Goal: Contribute content: Add original content to the website for others to see

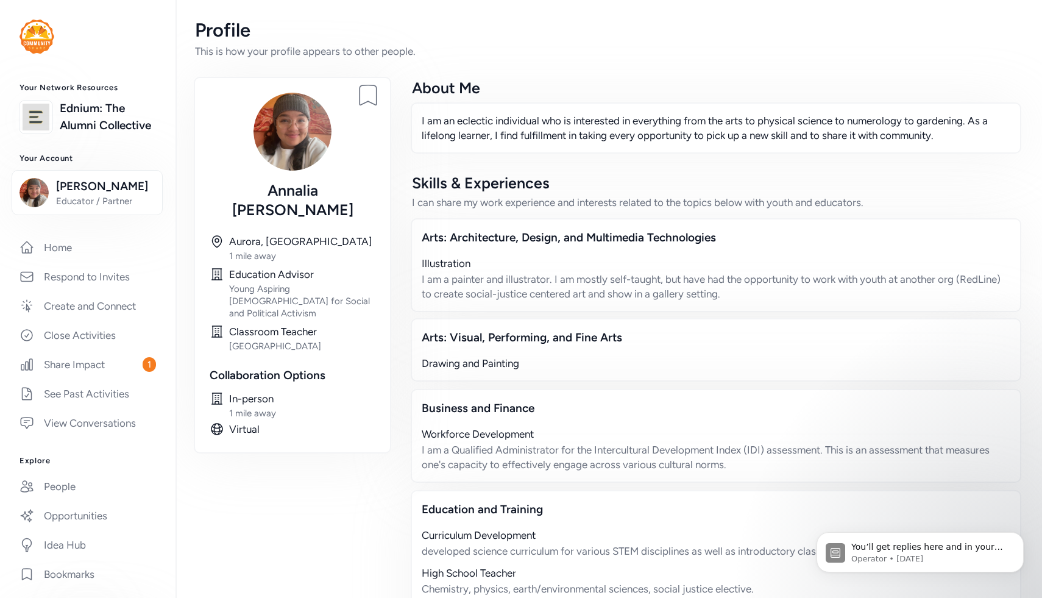
click at [18, 38] on div at bounding box center [88, 37] width 176 height 34
click at [31, 41] on img at bounding box center [37, 37] width 35 height 34
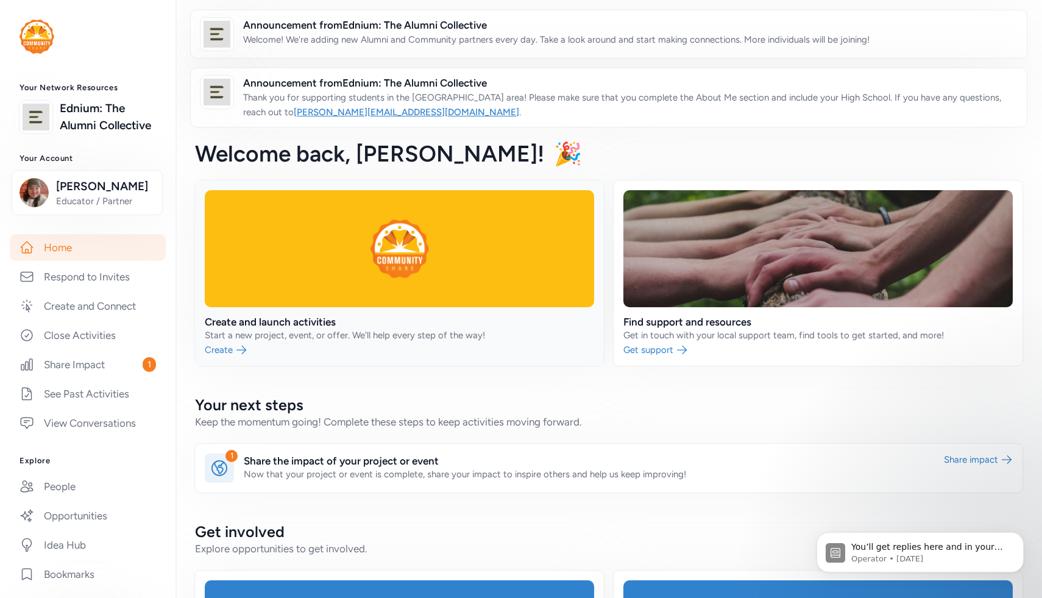
click at [286, 330] on link at bounding box center [399, 272] width 409 height 185
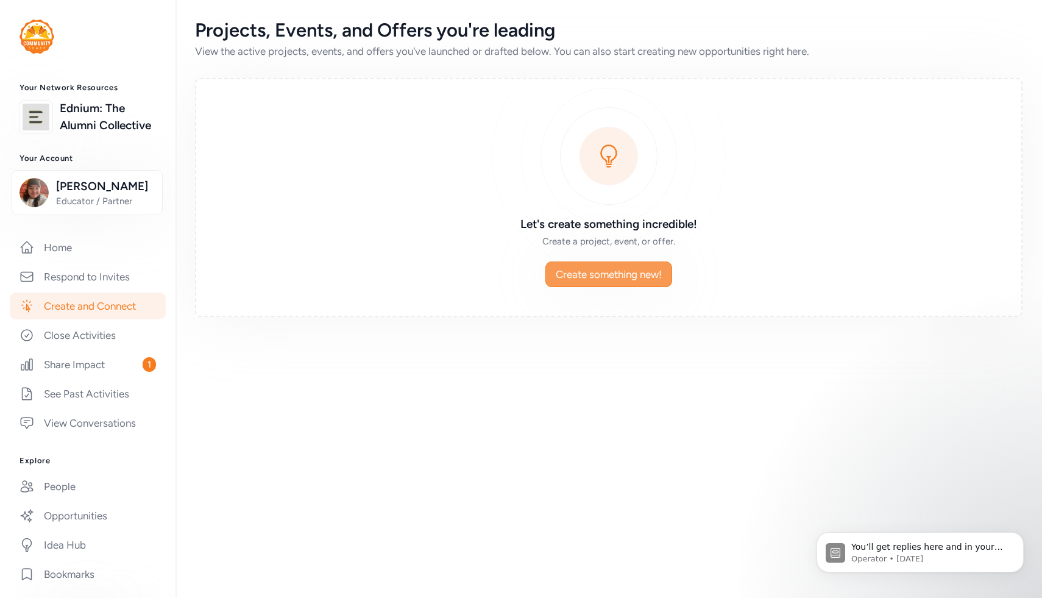
click at [532, 279] on span "Create something new!" at bounding box center [609, 274] width 106 height 15
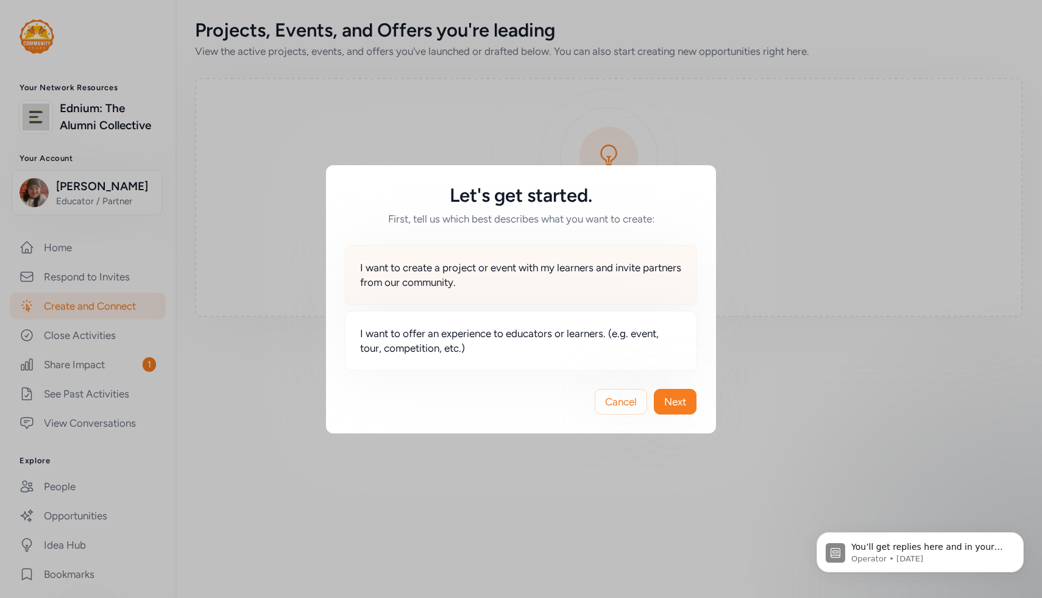
click at [487, 291] on div "I want to create a project or event with my learners and invite partners from o…" at bounding box center [521, 275] width 352 height 60
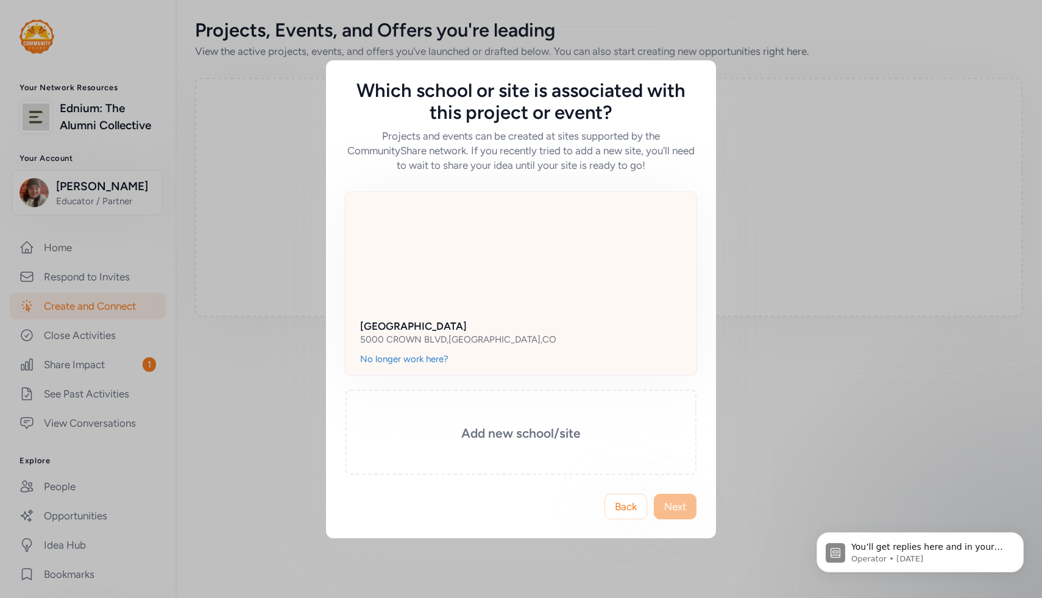
click at [519, 327] on h2 "[GEOGRAPHIC_DATA]" at bounding box center [521, 326] width 322 height 15
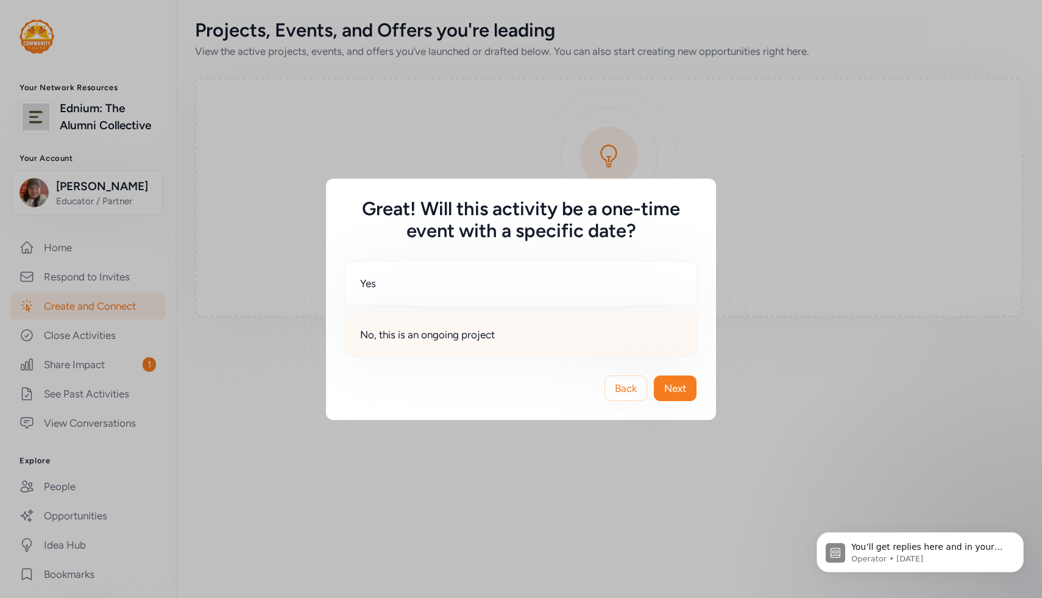
click at [500, 336] on div "No, this is an ongoing project" at bounding box center [521, 334] width 352 height 45
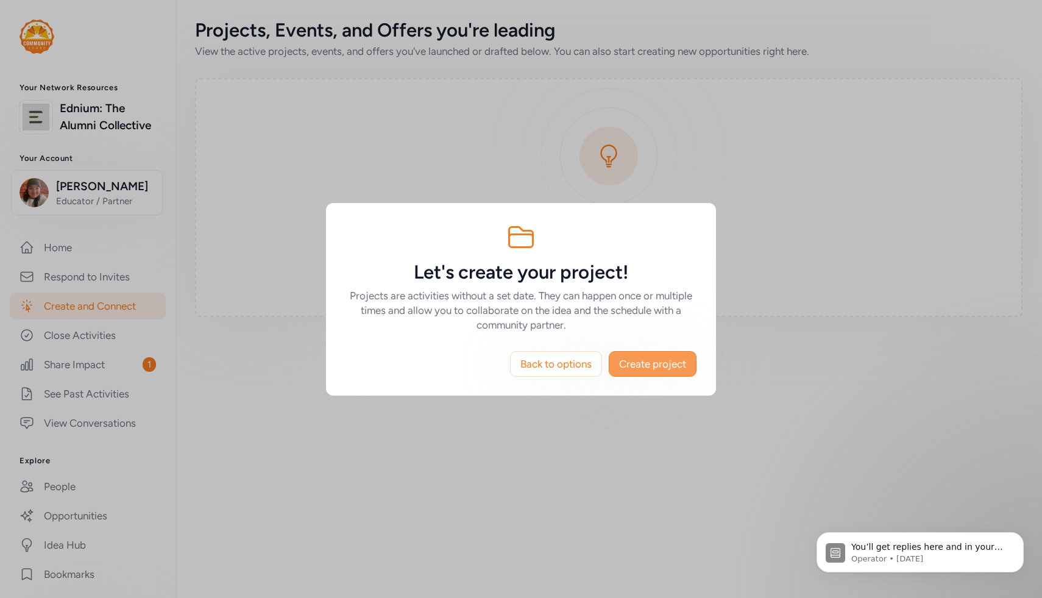
click at [532, 369] on span "Create project" at bounding box center [652, 364] width 67 height 15
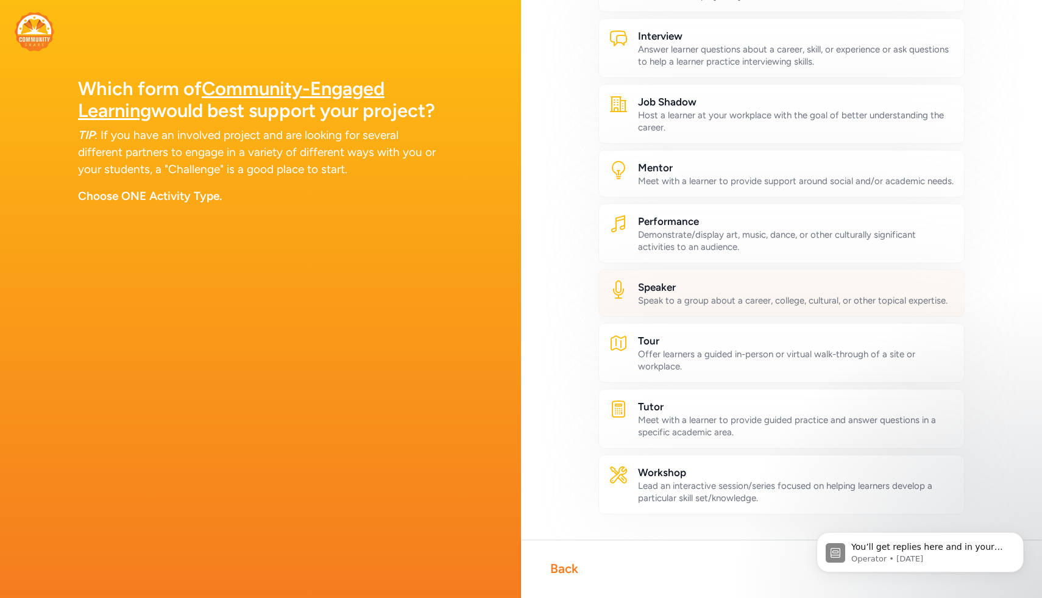
scroll to position [443, 0]
click at [532, 295] on div "Speaker Speak to a group about a career, college, cultural, or other topical ex…" at bounding box center [782, 293] width 366 height 48
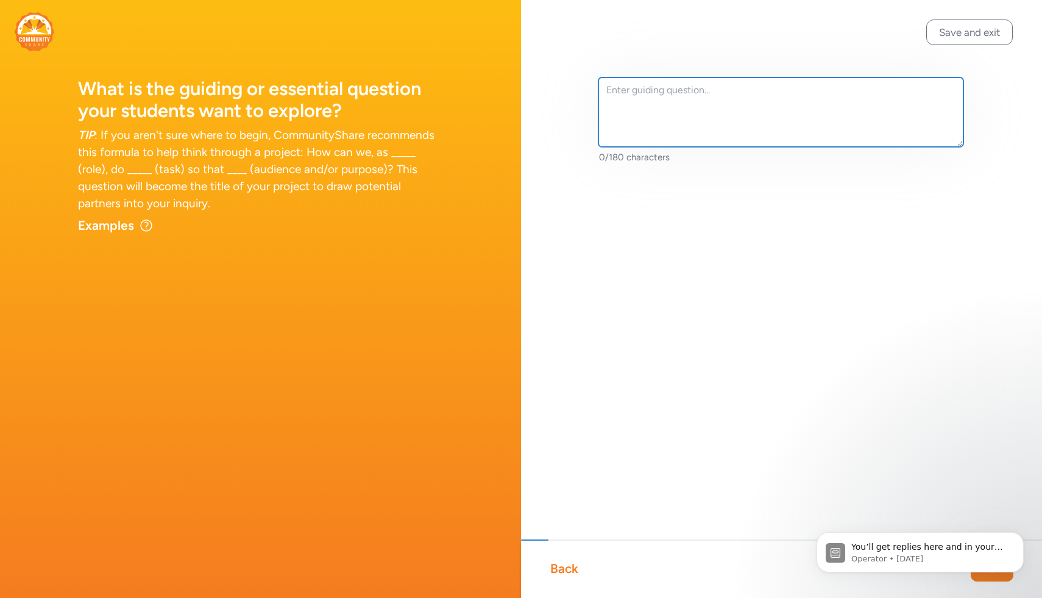
click at [532, 113] on textarea at bounding box center [781, 111] width 365 height 69
type textarea "H"
click at [532, 90] on textarea "Who are the adults in my community and how does their work impact our community…" at bounding box center [781, 111] width 365 height 69
click at [532, 109] on textarea "Who are the adults in my community, and how does their work impact our communit…" at bounding box center [781, 111] width 365 height 69
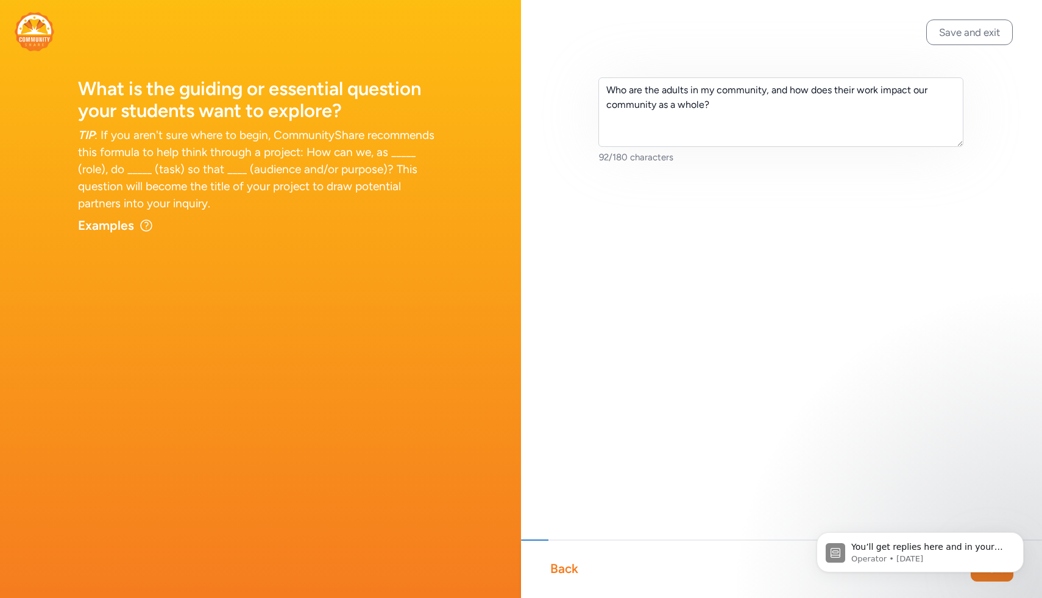
click at [532, 188] on div "Who are the adults in my community, and how does their work impact our communit…" at bounding box center [781, 140] width 521 height 280
click at [532, 538] on icon "Dismiss notification" at bounding box center [1020, 535] width 7 height 7
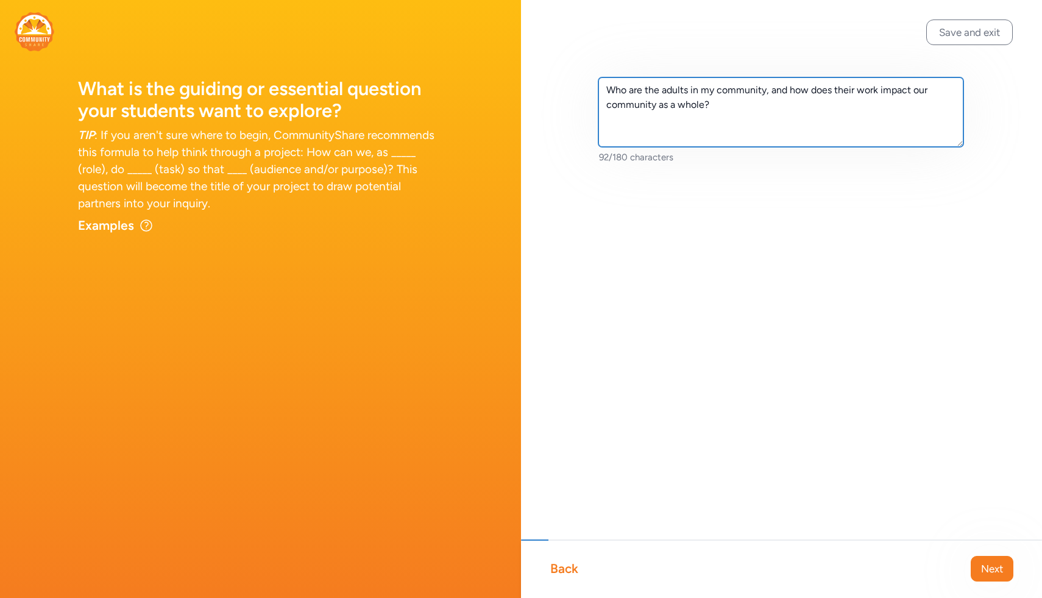
click at [532, 92] on textarea "Who are the adults in my community, and how does their work impact our communit…" at bounding box center [781, 111] width 365 height 69
click at [532, 105] on textarea "Who are the adults in the [US_STATE] community, and how does their work impact …" at bounding box center [781, 111] width 365 height 69
type textarea "Who are the adults in the [US_STATE] community, and how does their work impact …"
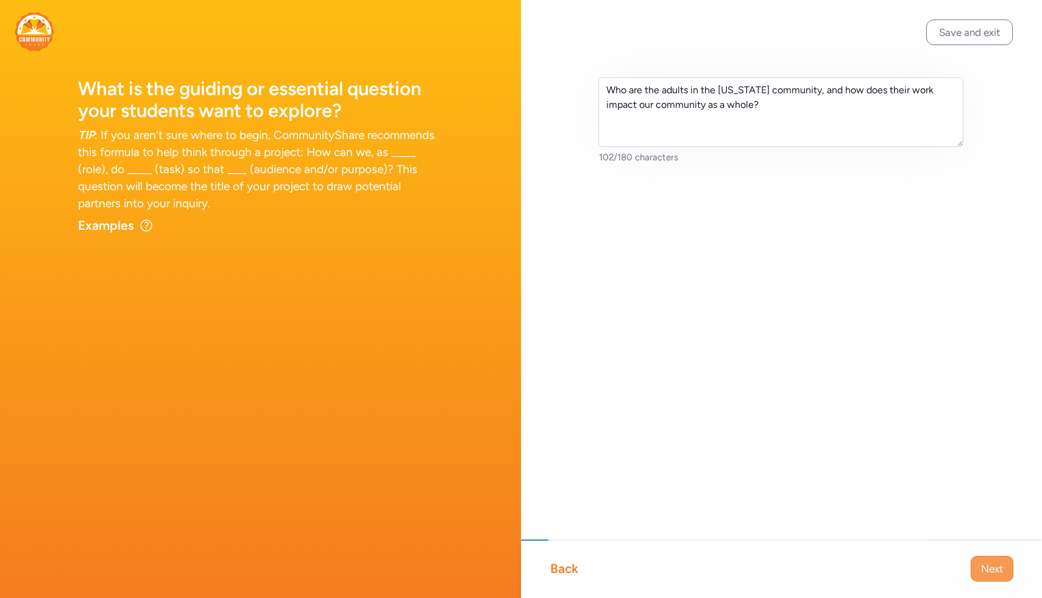
click at [532, 554] on span "Next" at bounding box center [992, 568] width 22 height 15
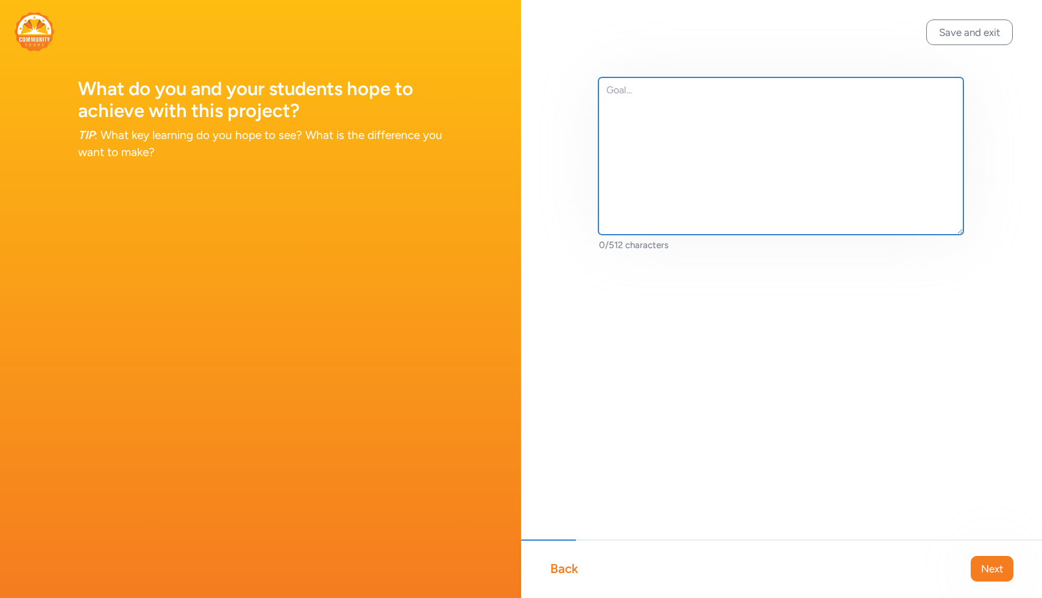
click at [532, 132] on textarea at bounding box center [781, 155] width 365 height 157
click at [532, 107] on textarea "-What was it like for you to find your passion and pursue it in your career? -H…" at bounding box center [781, 155] width 365 height 157
click at [532, 105] on textarea "-What was it like for you to find your passion and pursue it in your career? -H…" at bounding box center [781, 155] width 365 height 157
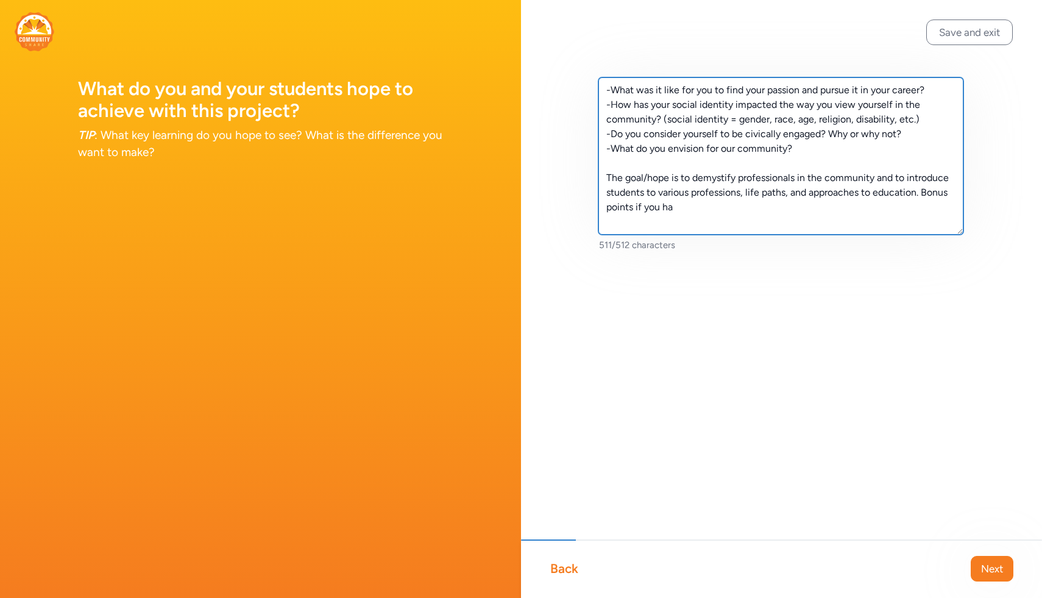
drag, startPoint x: 918, startPoint y: 190, endPoint x: 744, endPoint y: 192, distance: 174.3
click at [532, 192] on textarea "-What was it like for you to find your passion and pursue it in your career? -H…" at bounding box center [781, 155] width 365 height 157
click at [532, 202] on textarea "-What was it like for you to find your passion and pursue it in your career? -H…" at bounding box center [781, 155] width 365 height 157
click at [532, 90] on textarea "-What was it like for you to find your passion and pursue it in your career? -H…" at bounding box center [781, 155] width 365 height 157
click at [532, 105] on textarea "What was it like for you to find your passion and pursue it in your career? -Ho…" at bounding box center [781, 155] width 365 height 157
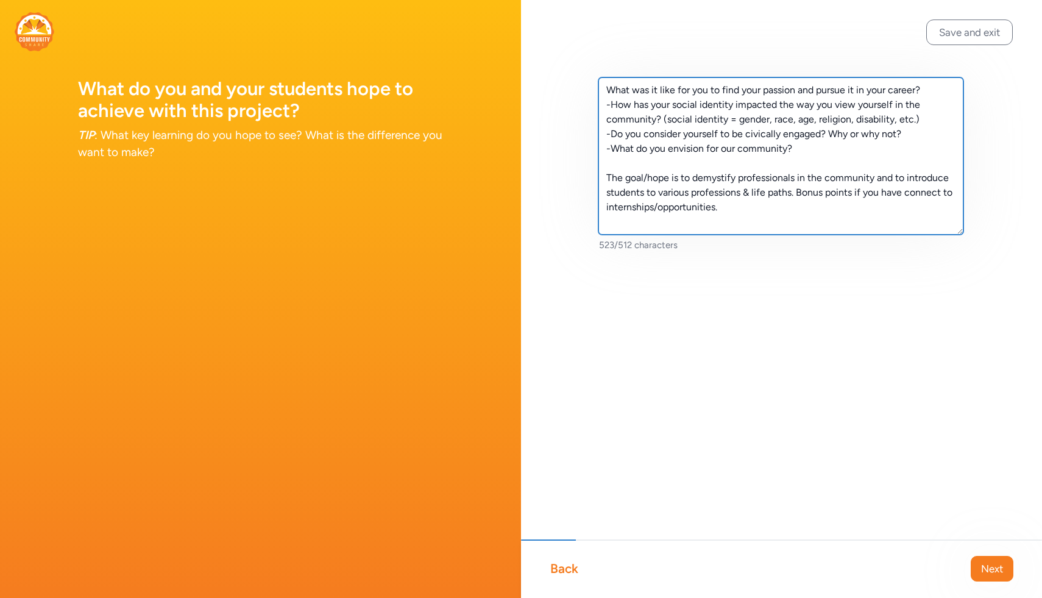
click at [532, 105] on textarea "What was it like for you to find your passion and pursue it in your career? -Ho…" at bounding box center [781, 155] width 365 height 157
click at [532, 135] on textarea "What was it like for you to find your passion and pursue it in your career? How…" at bounding box center [781, 155] width 365 height 157
click at [532, 148] on textarea "What was it like for you to find your passion and pursue it in your career? How…" at bounding box center [781, 155] width 365 height 157
drag, startPoint x: 917, startPoint y: 137, endPoint x: 822, endPoint y: 132, distance: 94.6
click at [532, 132] on textarea "What was it like for you to find your passion and pursue it in your career? How…" at bounding box center [781, 155] width 365 height 157
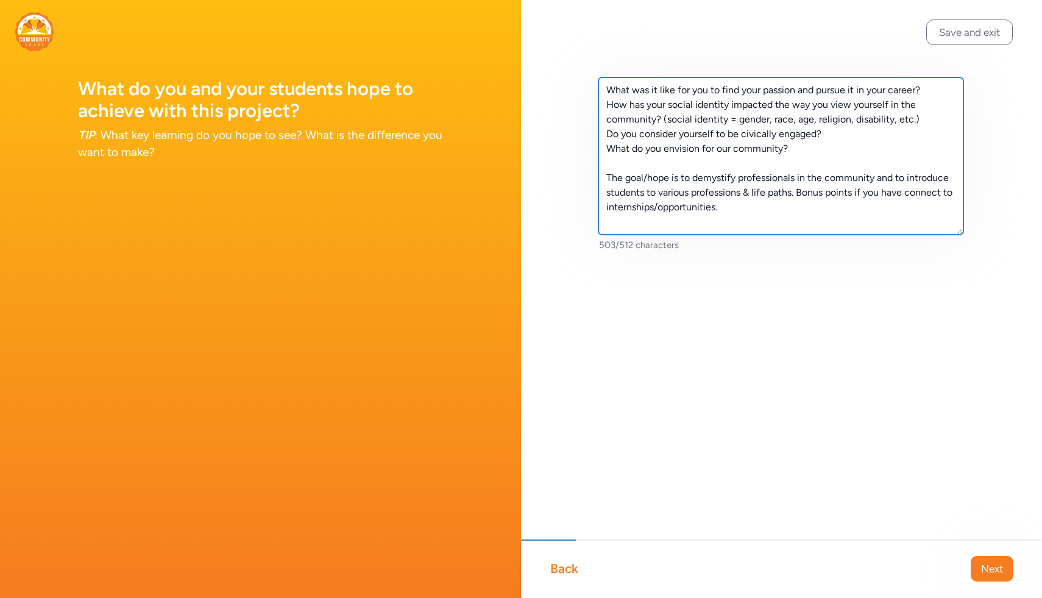
click at [532, 160] on textarea "What was it like for you to find your passion and pursue it in your career? How…" at bounding box center [781, 155] width 365 height 157
click at [532, 211] on textarea "What was it like for you to find your passion and pursue it in your career? How…" at bounding box center [781, 155] width 365 height 157
click at [532, 194] on textarea "What was it like for you to find your passion and pursue it in your career? How…" at bounding box center [781, 155] width 365 height 157
type textarea "What was it like for you to find your passion and pursue it in your career? How…"
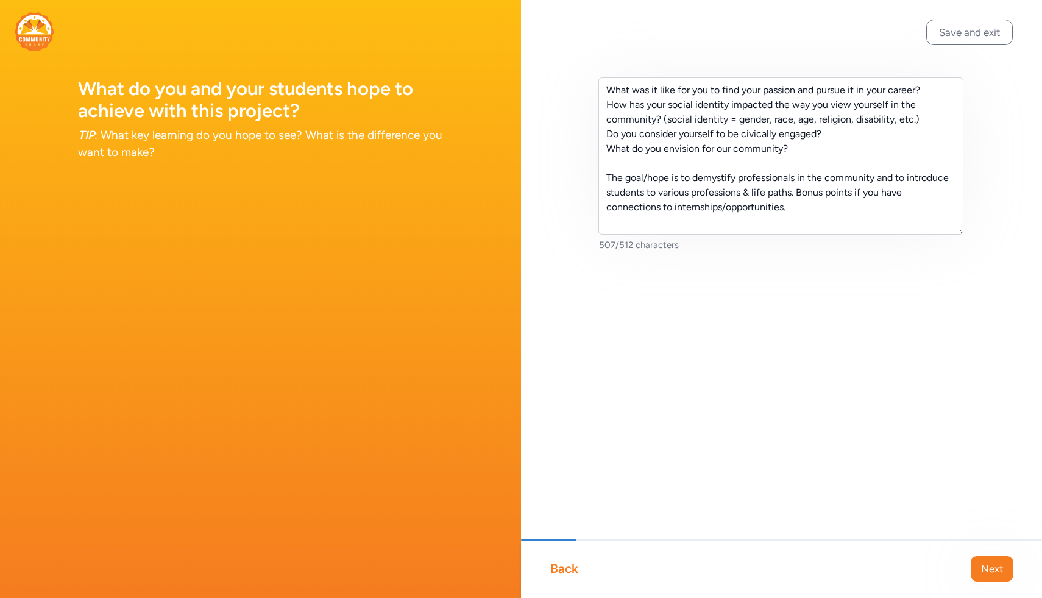
click at [532, 282] on div "What was it like for you to find your passion and pursue it in your career? How…" at bounding box center [781, 184] width 521 height 368
click at [532, 554] on span "Next" at bounding box center [992, 568] width 22 height 15
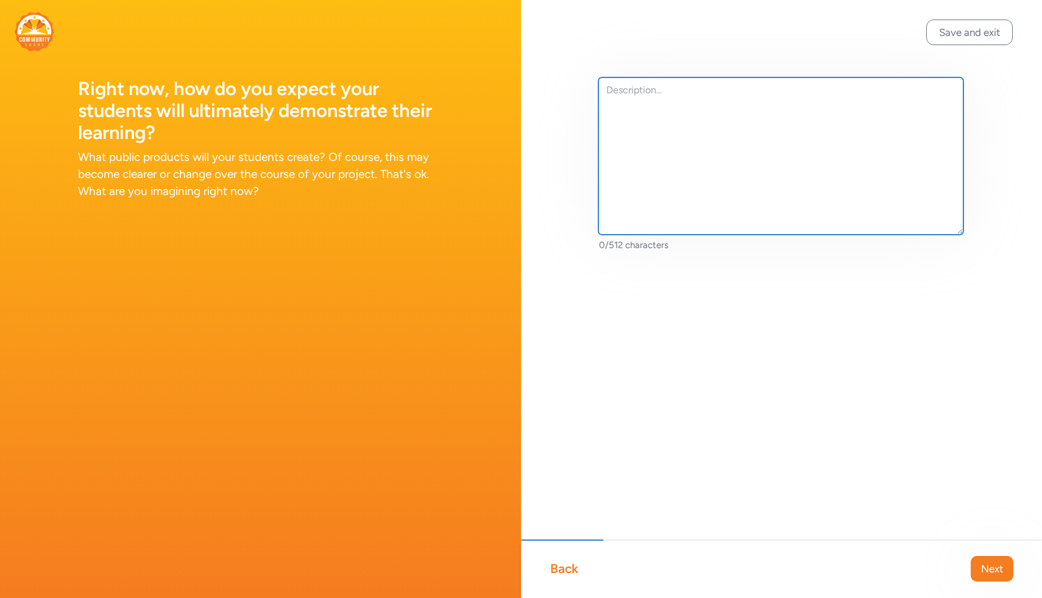
click at [532, 160] on textarea at bounding box center [781, 155] width 365 height 157
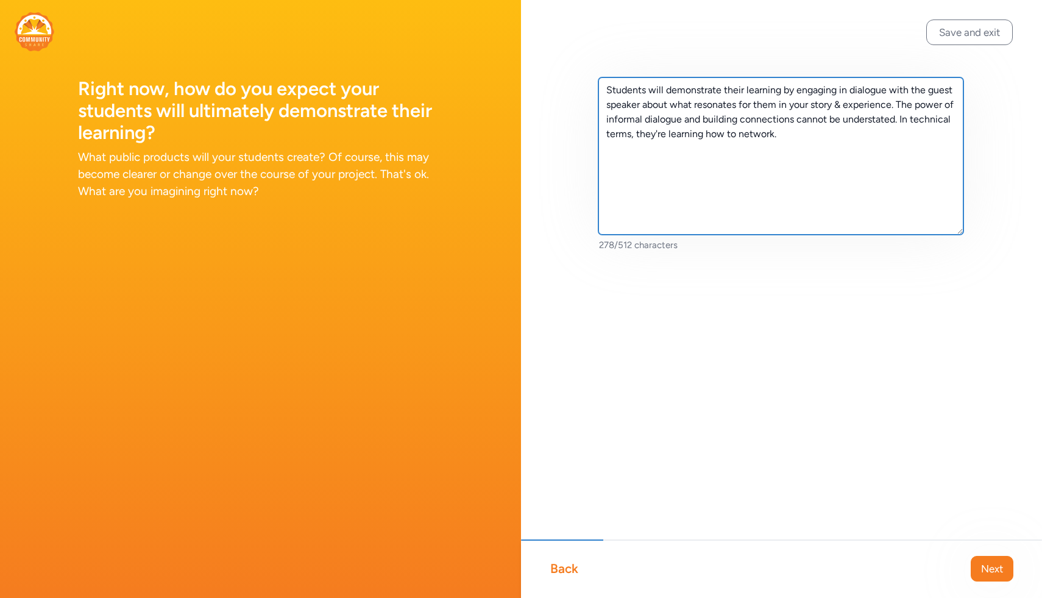
click at [532, 233] on textarea "Students will demonstrate their learning by engaging in dialogue with the guest…" at bounding box center [781, 155] width 365 height 157
type textarea "Students will demonstrate their learning by engaging in dialogue with the guest…"
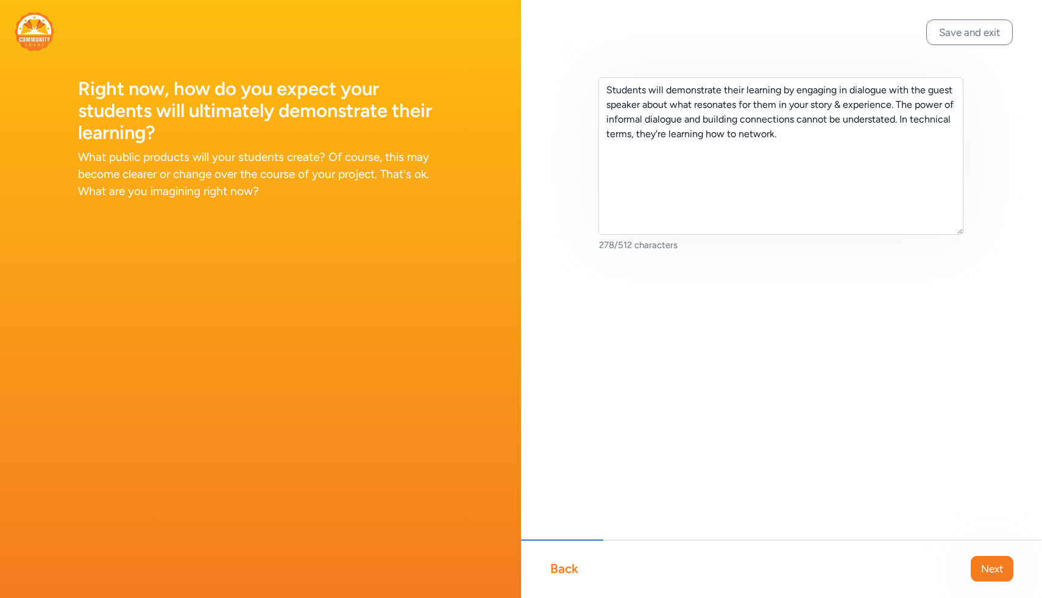
click at [532, 304] on div "Students will demonstrate their learning by engaging in dialogue with the guest…" at bounding box center [781, 184] width 521 height 368
click at [532, 308] on div "Students will demonstrate their learning by engaging in dialogue with the guest…" at bounding box center [781, 184] width 521 height 368
click at [532, 554] on span "Next" at bounding box center [992, 568] width 22 height 15
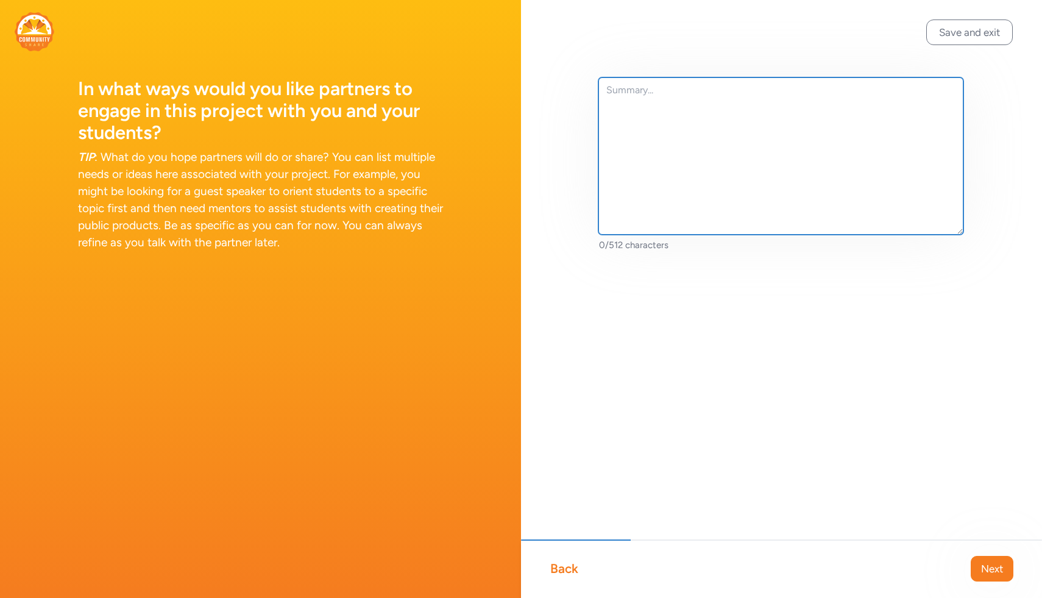
click at [532, 196] on textarea at bounding box center [781, 155] width 365 height 157
type textarea "You can come prepared with a slideshow"
drag, startPoint x: 822, startPoint y: 127, endPoint x: 561, endPoint y: 137, distance: 261.1
click at [532, 137] on div "You can come prepared with a slideshow 38/512 characters" at bounding box center [781, 184] width 521 height 368
drag, startPoint x: 869, startPoint y: 88, endPoint x: 569, endPoint y: 43, distance: 303.2
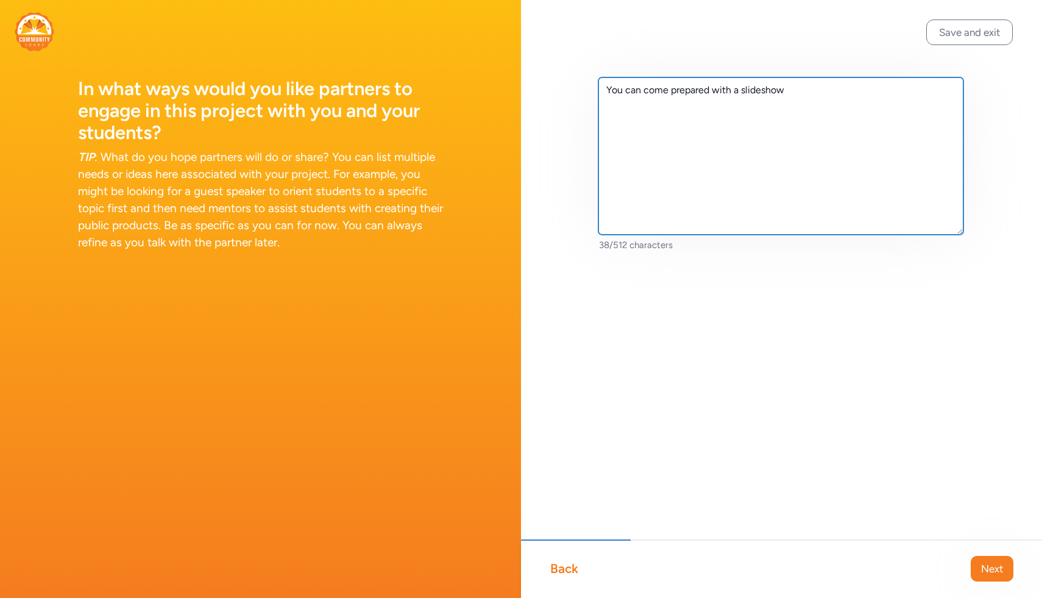
click at [532, 43] on div "You can come prepared with a slideshow 38/512 characters" at bounding box center [781, 184] width 521 height 368
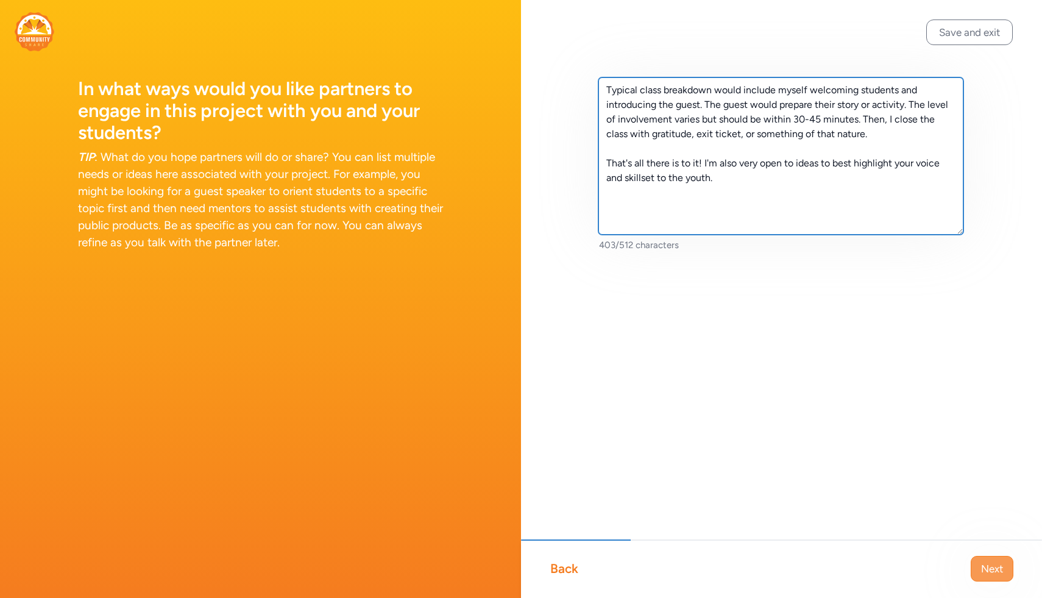
type textarea "Typical class breakdown would include myself welcoming students and introducing…"
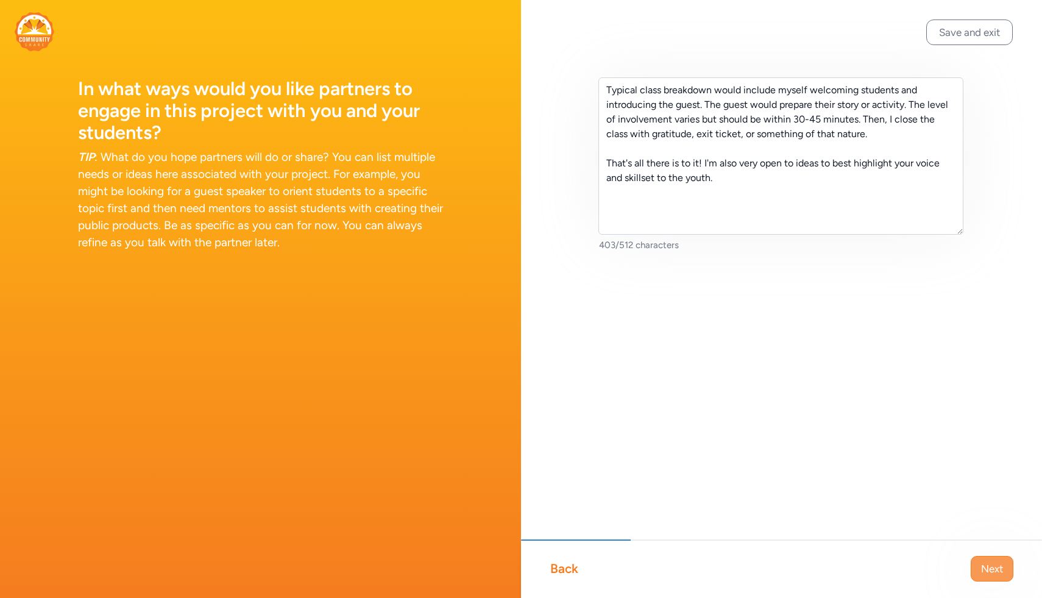
click at [532, 554] on button "Next" at bounding box center [992, 569] width 43 height 26
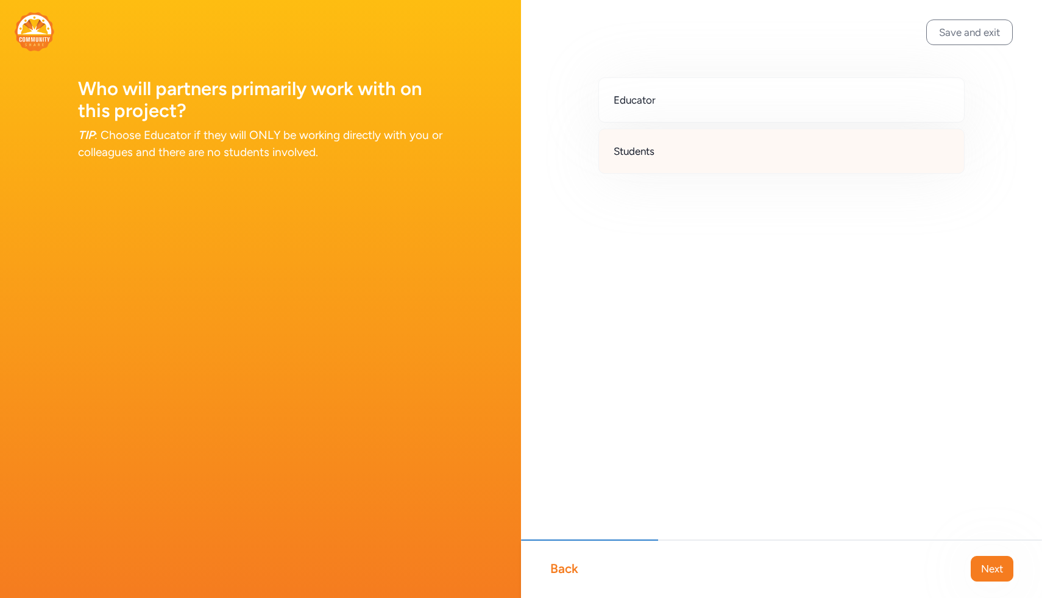
click at [532, 160] on div "Students" at bounding box center [782, 151] width 366 height 45
click at [532, 554] on button "Next" at bounding box center [992, 569] width 43 height 26
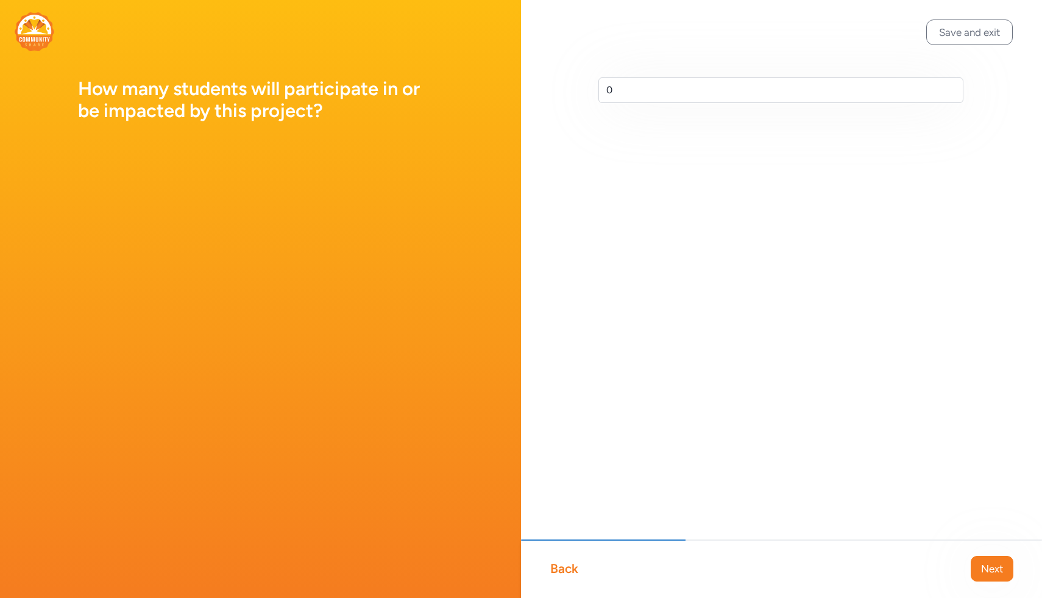
click at [532, 108] on div "0" at bounding box center [781, 109] width 521 height 219
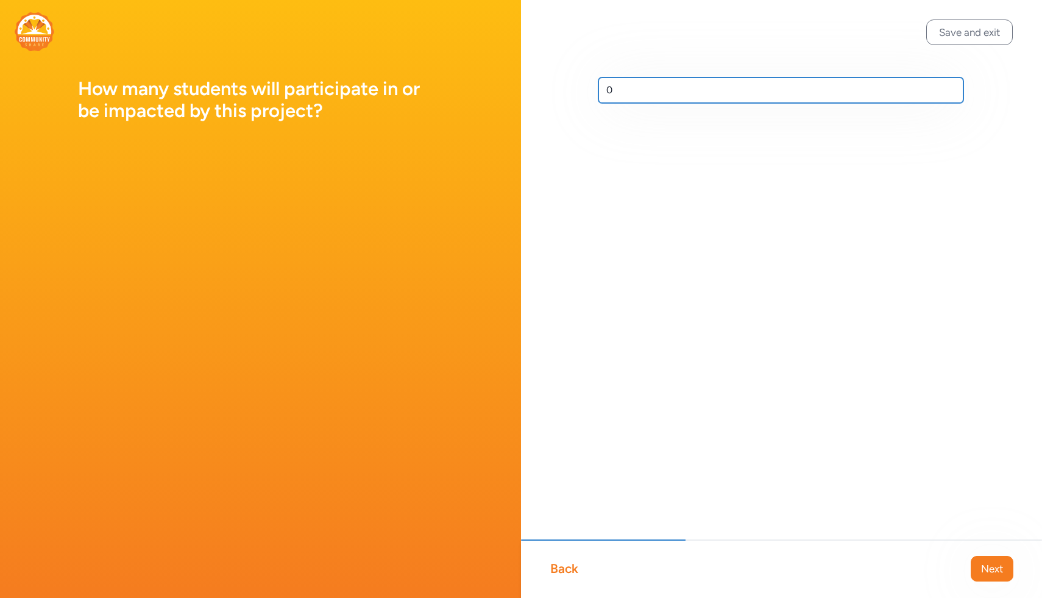
click at [532, 101] on input "0" at bounding box center [781, 90] width 365 height 26
type input "25"
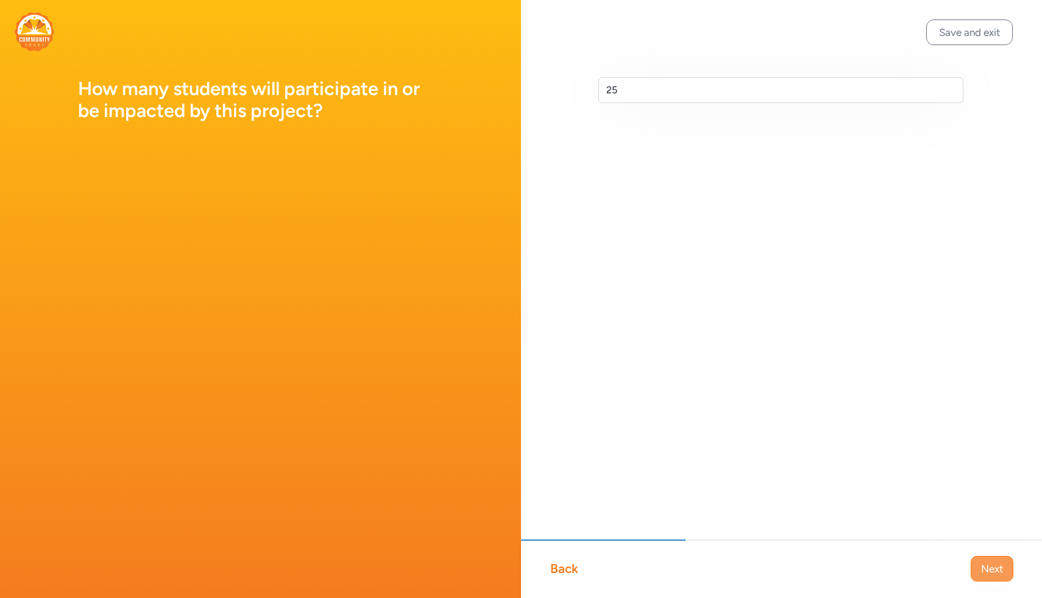
click at [532, 554] on span "Next" at bounding box center [992, 568] width 22 height 15
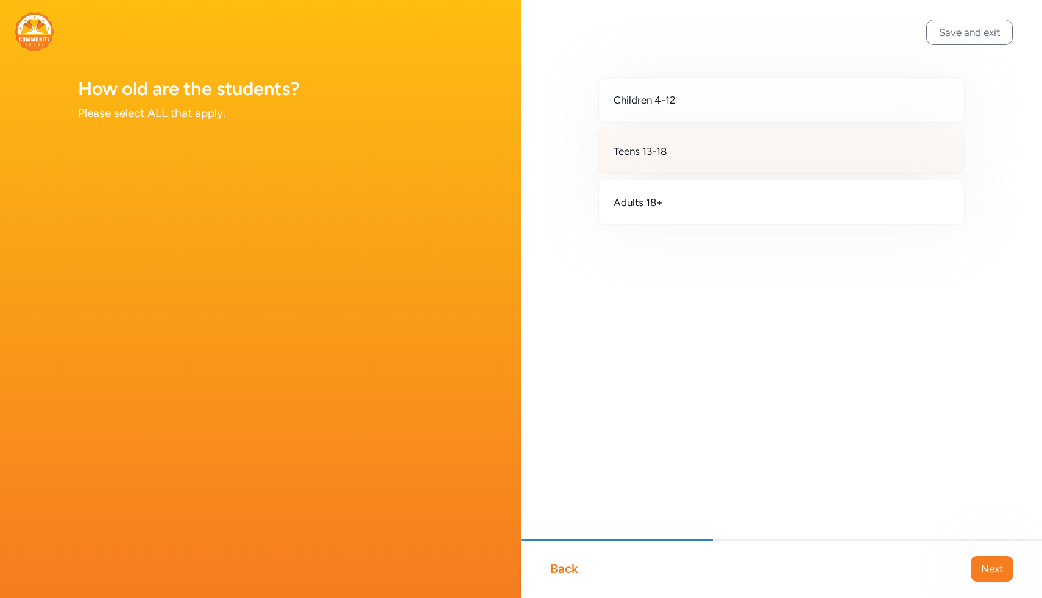
click at [532, 157] on div "Teens 13-18" at bounding box center [782, 151] width 366 height 45
click at [532, 554] on span "Next" at bounding box center [992, 568] width 22 height 15
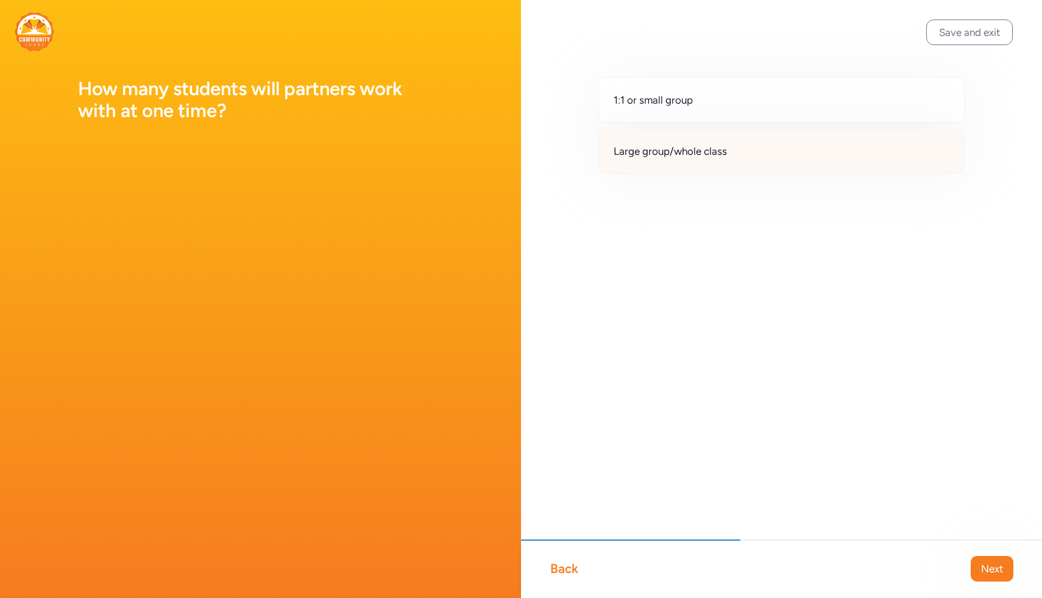
click at [532, 170] on div "Large group/whole class" at bounding box center [782, 151] width 366 height 45
click at [532, 554] on span "Next" at bounding box center [992, 568] width 22 height 15
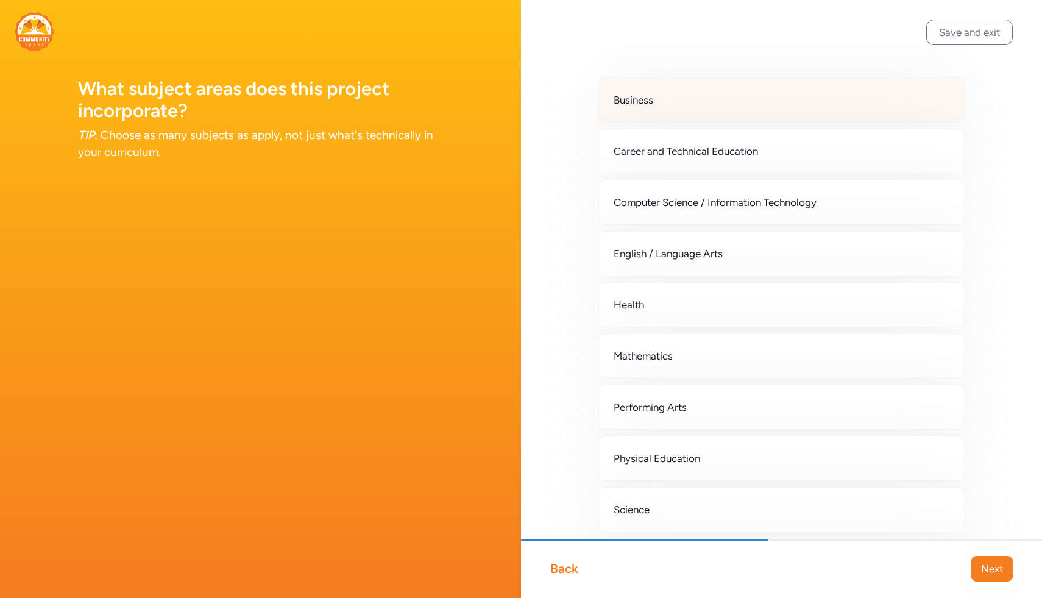
click at [532, 104] on div "Business" at bounding box center [782, 99] width 366 height 45
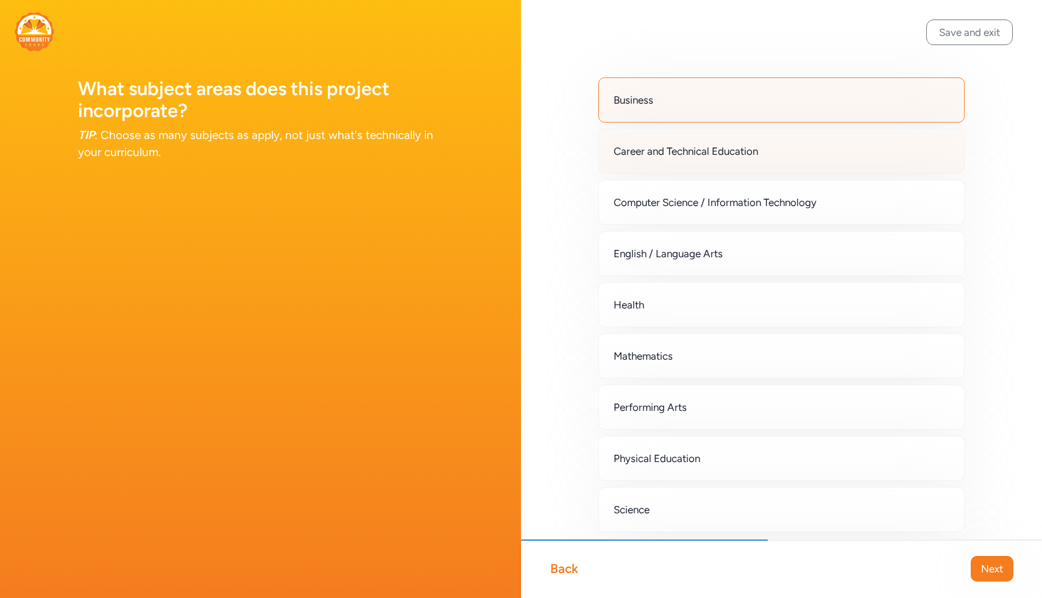
click at [532, 147] on span "Career and Technical Education" at bounding box center [686, 151] width 144 height 15
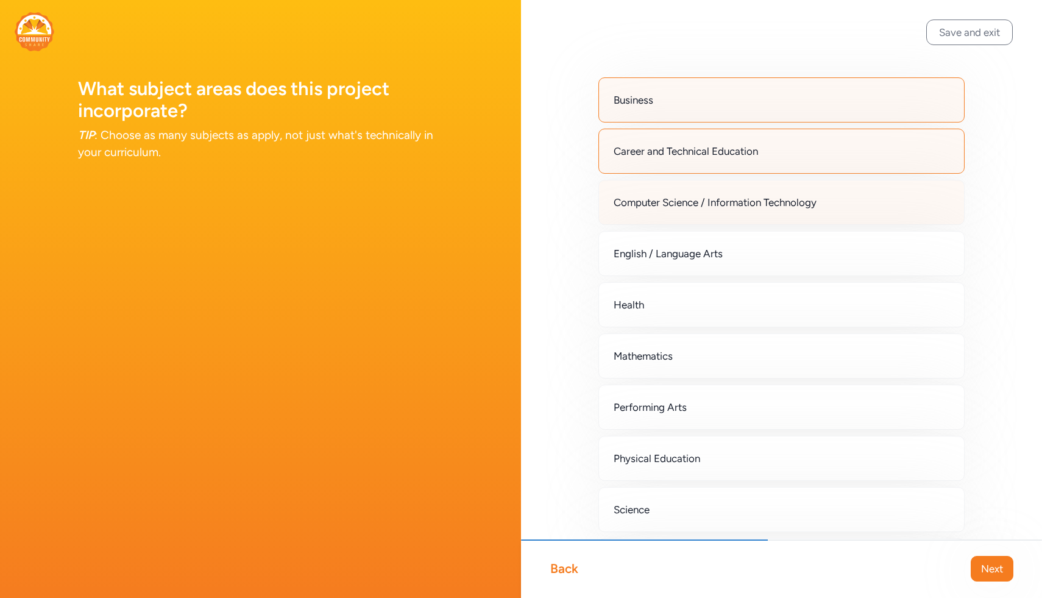
click at [532, 188] on div "Computer Science / Information Technology" at bounding box center [782, 202] width 366 height 45
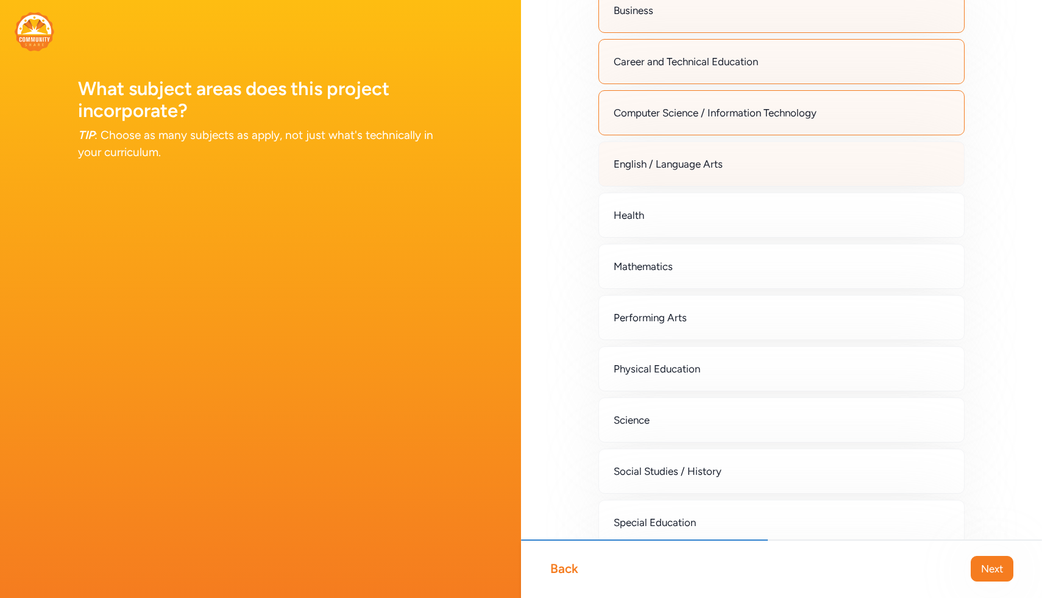
scroll to position [99, 0]
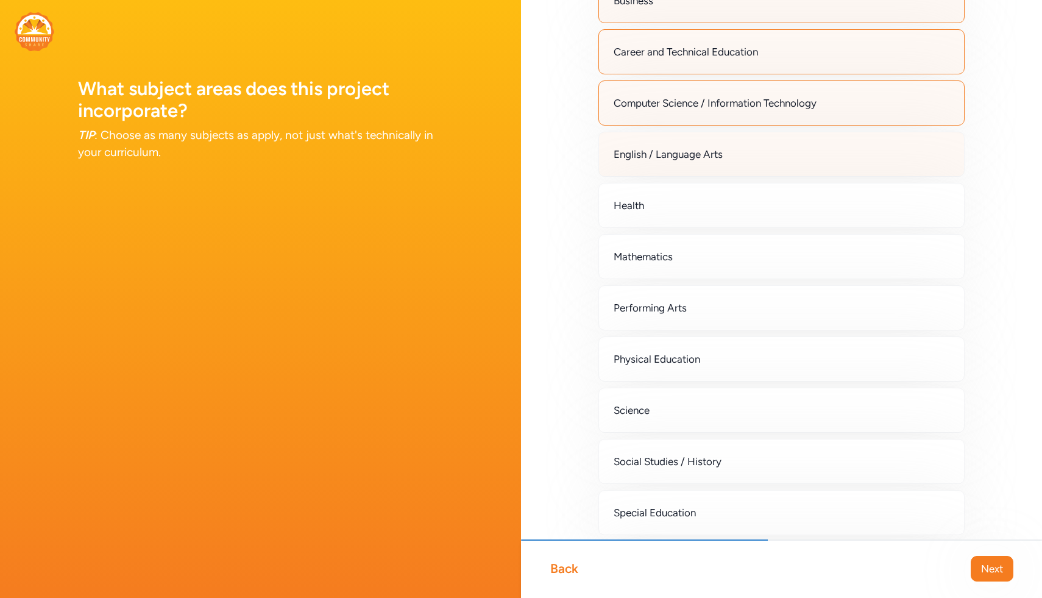
click at [532, 169] on div "English / Language Arts" at bounding box center [782, 154] width 366 height 45
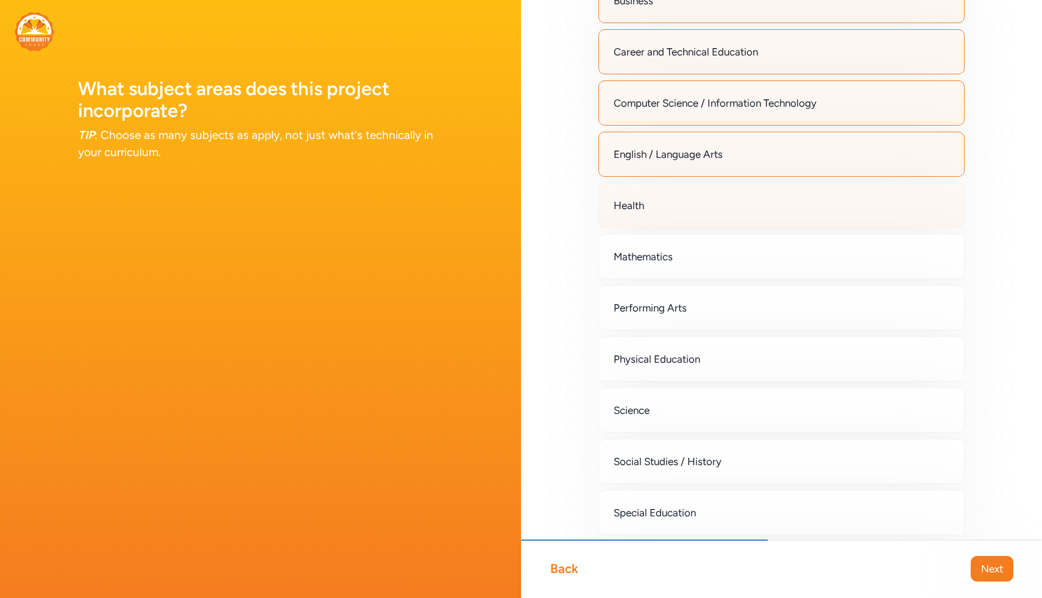
click at [532, 224] on div "Health" at bounding box center [782, 205] width 366 height 45
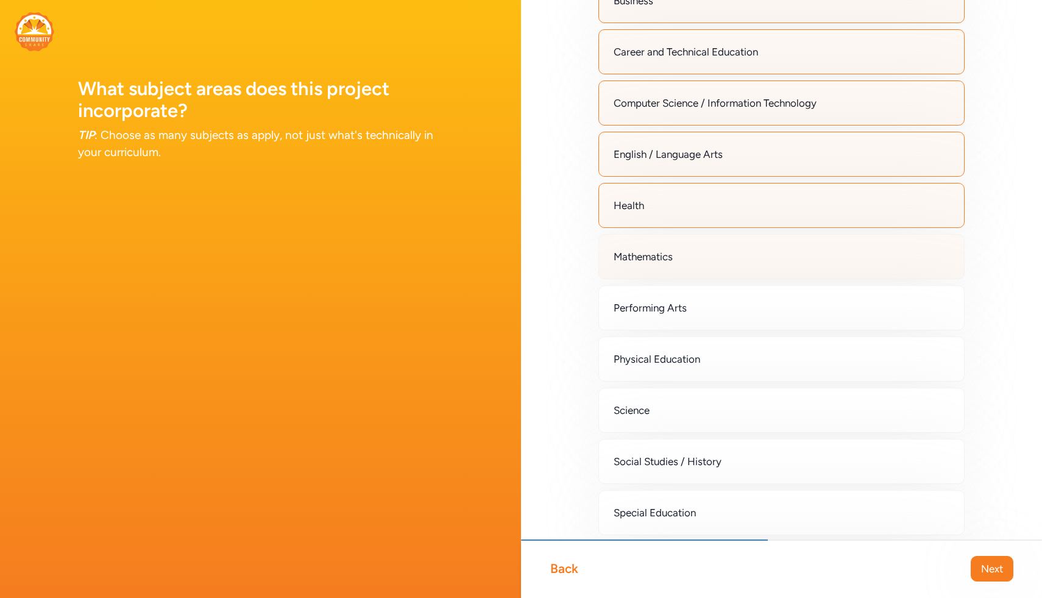
click at [532, 263] on div "Mathematics" at bounding box center [782, 256] width 366 height 45
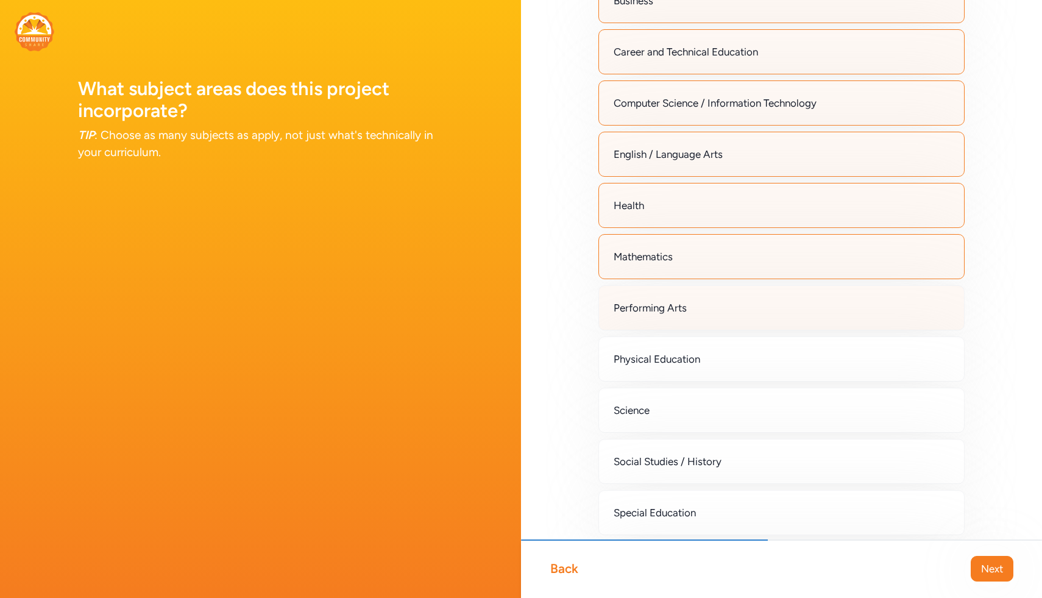
click at [532, 321] on div "Performing Arts" at bounding box center [782, 307] width 366 height 45
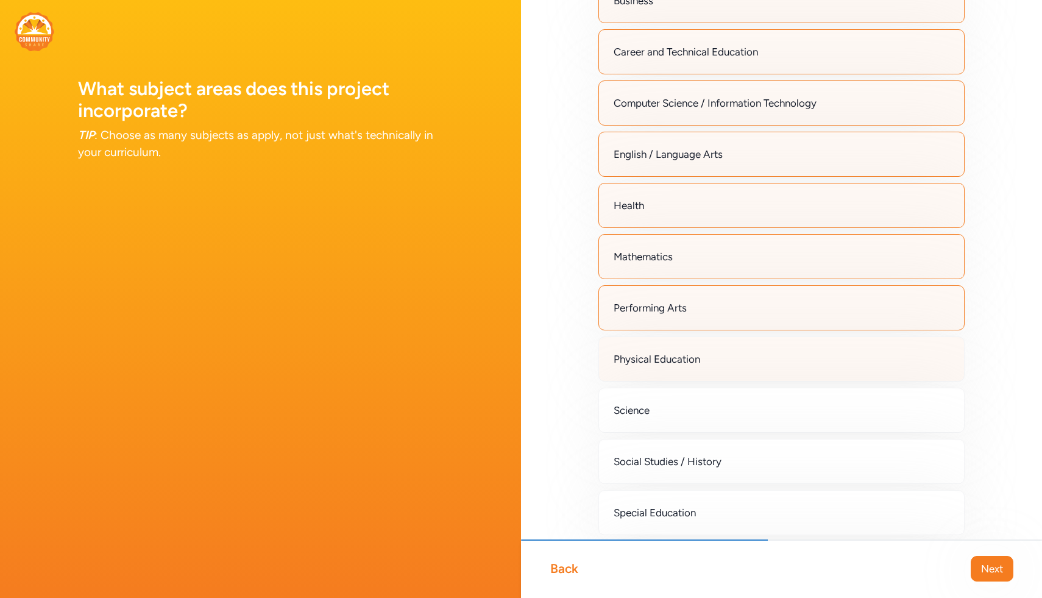
click at [532, 369] on div "Physical Education" at bounding box center [782, 358] width 366 height 45
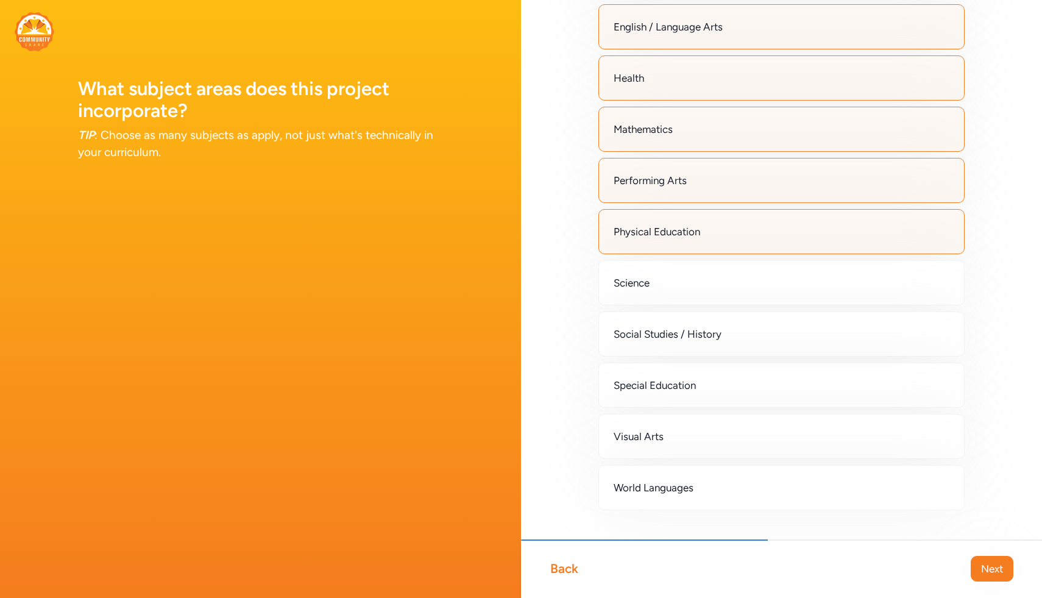
scroll to position [232, 0]
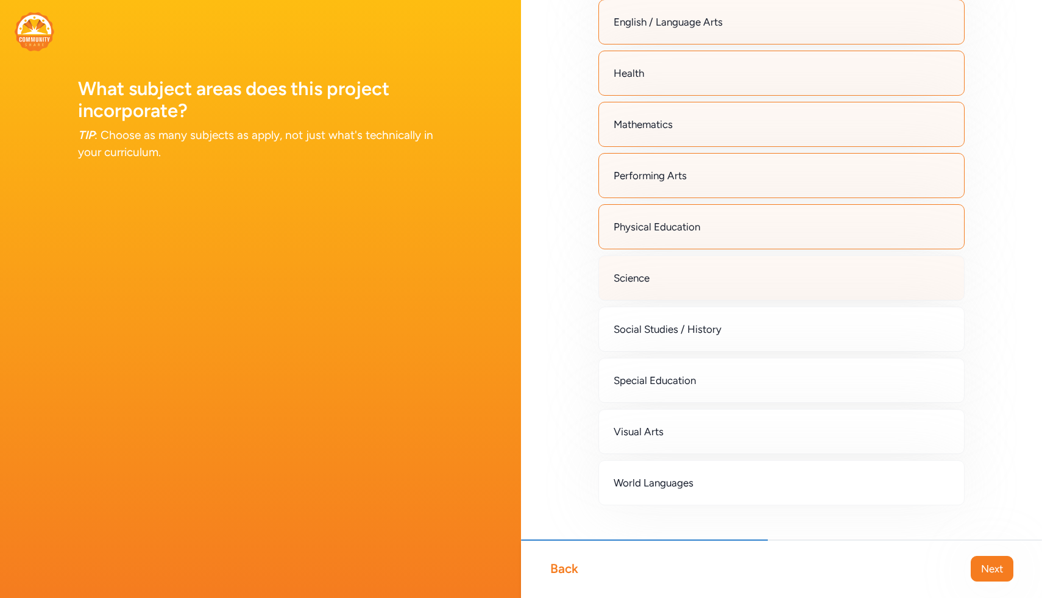
click at [532, 290] on div "Science" at bounding box center [782, 277] width 366 height 45
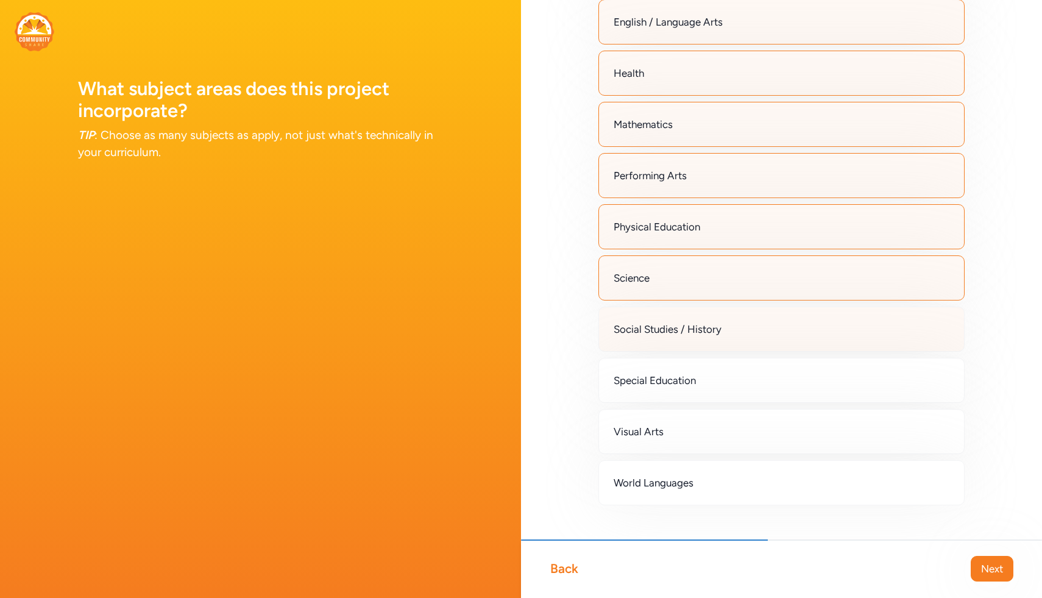
click at [532, 323] on div "Social Studies / History" at bounding box center [782, 329] width 366 height 45
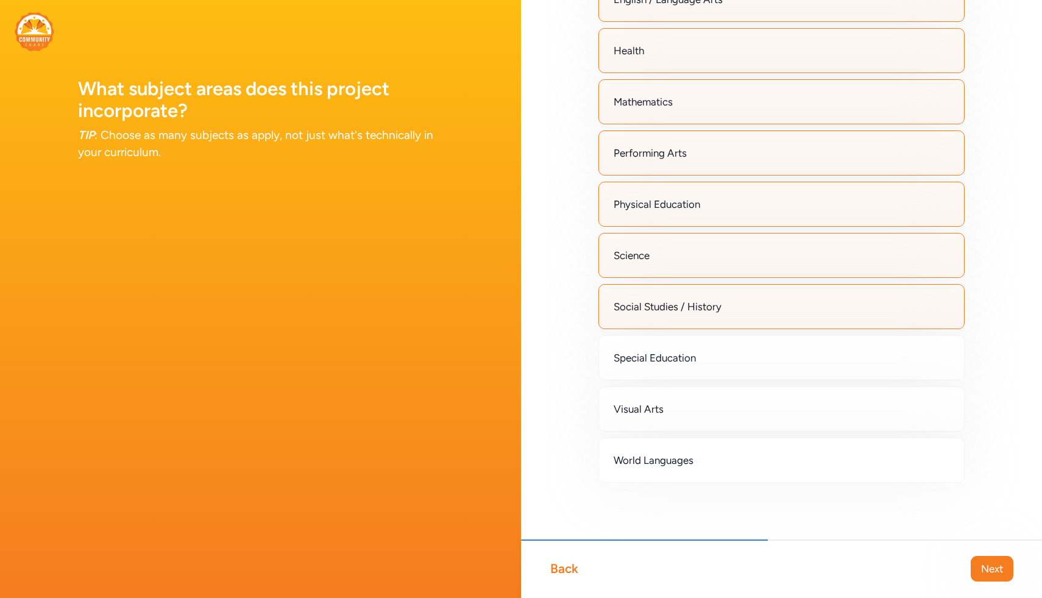
scroll to position [255, 0]
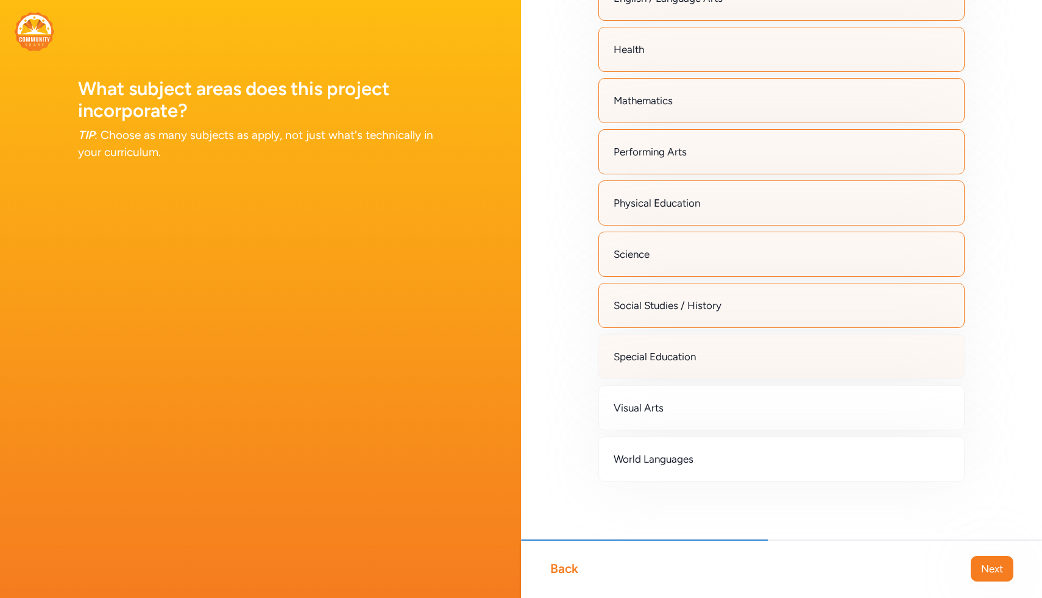
click at [532, 359] on div "Special Education" at bounding box center [782, 356] width 366 height 45
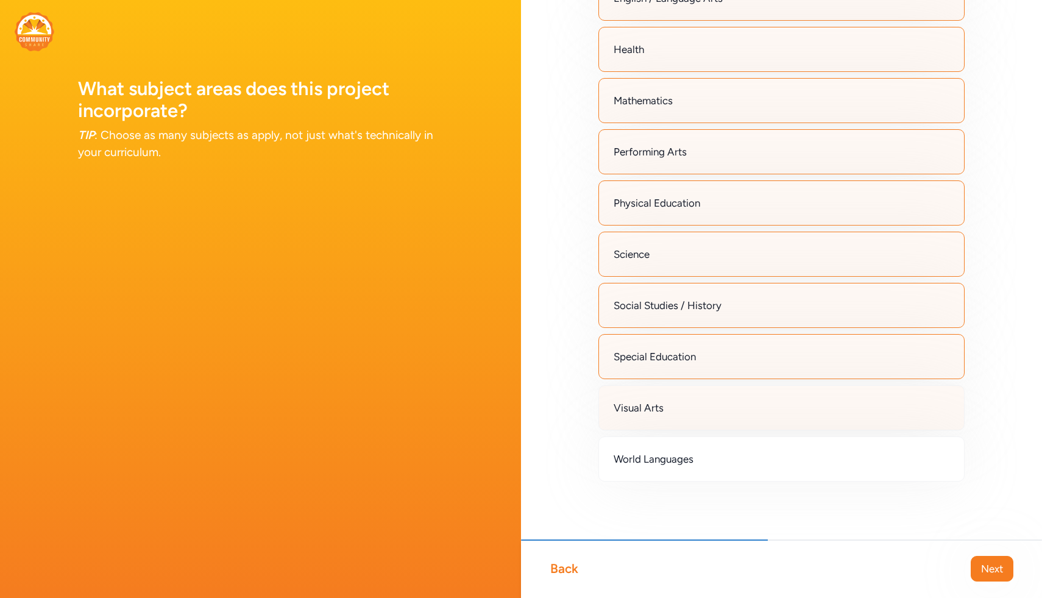
click at [532, 404] on div "Visual Arts" at bounding box center [782, 407] width 366 height 45
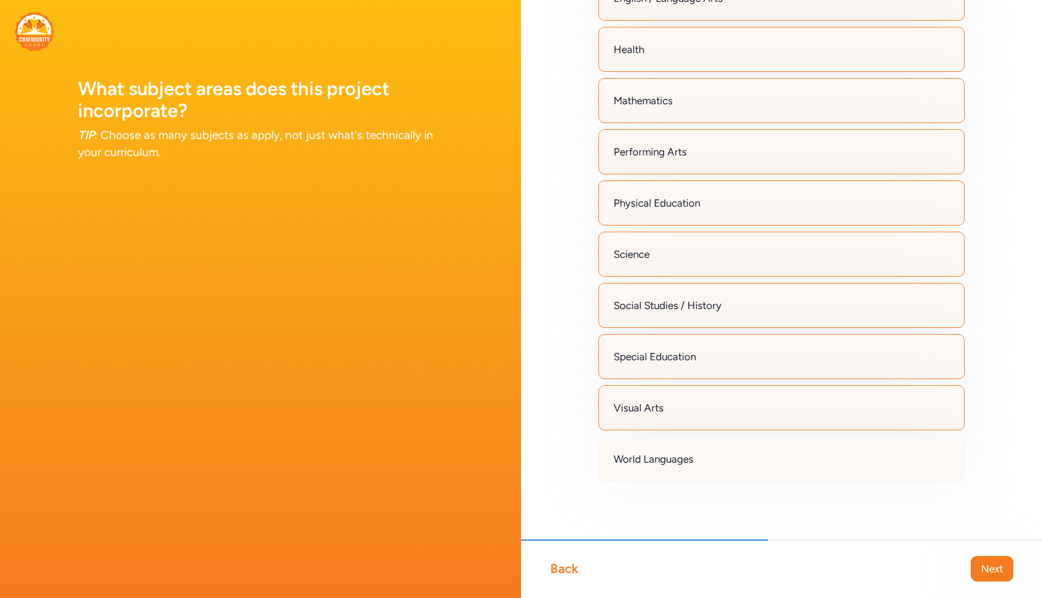
click at [532, 462] on div "World Languages" at bounding box center [782, 458] width 366 height 45
click at [532, 554] on span "Next" at bounding box center [992, 568] width 22 height 15
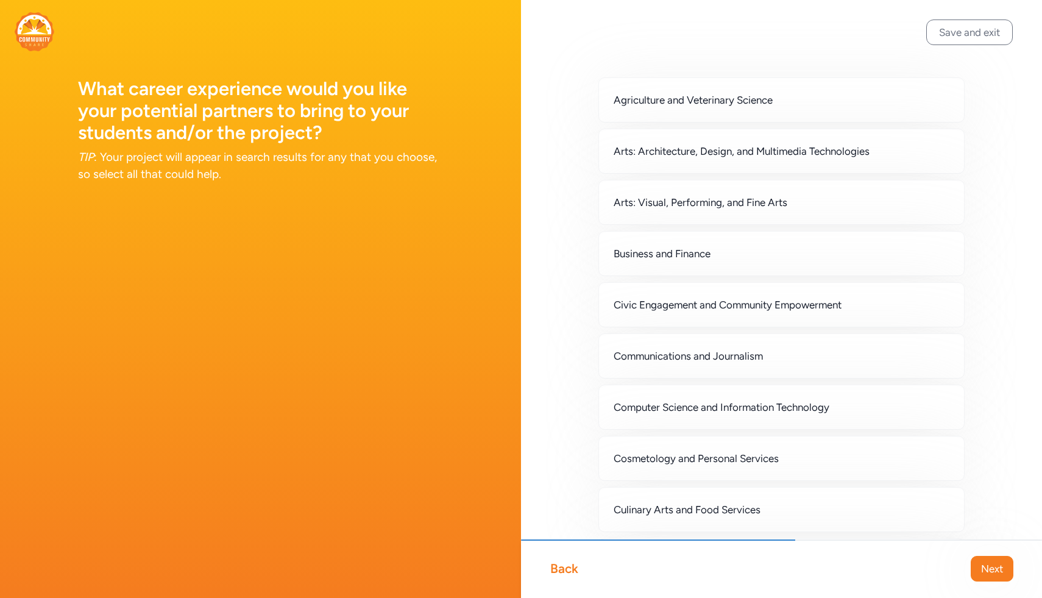
scroll to position [7, 0]
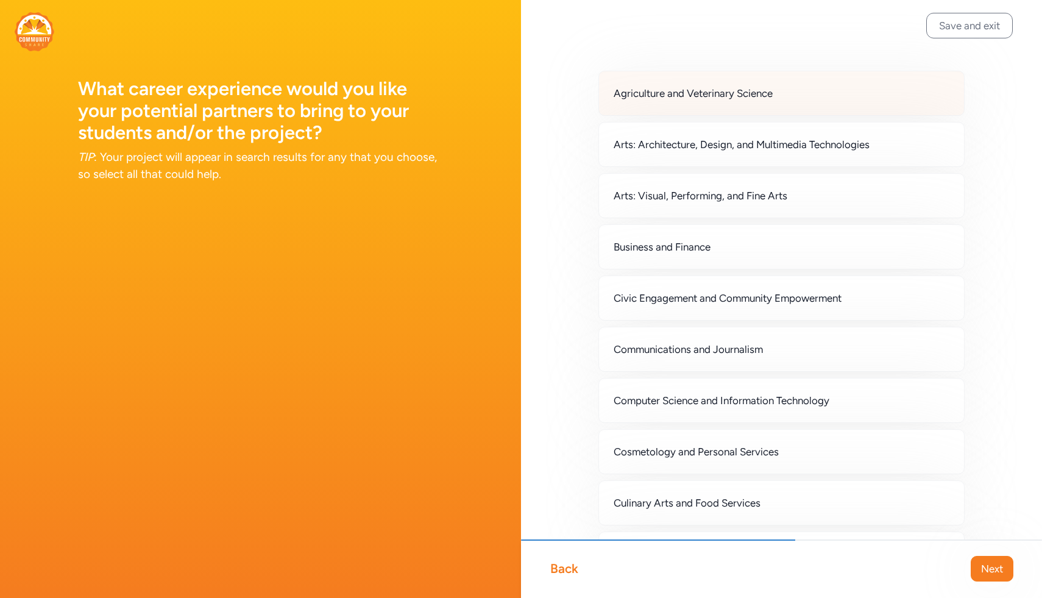
click at [532, 92] on span "Agriculture and Veterinary Science" at bounding box center [693, 93] width 159 height 15
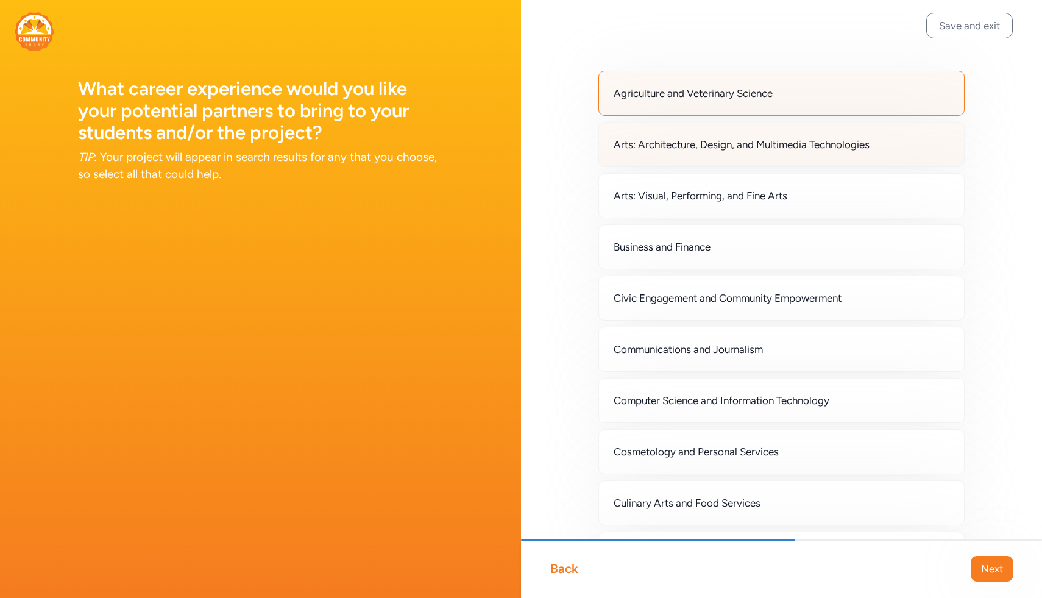
click at [532, 148] on span "Arts: Architecture, Design, and Multimedia Technologies" at bounding box center [742, 144] width 256 height 15
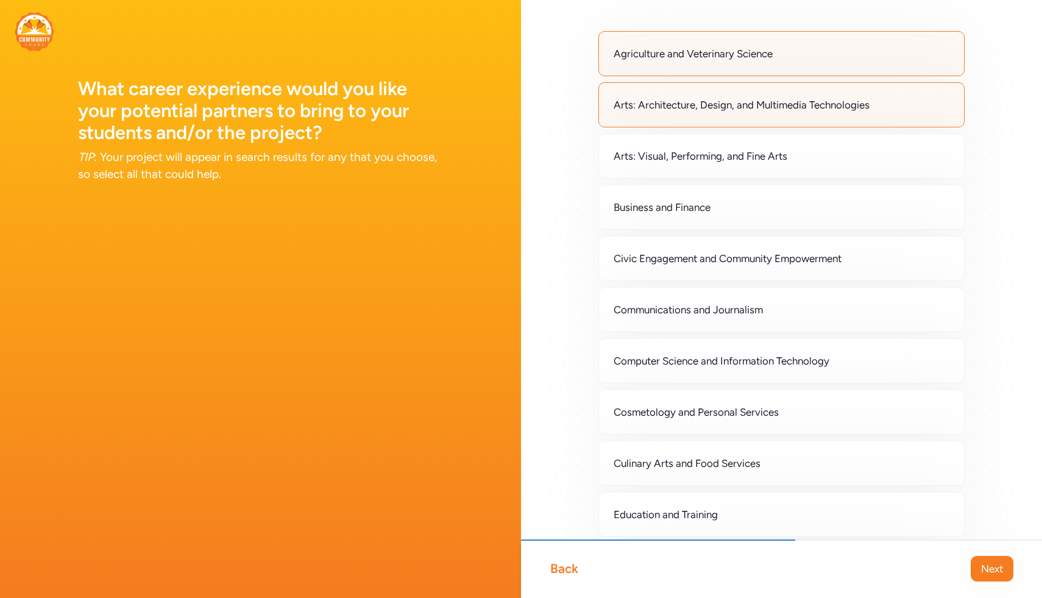
scroll to position [55, 0]
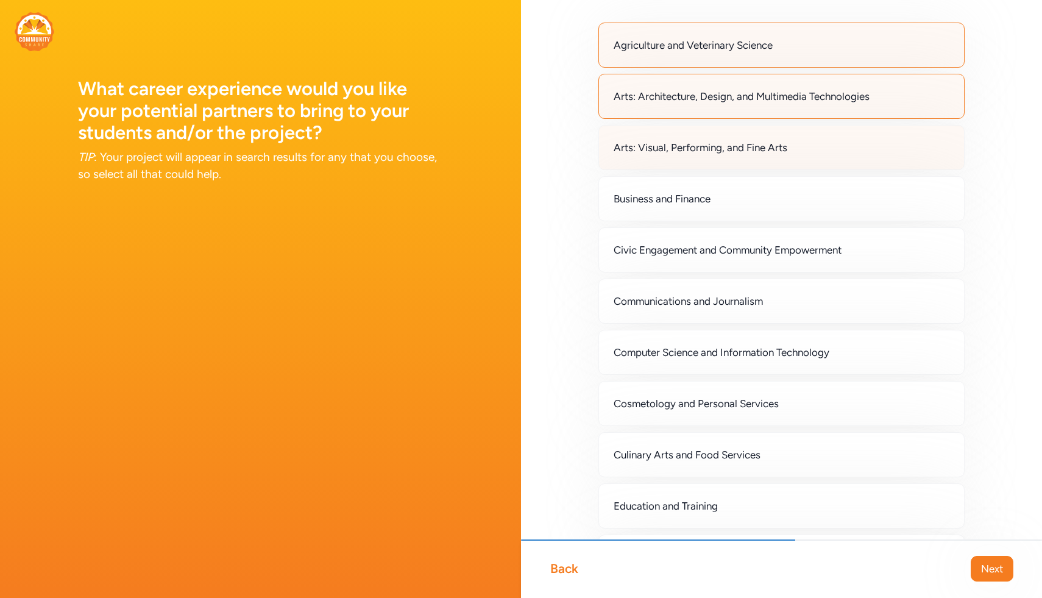
click at [532, 146] on span "Arts: Visual, Performing, and Fine Arts" at bounding box center [701, 147] width 174 height 15
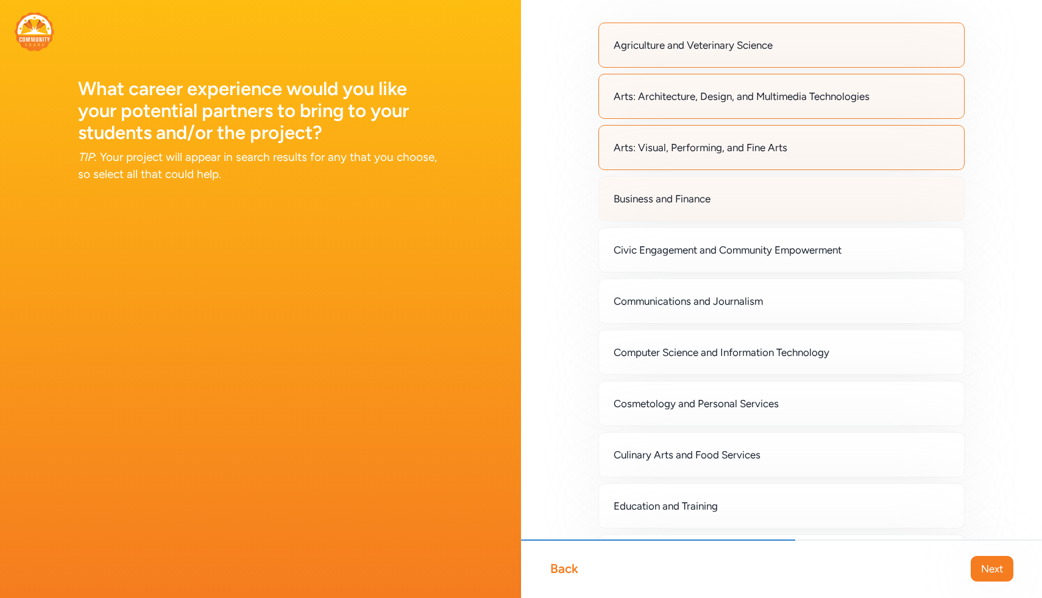
click at [532, 196] on span "Business and Finance" at bounding box center [662, 198] width 97 height 15
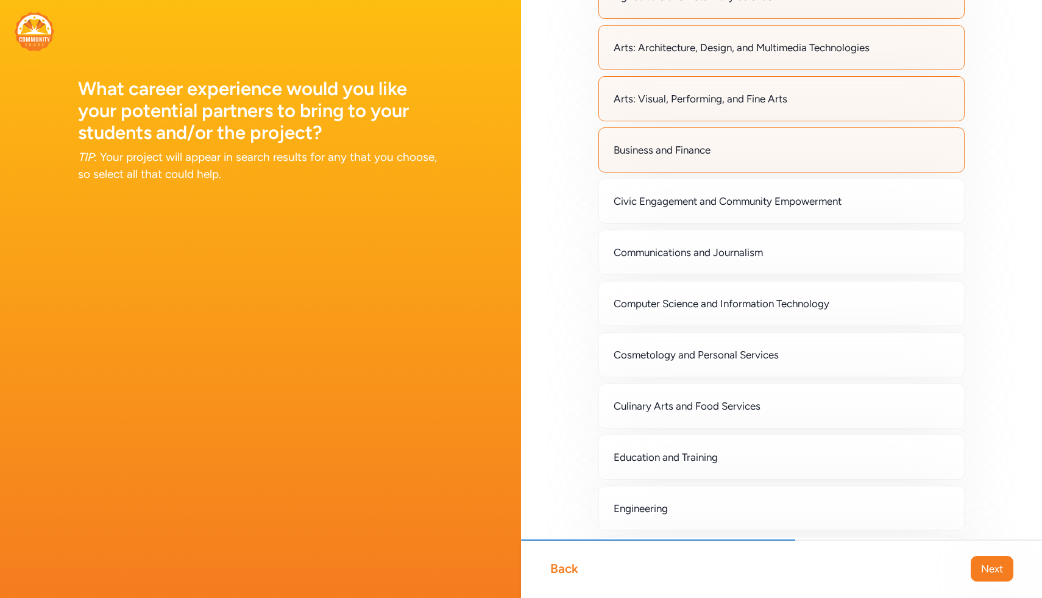
scroll to position [123, 0]
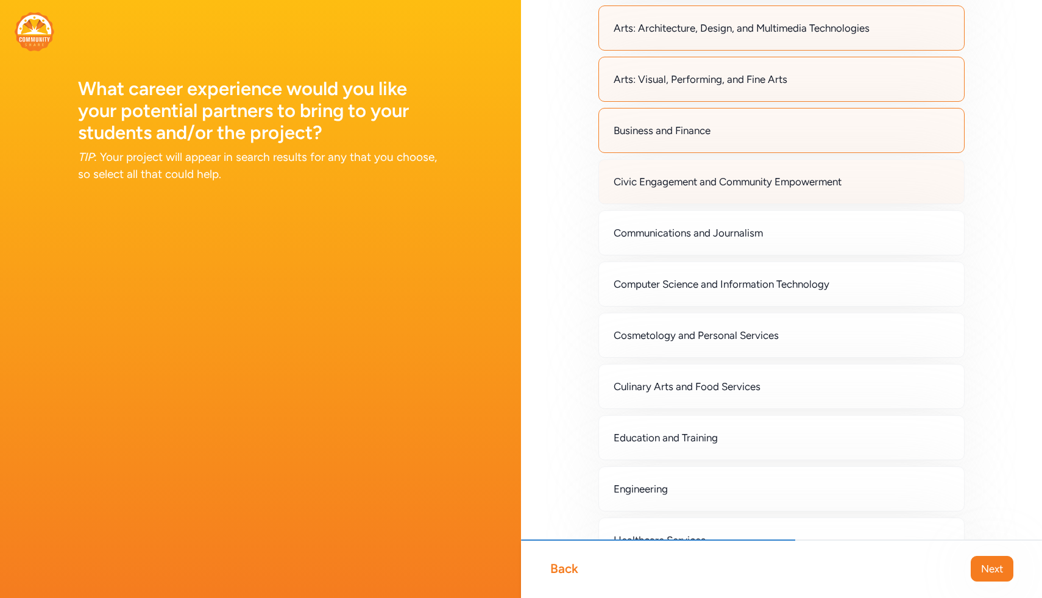
click at [532, 185] on span "Civic Engagement and Community Empowerment" at bounding box center [728, 181] width 228 height 15
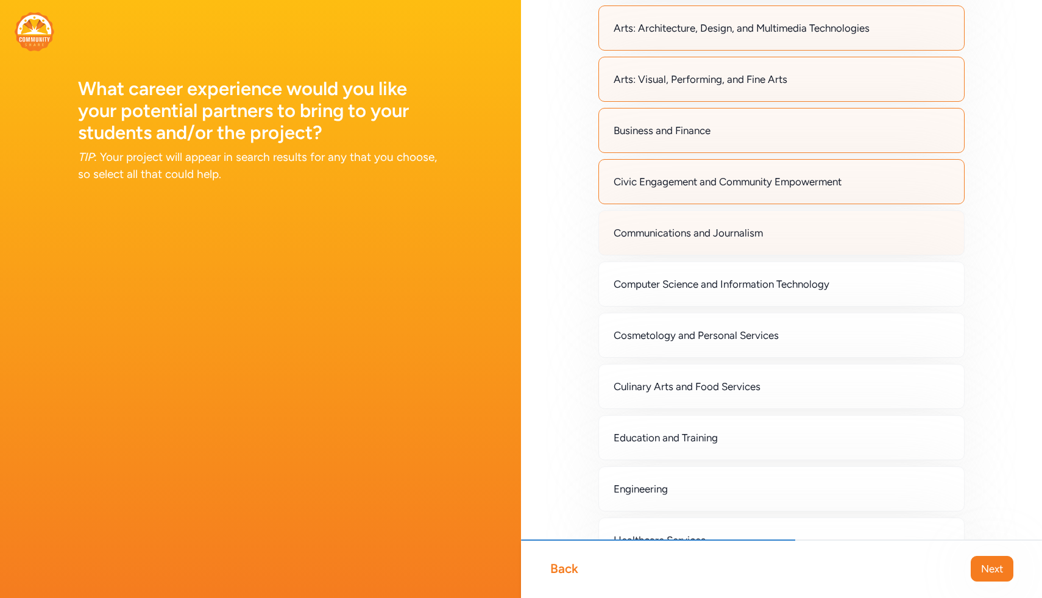
click at [532, 232] on span "Communications and Journalism" at bounding box center [688, 233] width 149 height 15
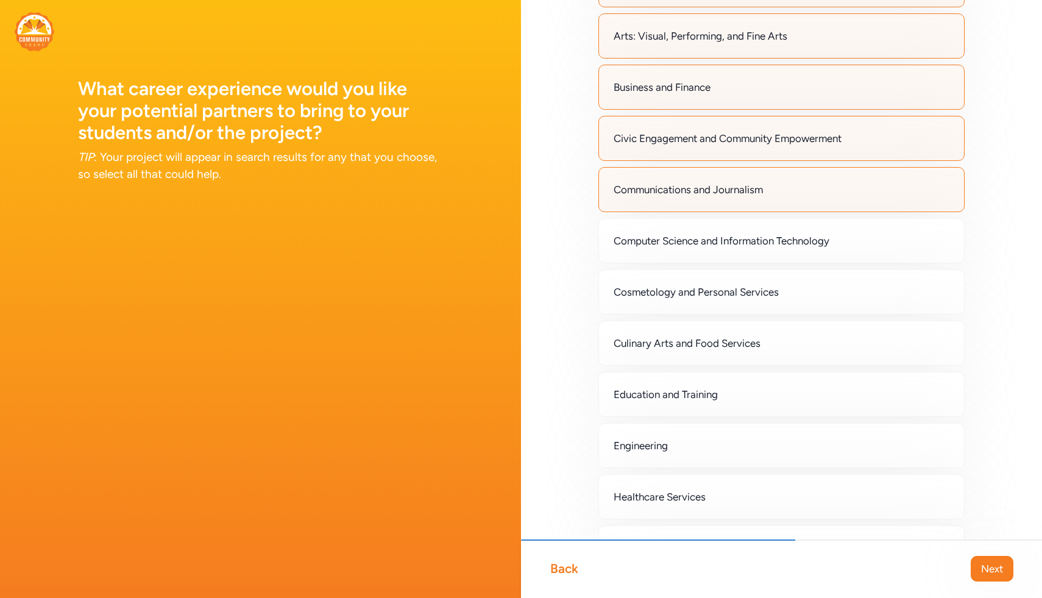
scroll to position [169, 0]
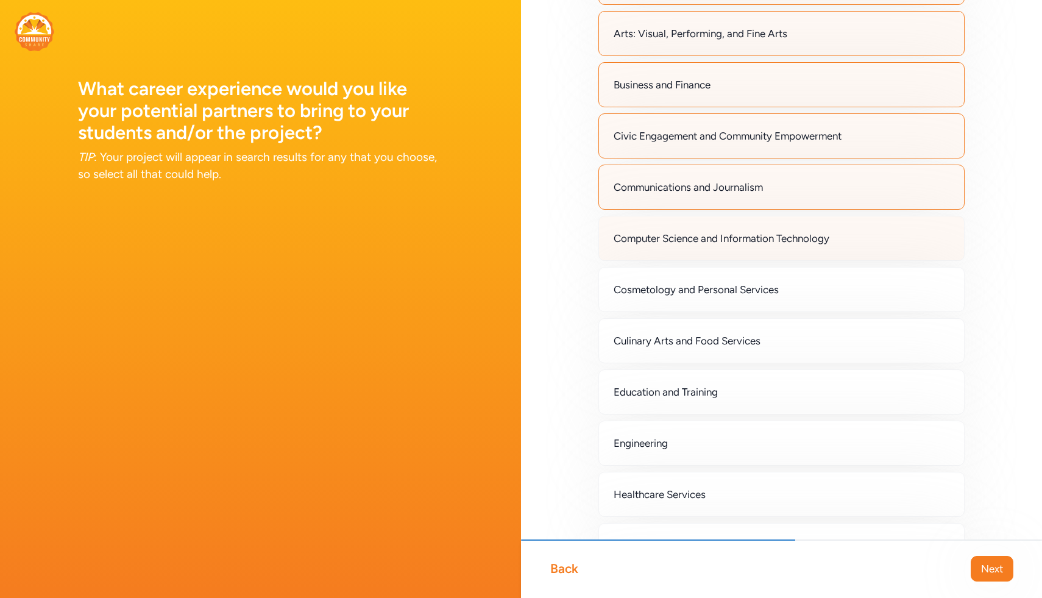
click at [532, 236] on span "Computer Science and Information Technology" at bounding box center [722, 238] width 216 height 15
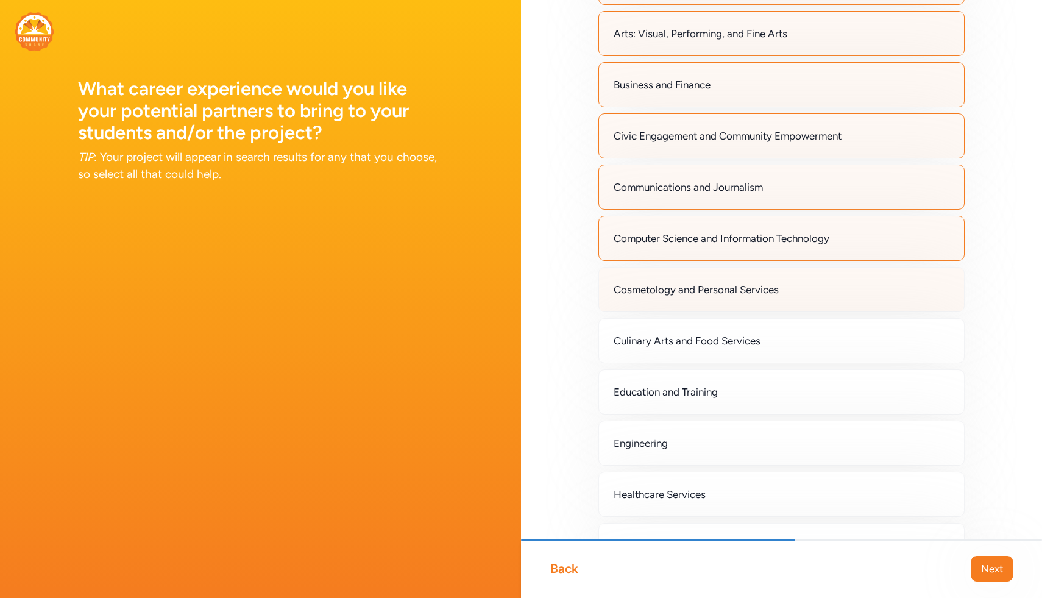
click at [532, 306] on div "Cosmetology and Personal Services" at bounding box center [782, 289] width 366 height 45
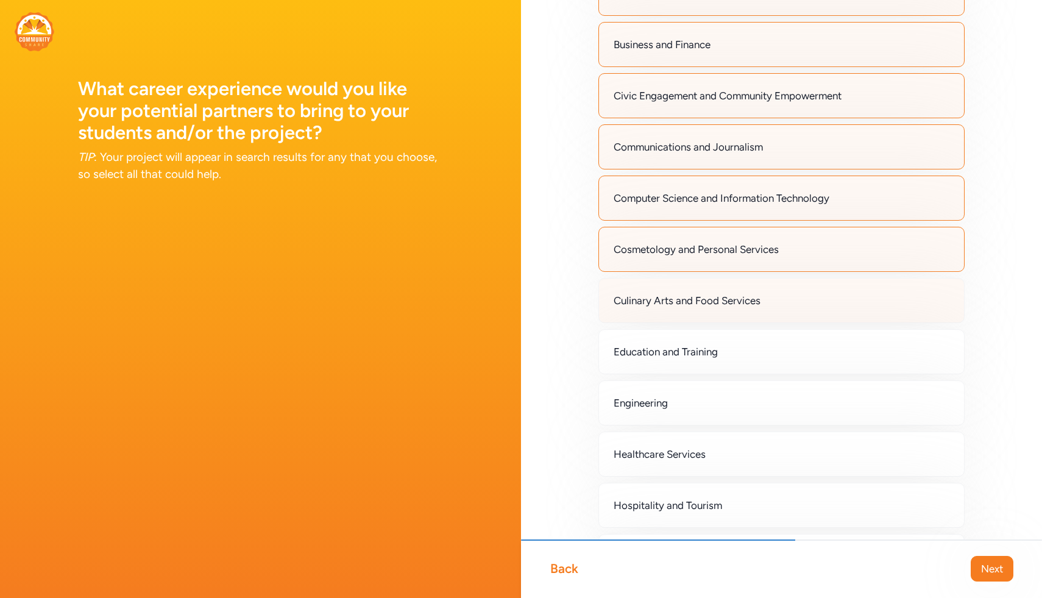
scroll to position [219, 0]
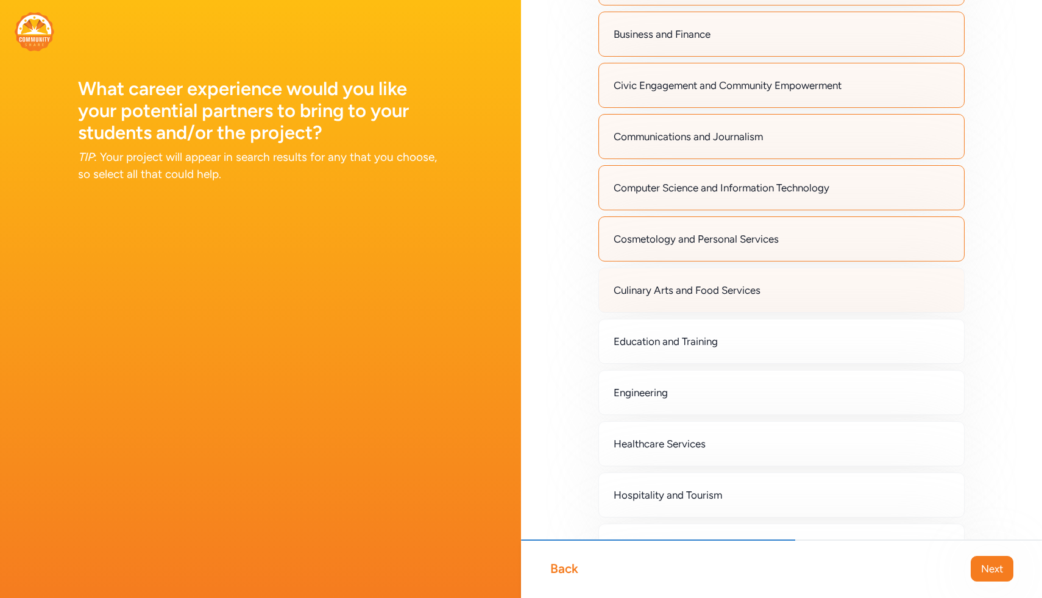
click at [532, 310] on div "Culinary Arts and Food Services" at bounding box center [782, 290] width 366 height 45
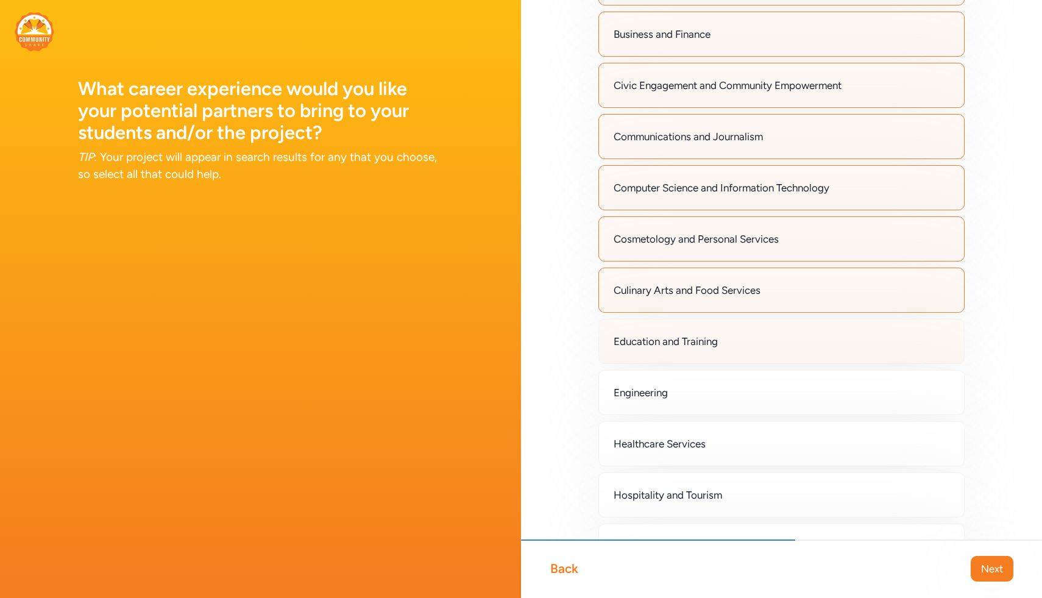
click at [532, 360] on div "Education and Training" at bounding box center [782, 341] width 366 height 45
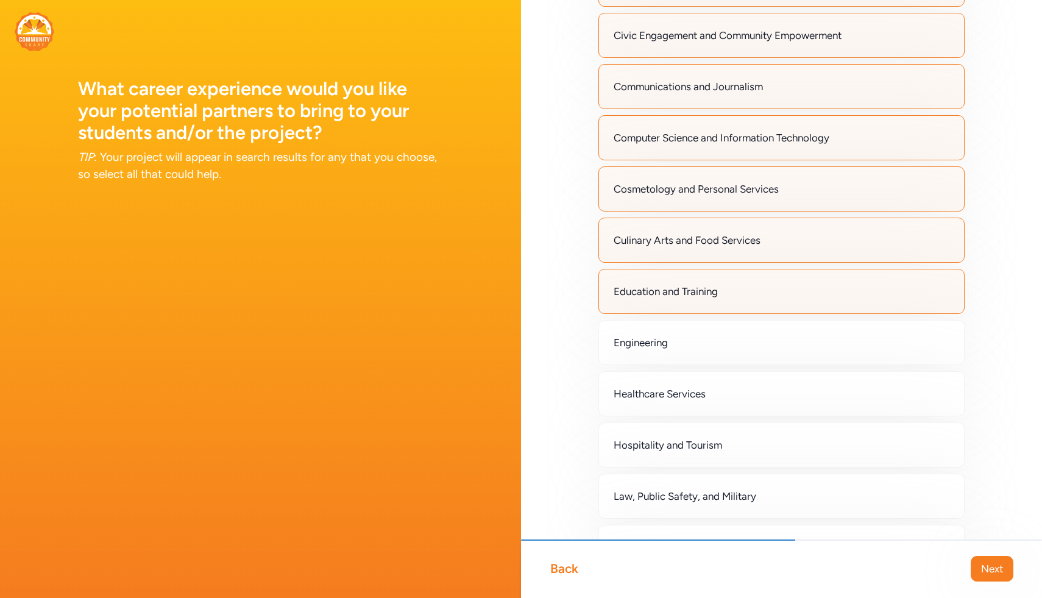
scroll to position [296, 0]
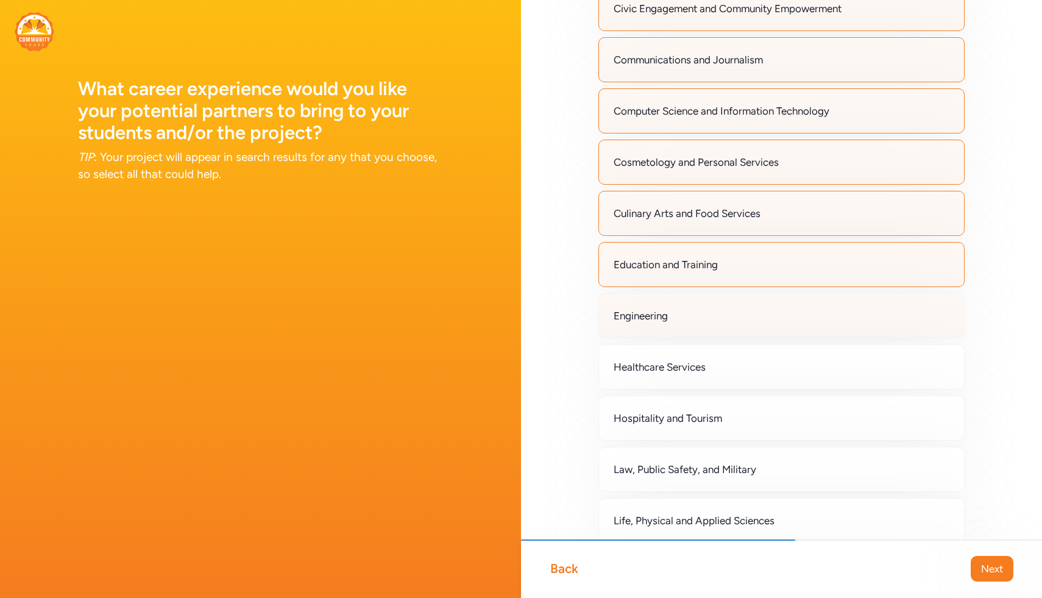
click at [532, 326] on div "Engineering" at bounding box center [782, 315] width 366 height 45
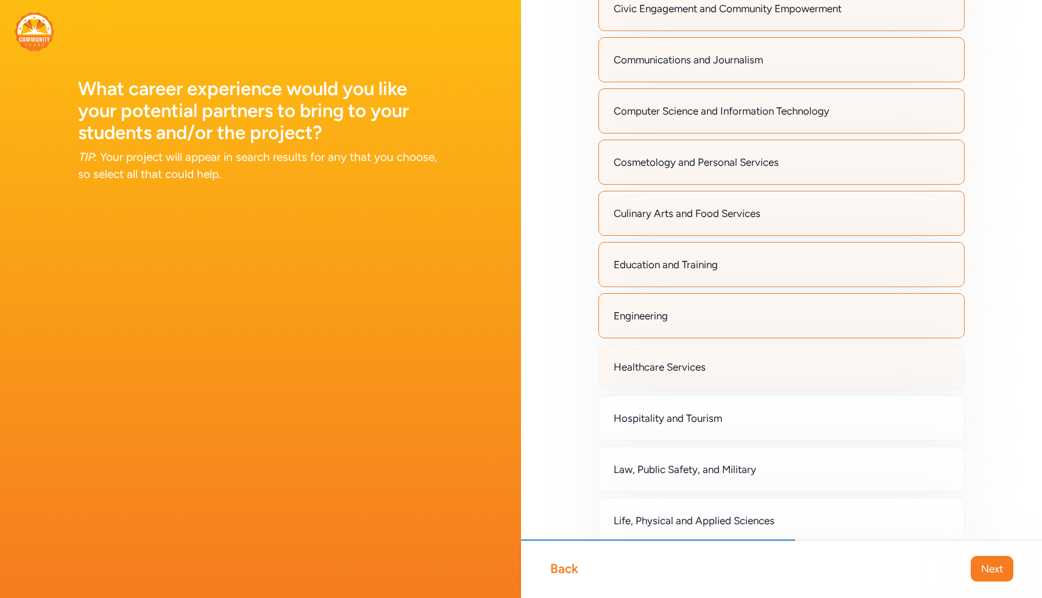
click at [532, 368] on div "Healthcare Services" at bounding box center [782, 366] width 366 height 45
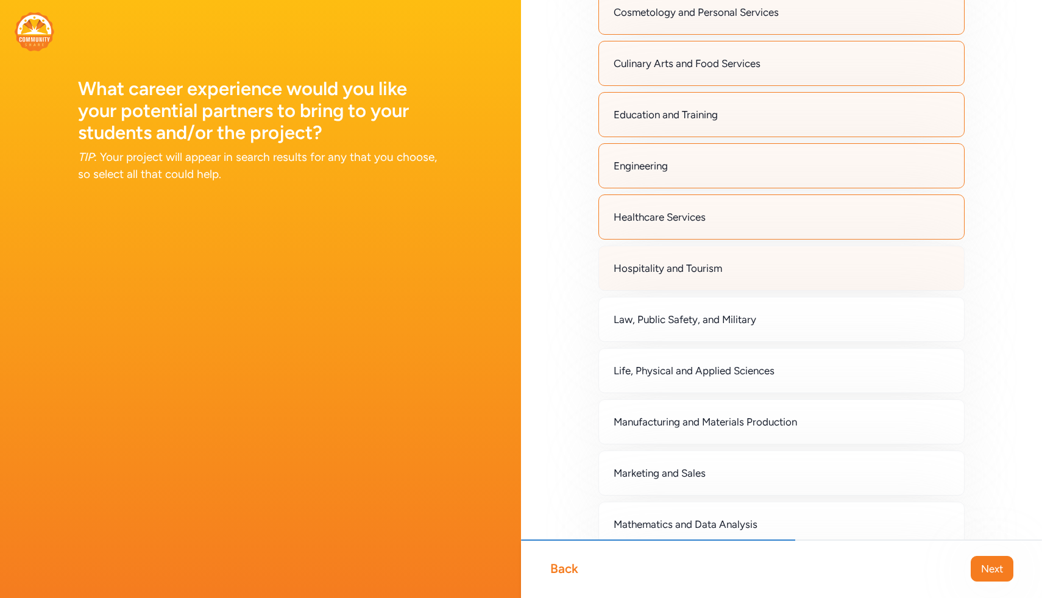
scroll to position [477, 0]
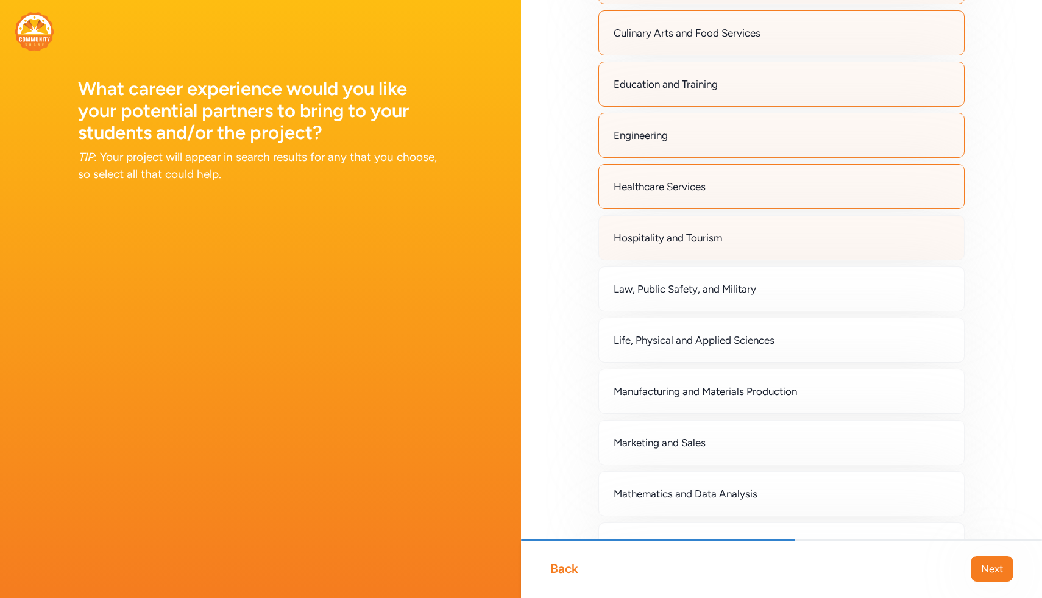
click at [532, 258] on div "Hospitality and Tourism" at bounding box center [782, 237] width 366 height 45
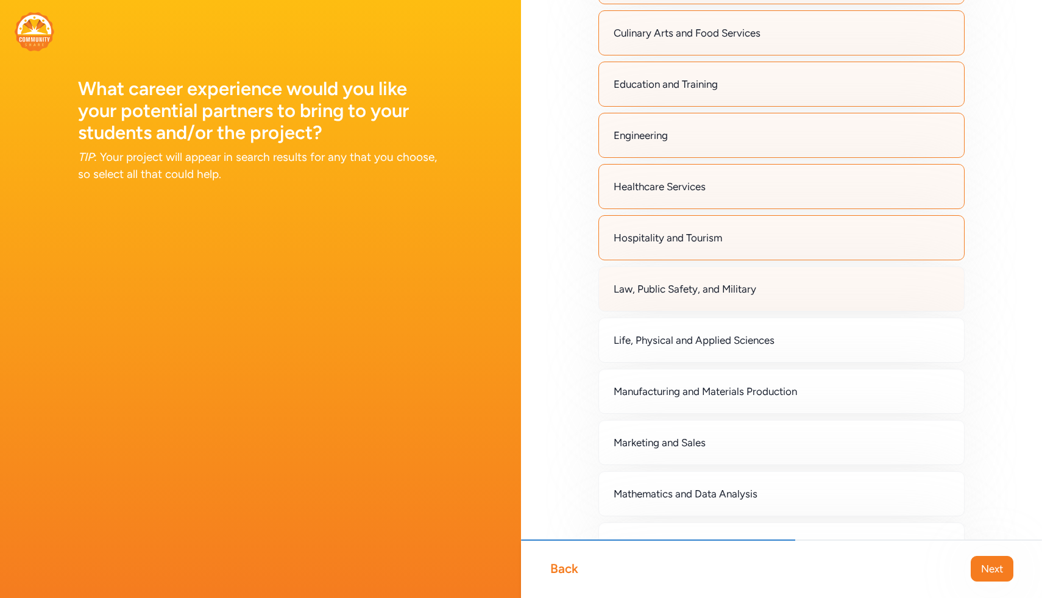
click at [532, 294] on div "Law, Public Safety, and Military" at bounding box center [782, 288] width 366 height 45
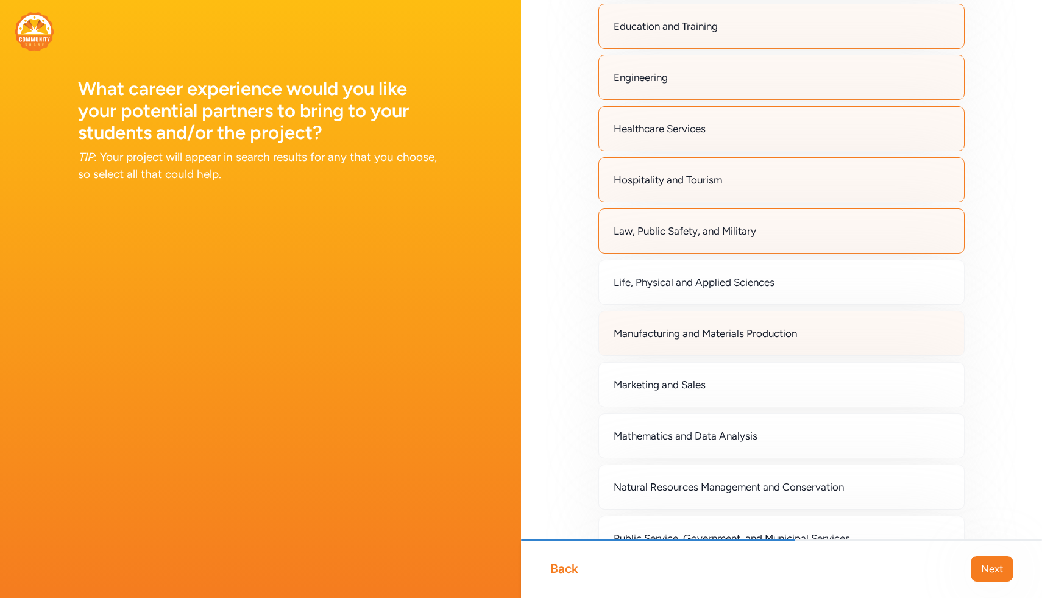
scroll to position [536, 0]
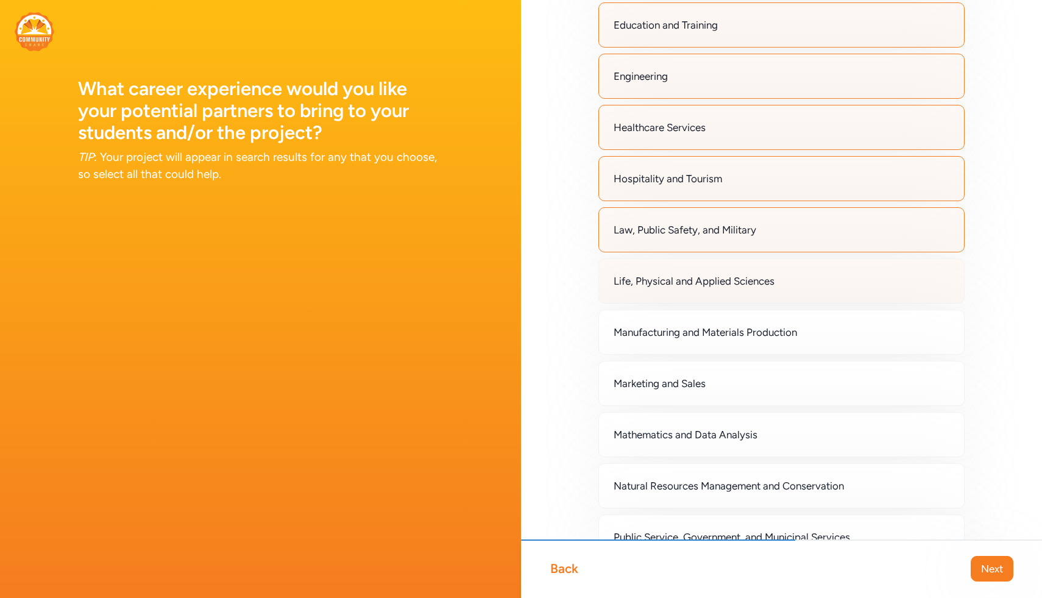
click at [532, 276] on div "Life, Physical and Applied Sciences" at bounding box center [782, 280] width 366 height 45
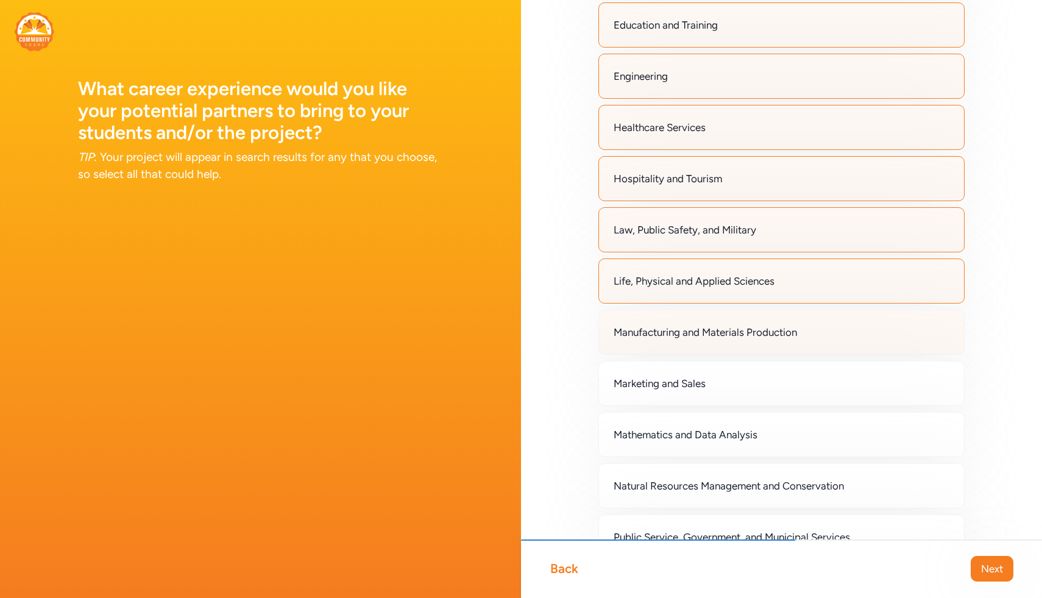
click at [532, 325] on div "Manufacturing and Materials Production" at bounding box center [782, 332] width 366 height 45
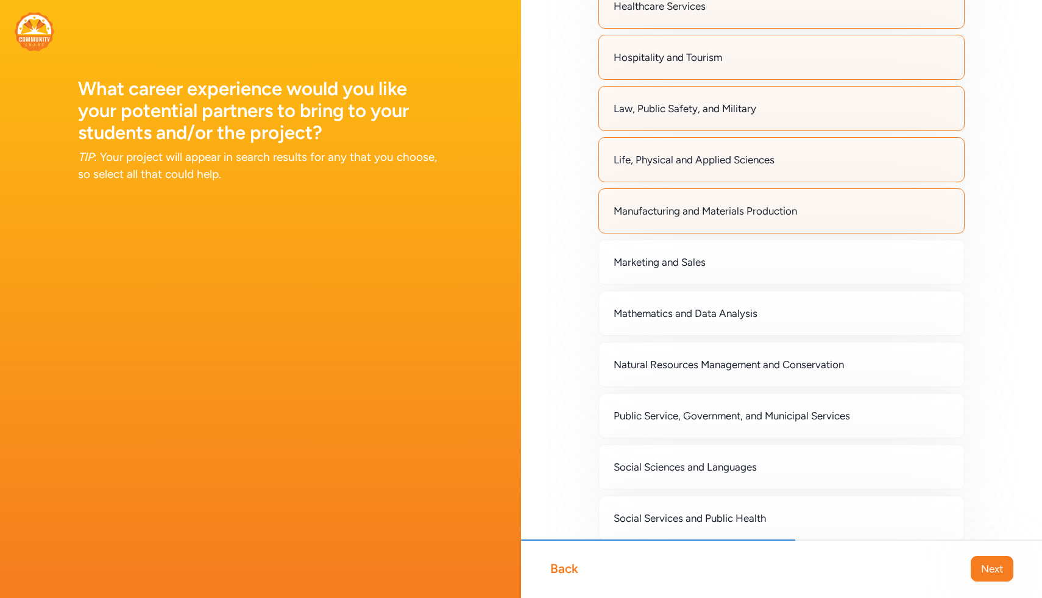
scroll to position [675, 0]
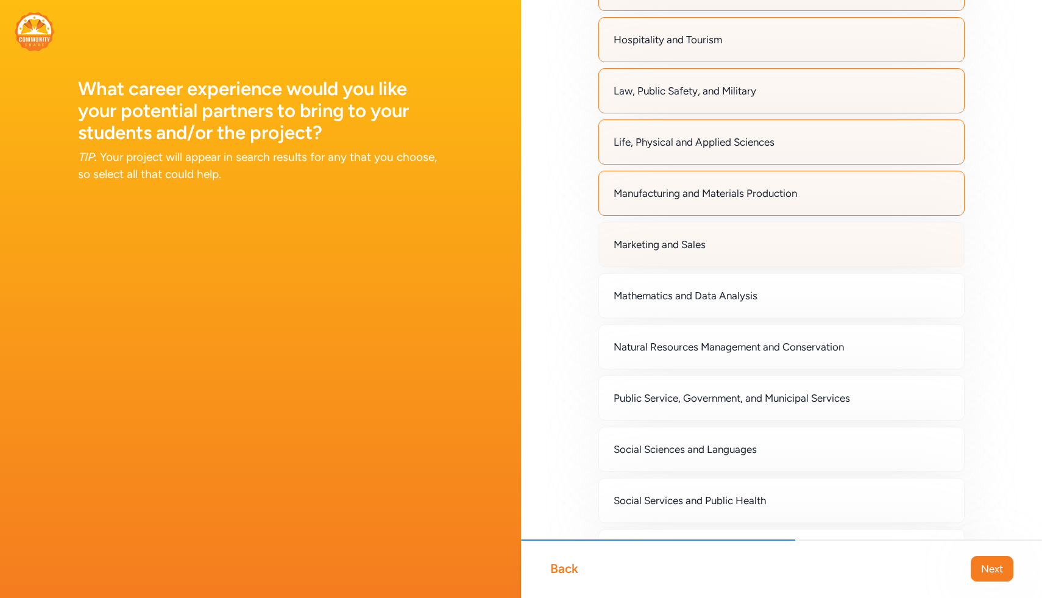
click at [532, 253] on div "Marketing and Sales" at bounding box center [782, 244] width 366 height 45
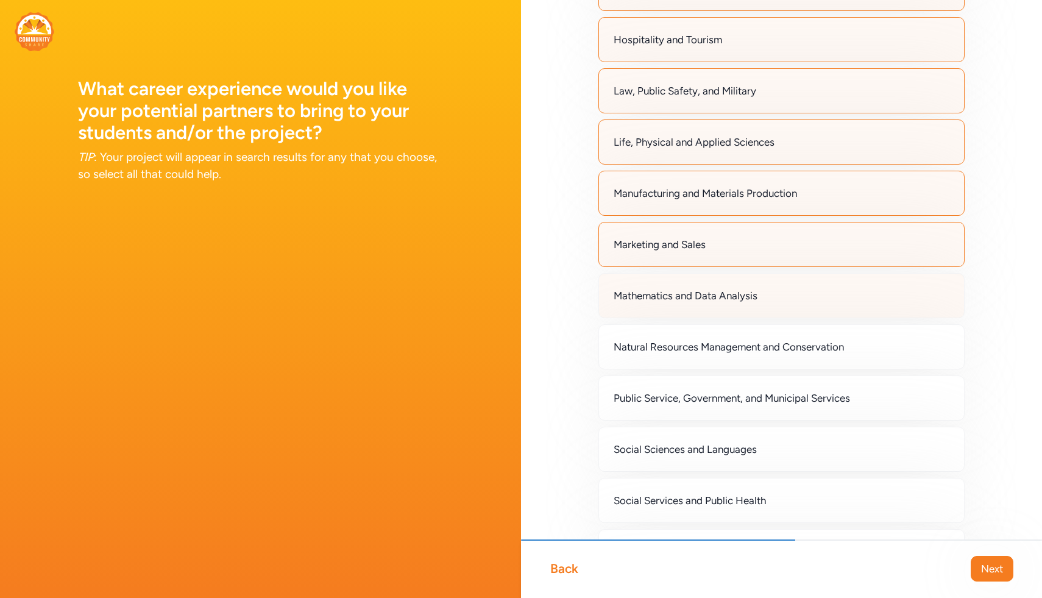
click at [532, 292] on div "Mathematics and Data Analysis" at bounding box center [782, 295] width 366 height 45
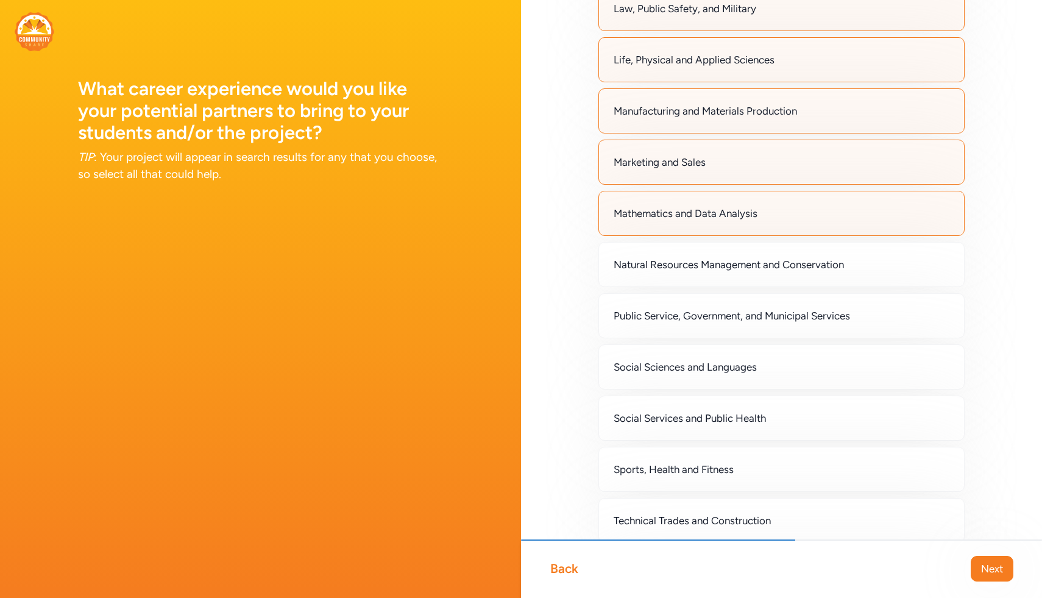
scroll to position [758, 0]
click at [532, 263] on span "Natural Resources Management and Conservation" at bounding box center [729, 264] width 230 height 15
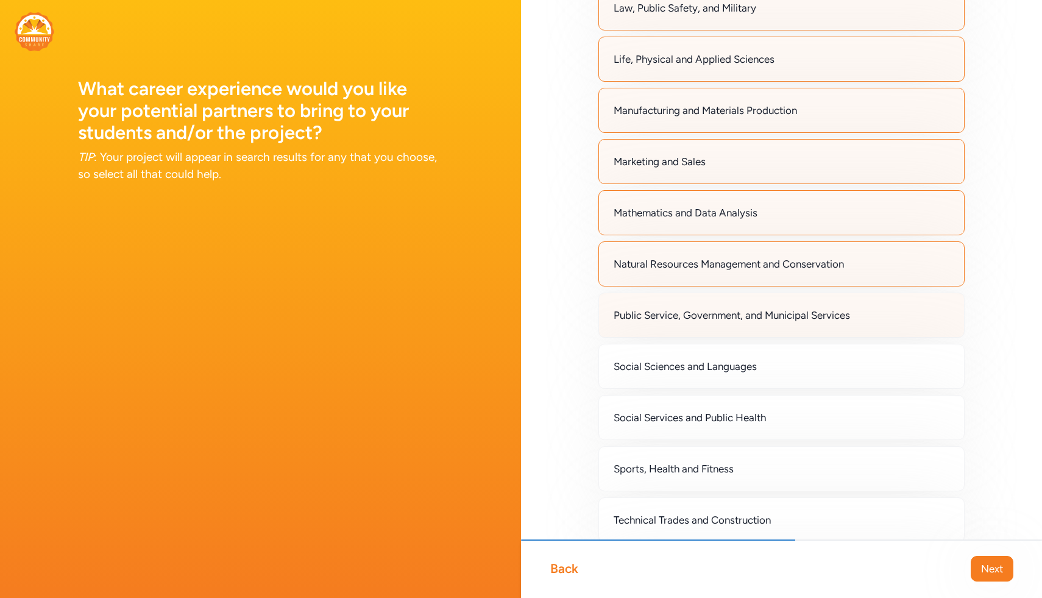
click at [532, 313] on span "Public Service, Government, and Municipal Services" at bounding box center [732, 315] width 236 height 15
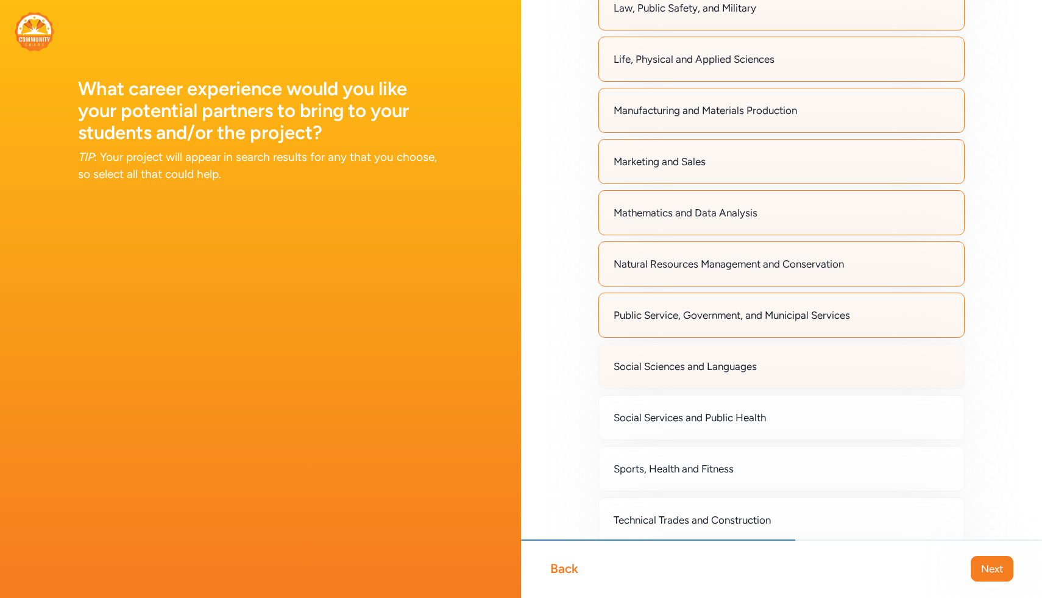
scroll to position [870, 0]
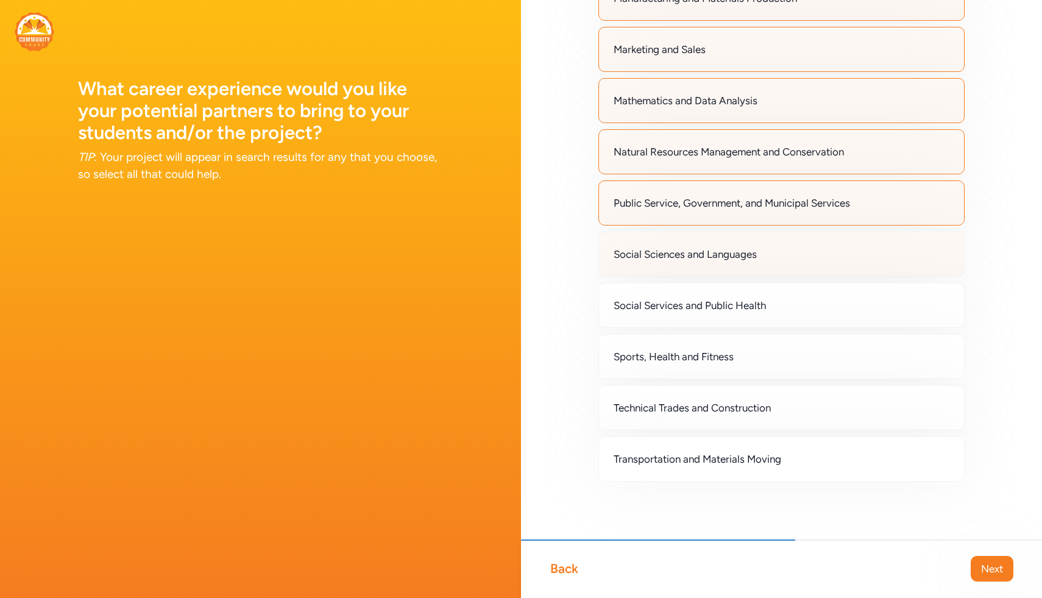
click at [532, 265] on div "Social Sciences and Languages" at bounding box center [782, 254] width 366 height 45
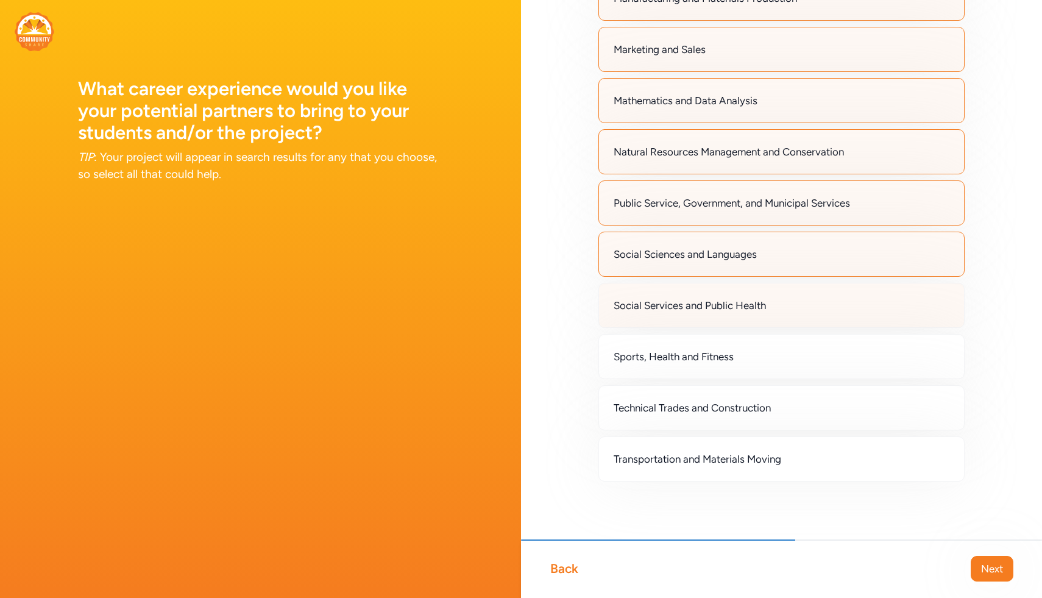
click at [532, 311] on div "Social Services and Public Health" at bounding box center [782, 305] width 366 height 45
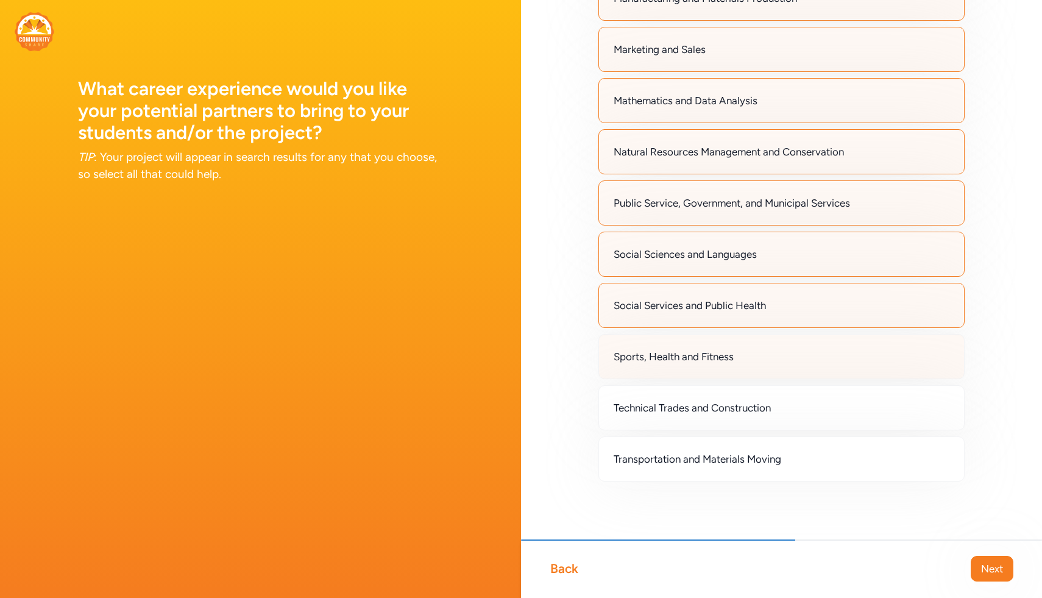
click at [532, 350] on div "Sports, Health and Fitness" at bounding box center [782, 356] width 366 height 45
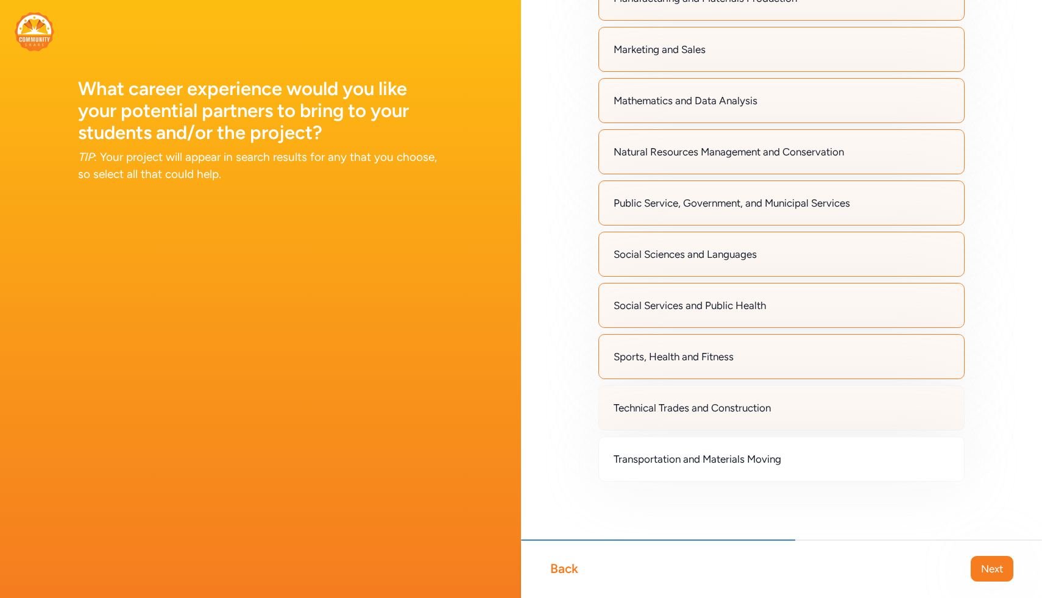
click at [532, 414] on div "Technical Trades and Construction" at bounding box center [782, 407] width 366 height 45
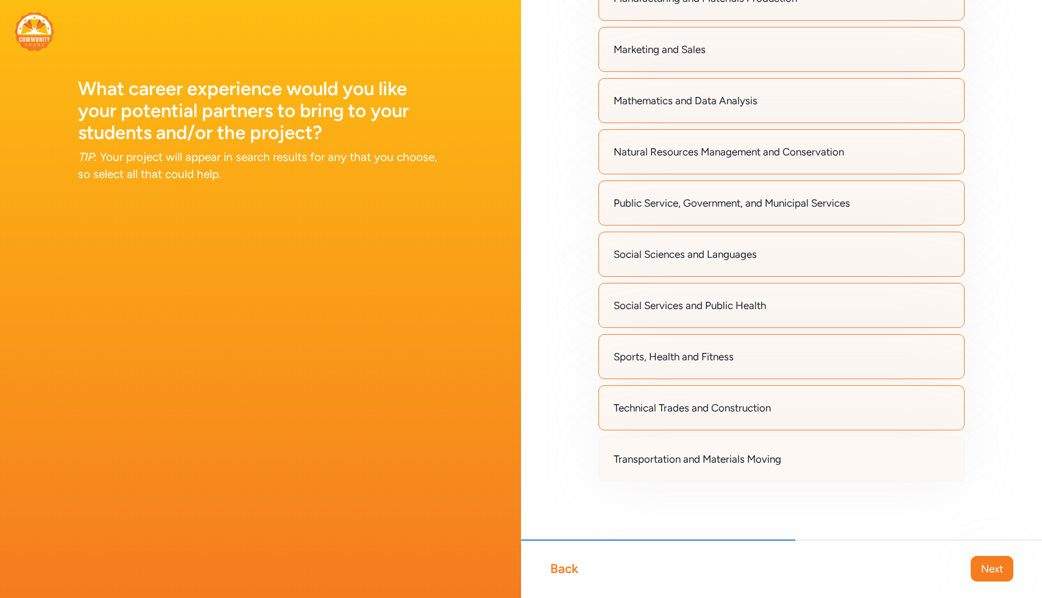
click at [532, 480] on div "Transportation and Materials Moving" at bounding box center [782, 458] width 366 height 45
click at [532, 554] on span "Next" at bounding box center [992, 568] width 22 height 15
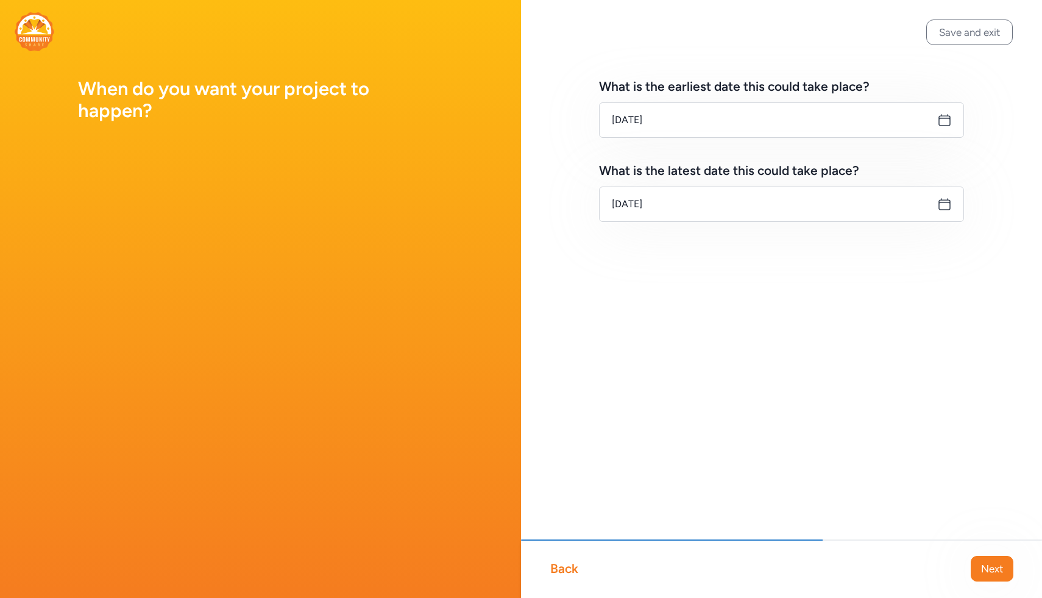
click at [532, 116] on icon at bounding box center [944, 120] width 11 height 11
click at [532, 123] on icon at bounding box center [944, 120] width 15 height 15
click at [532, 118] on icon at bounding box center [944, 120] width 15 height 15
click at [532, 119] on input "[DATE]" at bounding box center [781, 119] width 365 height 35
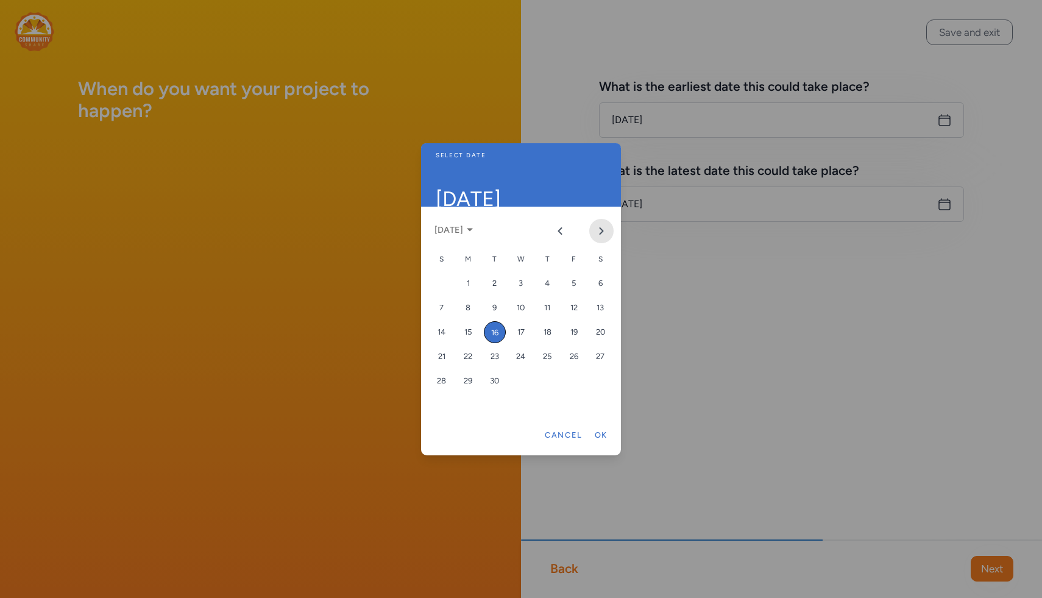
click at [532, 235] on icon "Next month" at bounding box center [602, 231] width 10 height 10
click at [464, 329] on div "13" at bounding box center [468, 332] width 22 height 22
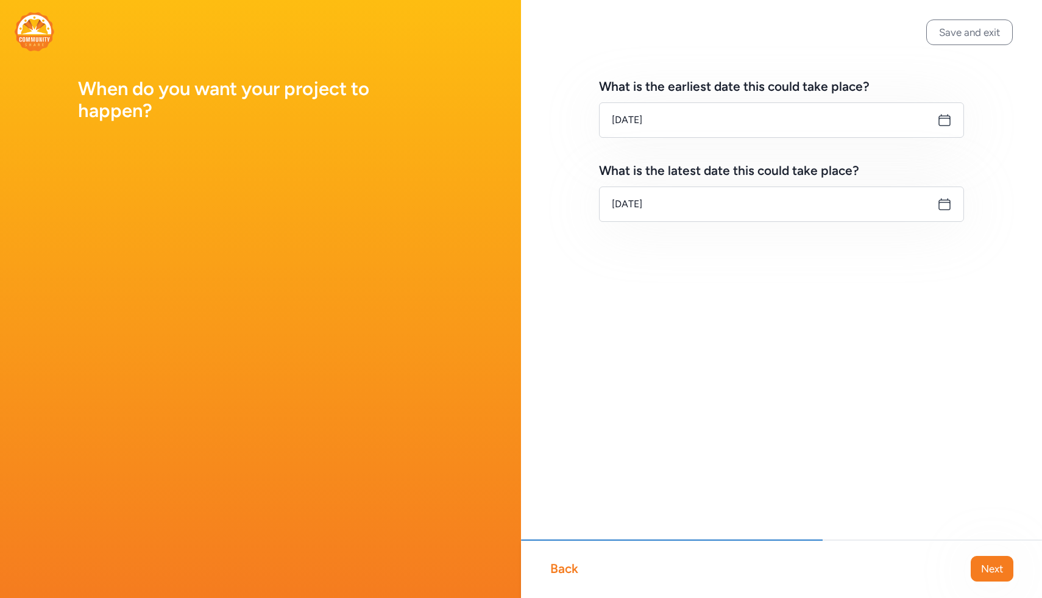
click at [532, 204] on icon at bounding box center [944, 204] width 15 height 15
click at [532, 206] on icon at bounding box center [944, 204] width 15 height 15
click at [532, 193] on input "[DATE]" at bounding box center [781, 204] width 365 height 35
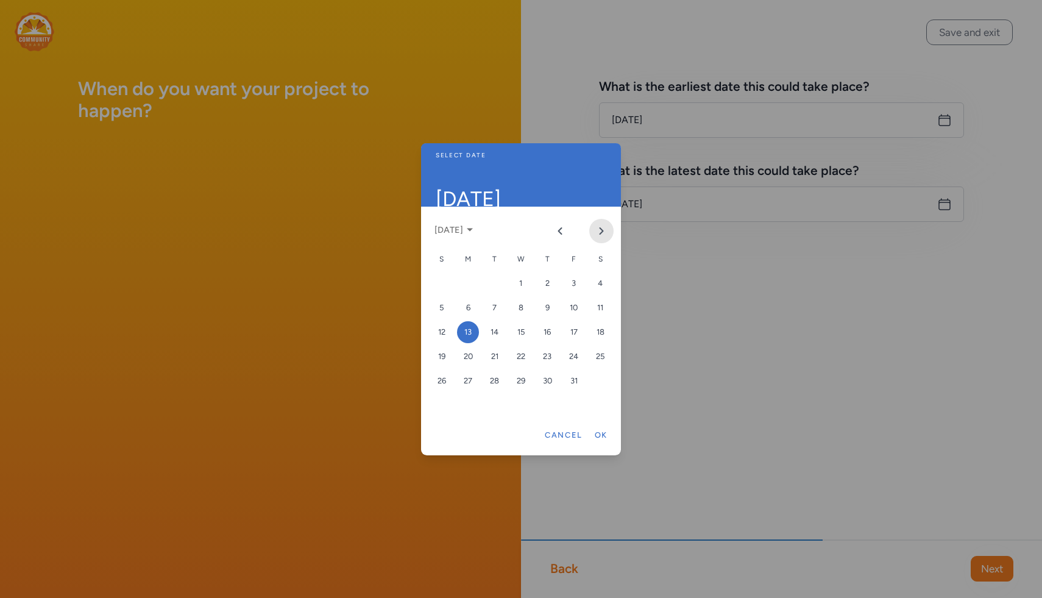
click at [532, 233] on icon "Next month" at bounding box center [602, 231] width 10 height 10
click at [532, 232] on button "Next month" at bounding box center [601, 231] width 24 height 24
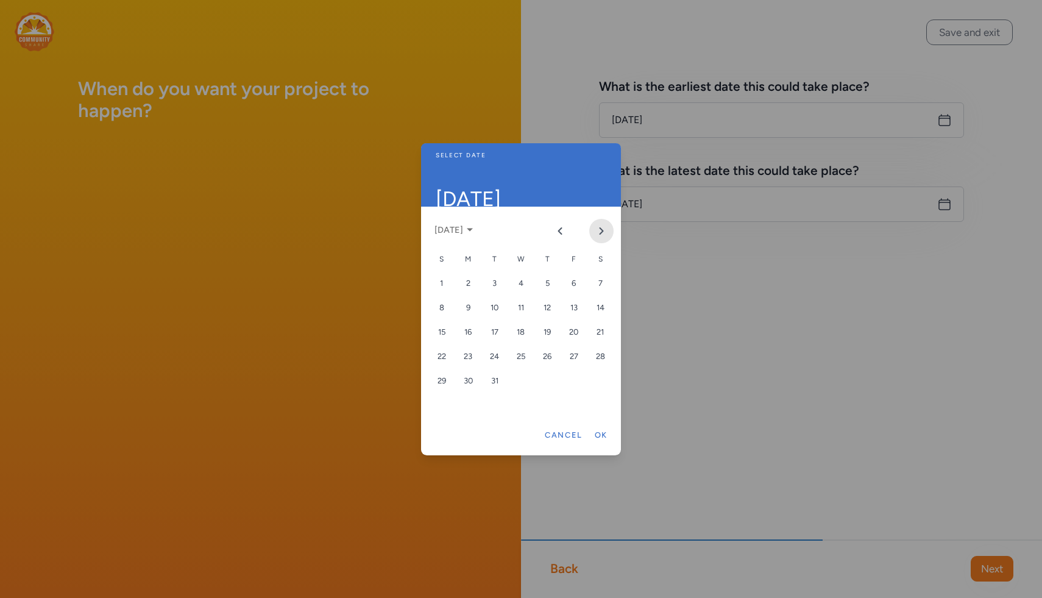
click at [532, 232] on button "Next month" at bounding box center [601, 231] width 24 height 24
click at [532, 233] on button "Next month" at bounding box center [601, 231] width 24 height 24
click at [532, 379] on div "29" at bounding box center [574, 381] width 22 height 22
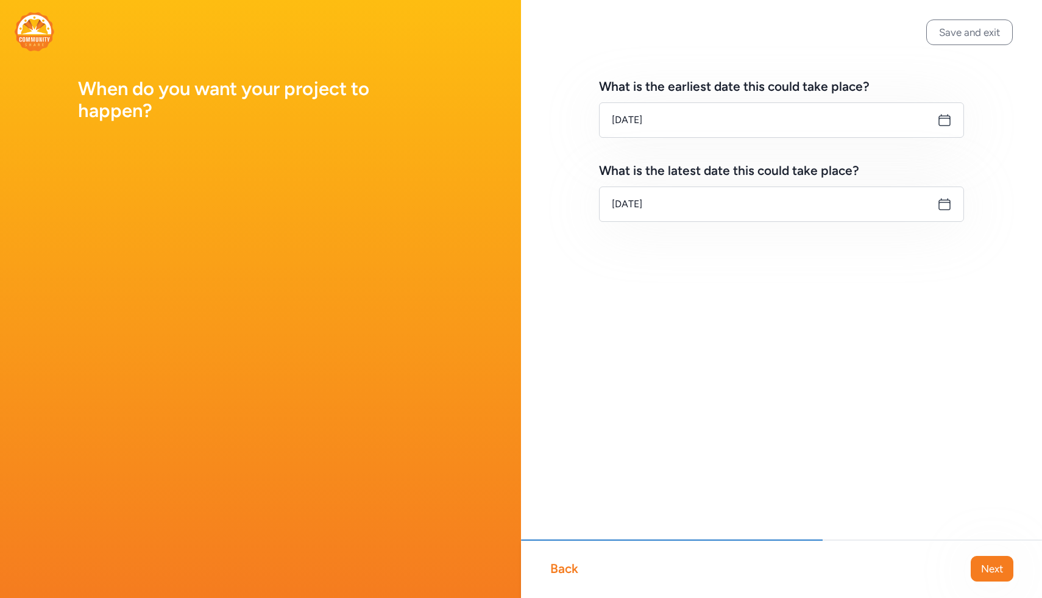
click at [532, 206] on icon at bounding box center [944, 204] width 15 height 15
click at [532, 205] on icon at bounding box center [944, 204] width 15 height 15
click at [532, 198] on input "[DATE]" at bounding box center [781, 204] width 365 height 35
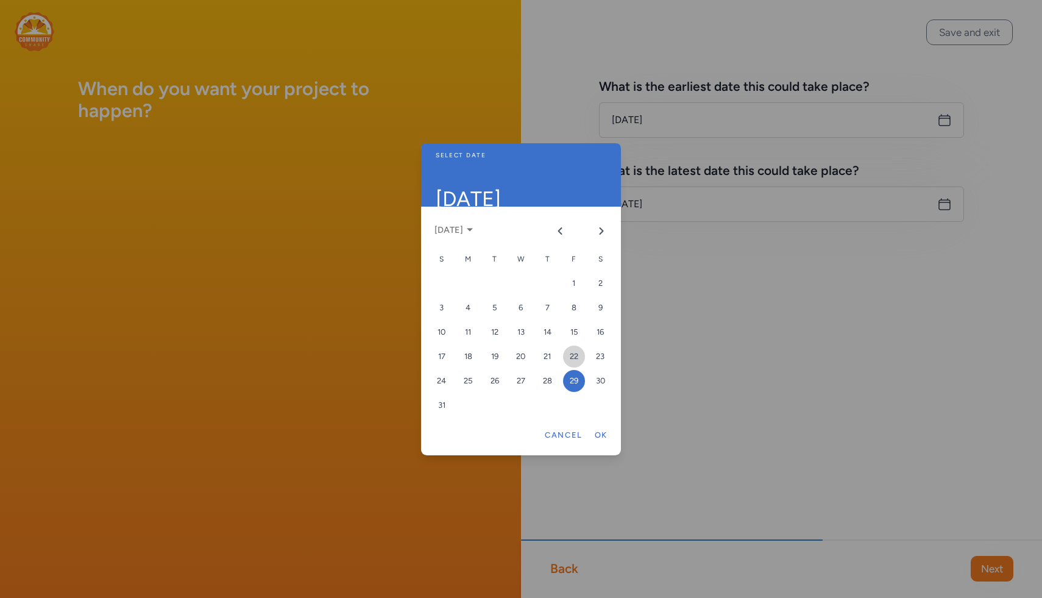
click at [532, 357] on div "22" at bounding box center [574, 357] width 22 height 22
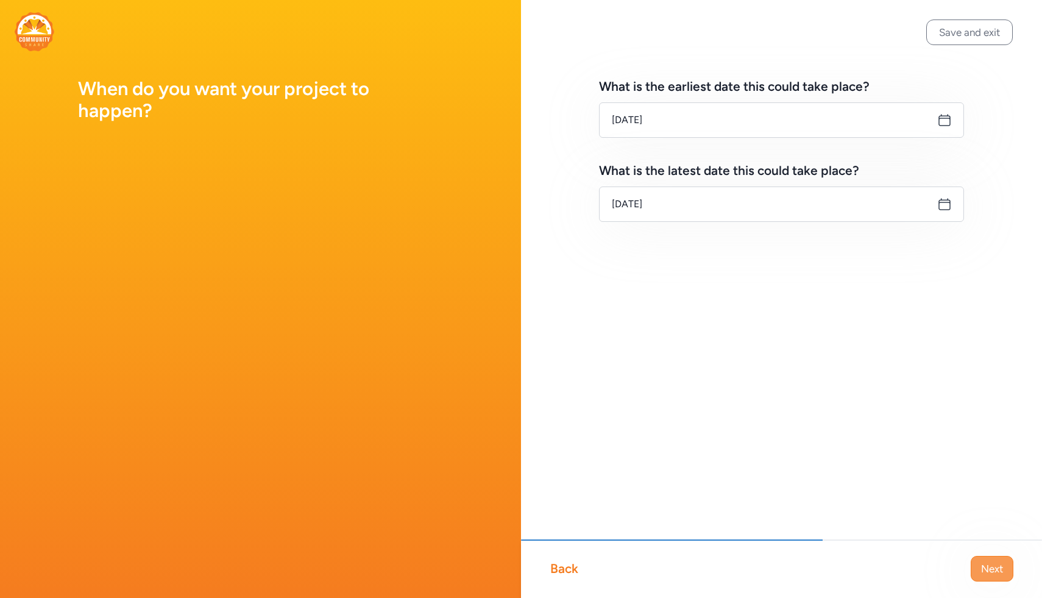
click at [532, 554] on span "Next" at bounding box center [992, 568] width 22 height 15
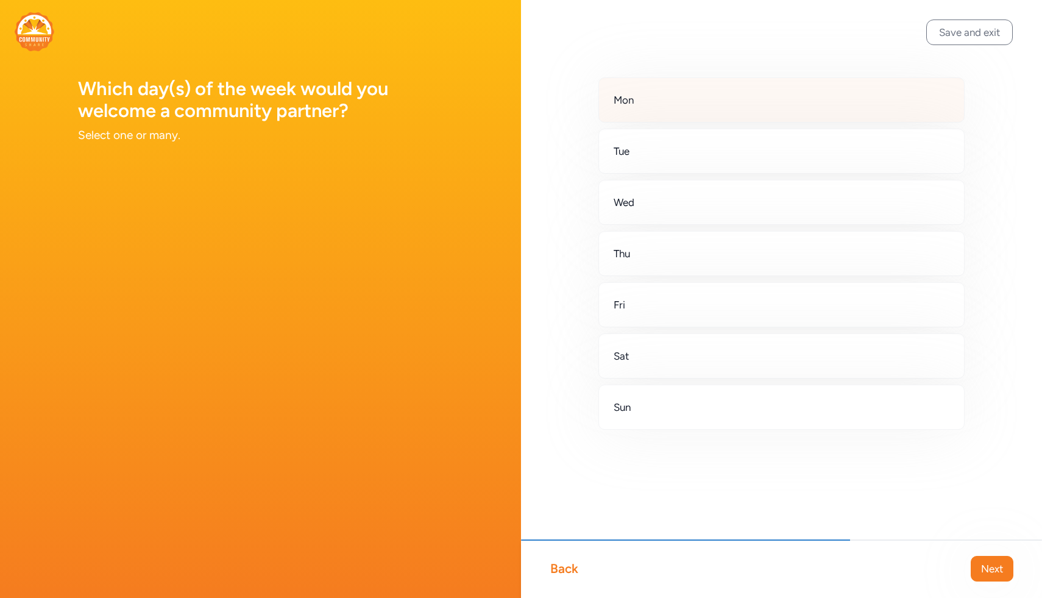
click at [532, 100] on div "Mon" at bounding box center [782, 99] width 366 height 45
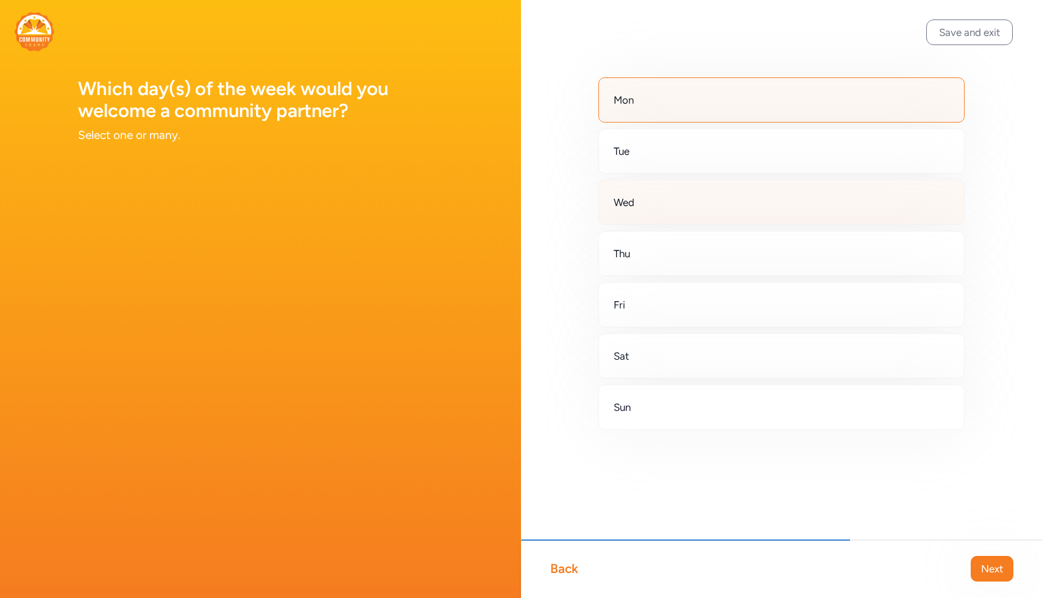
click at [532, 191] on div "Wed" at bounding box center [782, 202] width 366 height 45
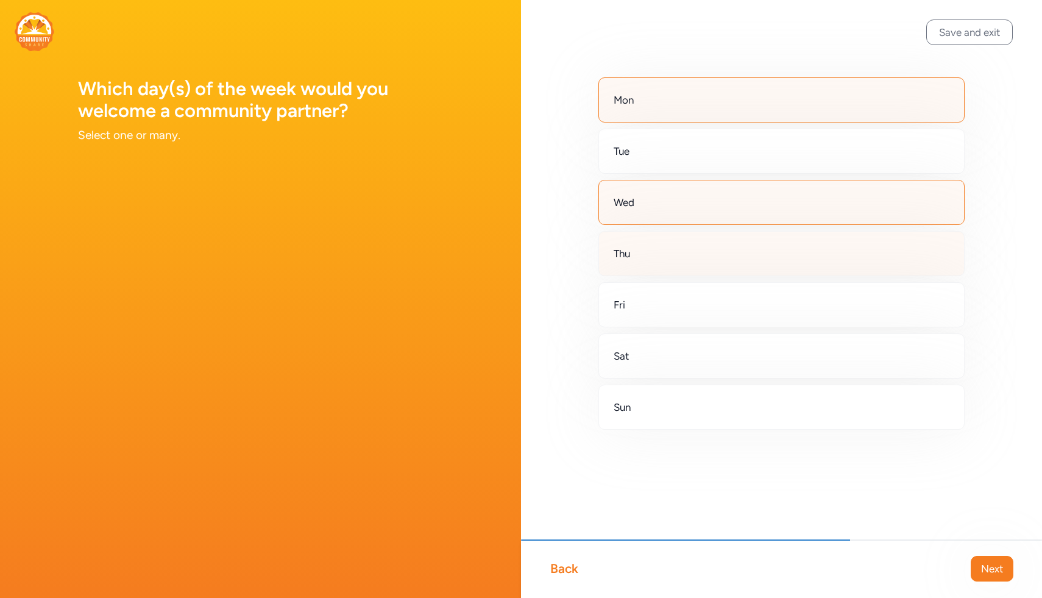
click at [532, 248] on div "Thu" at bounding box center [782, 253] width 366 height 45
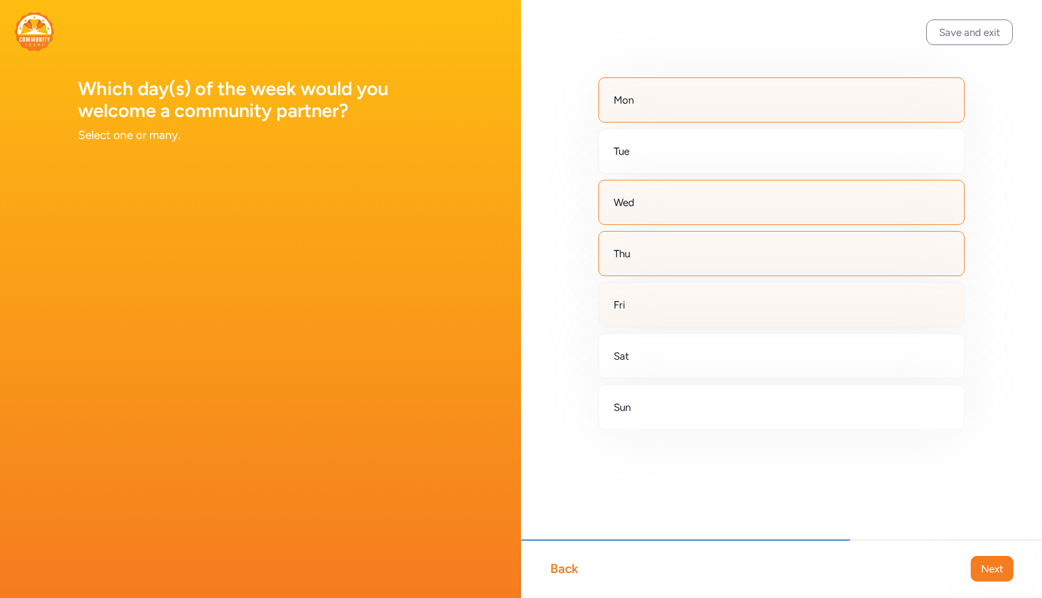
click at [532, 312] on div "Fri" at bounding box center [782, 304] width 366 height 45
click at [532, 554] on span "Next" at bounding box center [992, 568] width 22 height 15
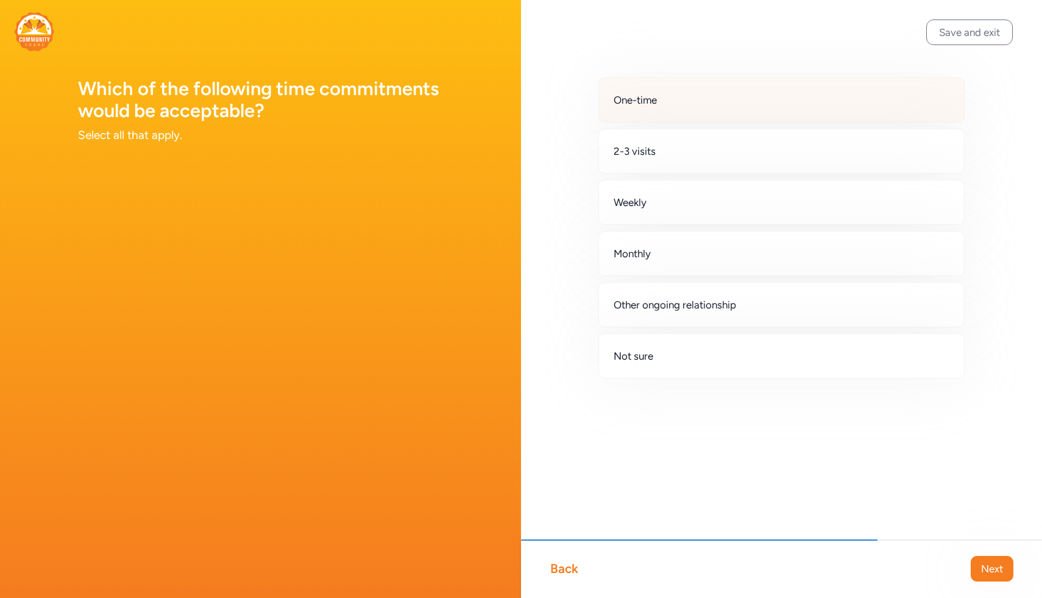
click at [532, 115] on div "One-time" at bounding box center [782, 99] width 366 height 45
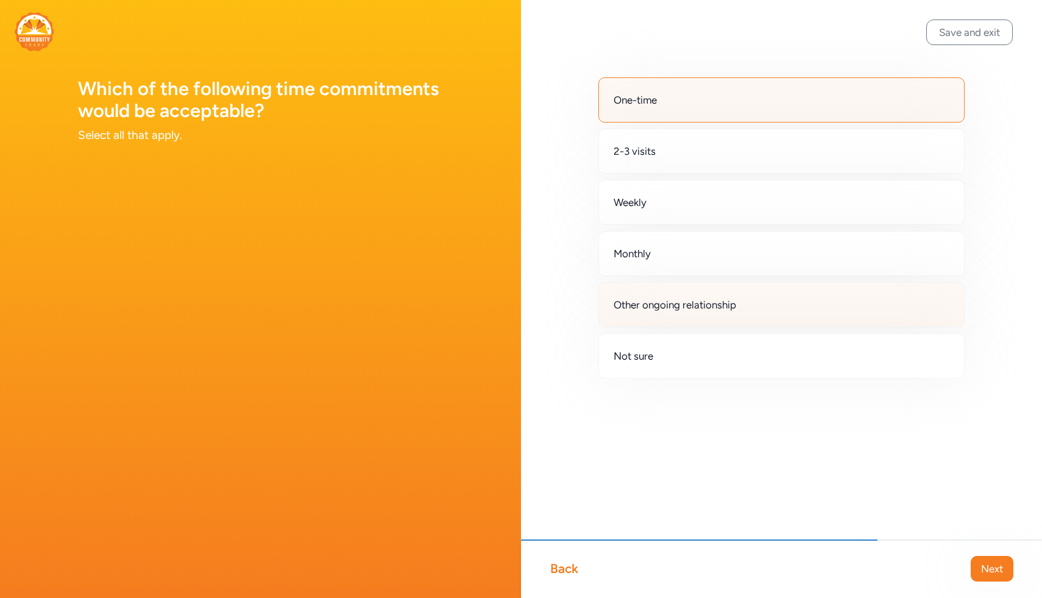
click at [532, 303] on span "Other ongoing relationship" at bounding box center [675, 304] width 123 height 15
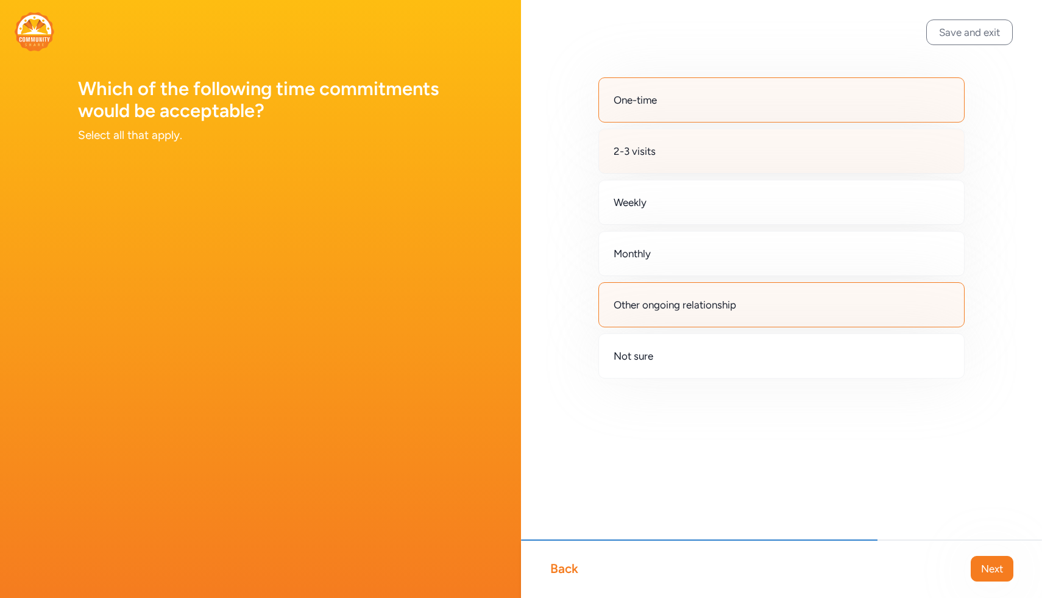
click at [532, 159] on div "2-3 visits" at bounding box center [782, 151] width 366 height 45
click at [532, 554] on button "Next" at bounding box center [992, 569] width 43 height 26
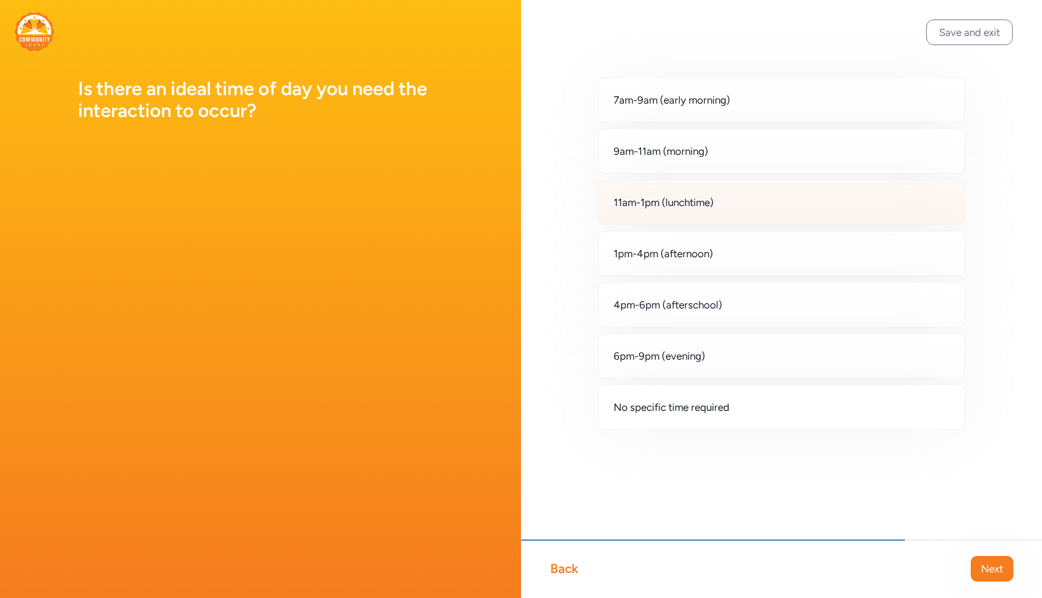
click at [532, 215] on div "11am-1pm (lunchtime)" at bounding box center [782, 202] width 366 height 45
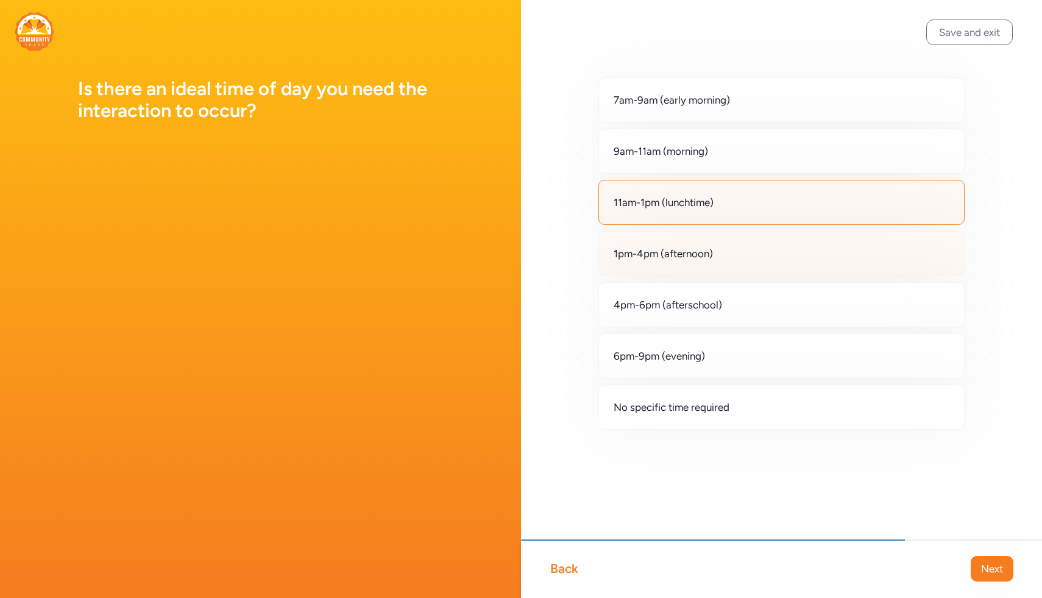
click at [532, 251] on div "1pm-4pm (afternoon)" at bounding box center [782, 253] width 366 height 45
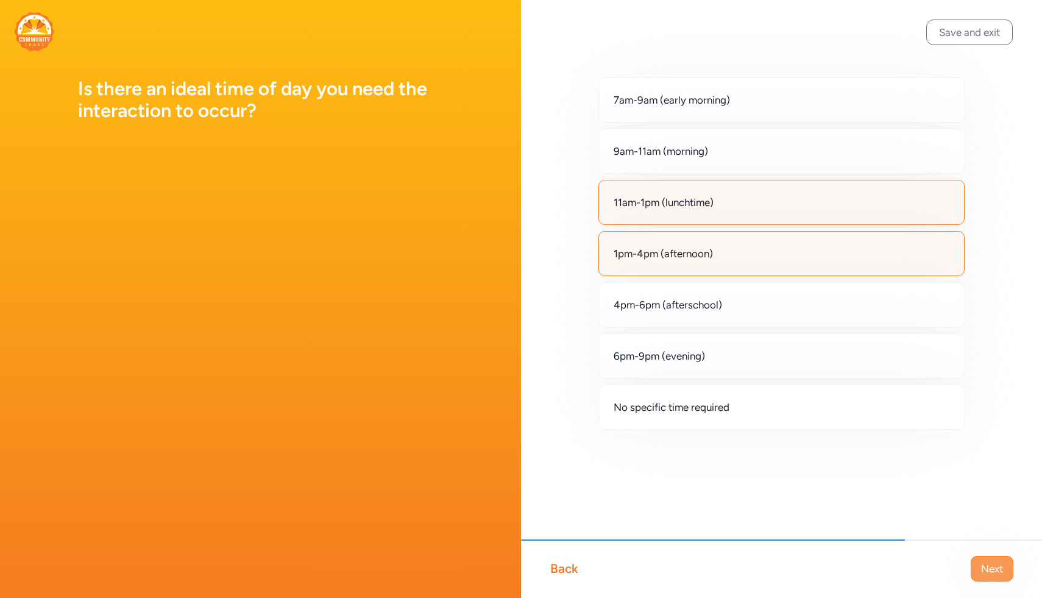
click at [532, 554] on span "Next" at bounding box center [992, 568] width 22 height 15
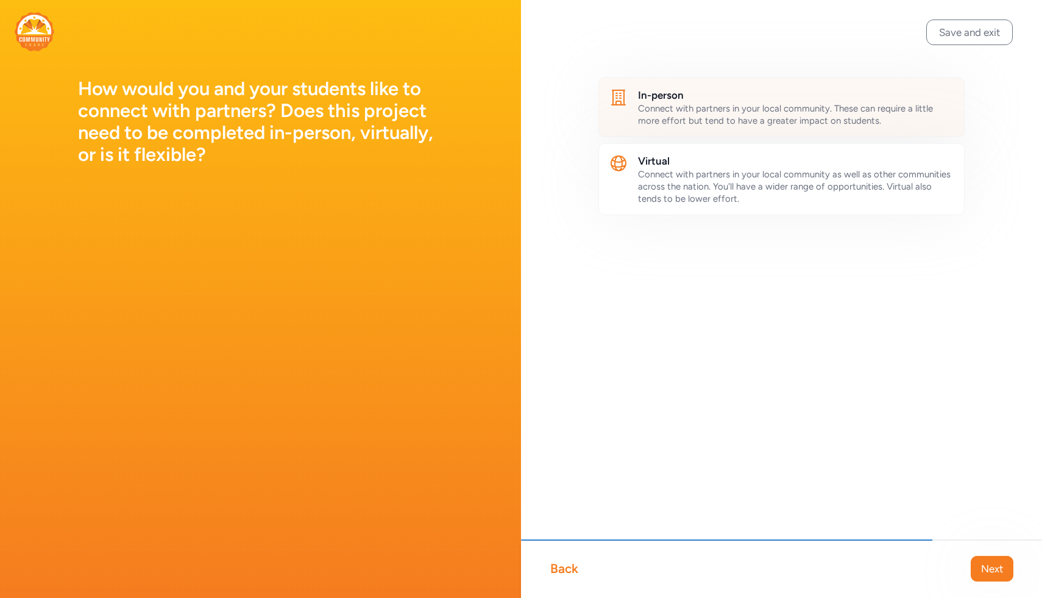
click at [532, 123] on span "Connect with partners in your local community. These can require a little more …" at bounding box center [785, 114] width 295 height 23
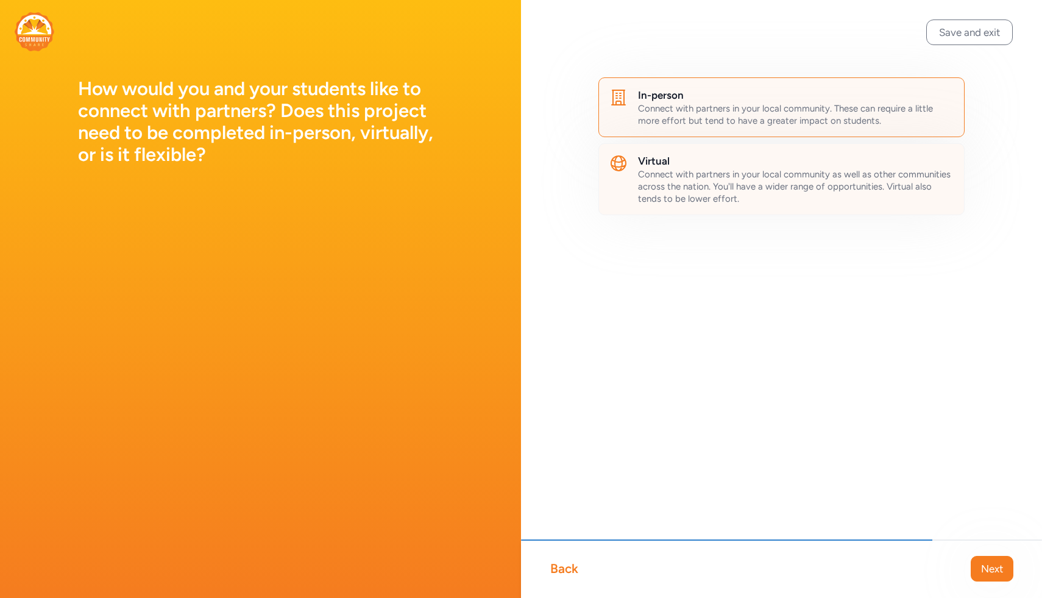
click at [532, 175] on span "Connect with partners in your local community as well as other communities acro…" at bounding box center [794, 186] width 313 height 35
click at [532, 358] on div "Save and exit Back Next In-person Connect with partners in your local community…" at bounding box center [781, 299] width 521 height 598
click at [532, 554] on span "Next" at bounding box center [992, 568] width 22 height 15
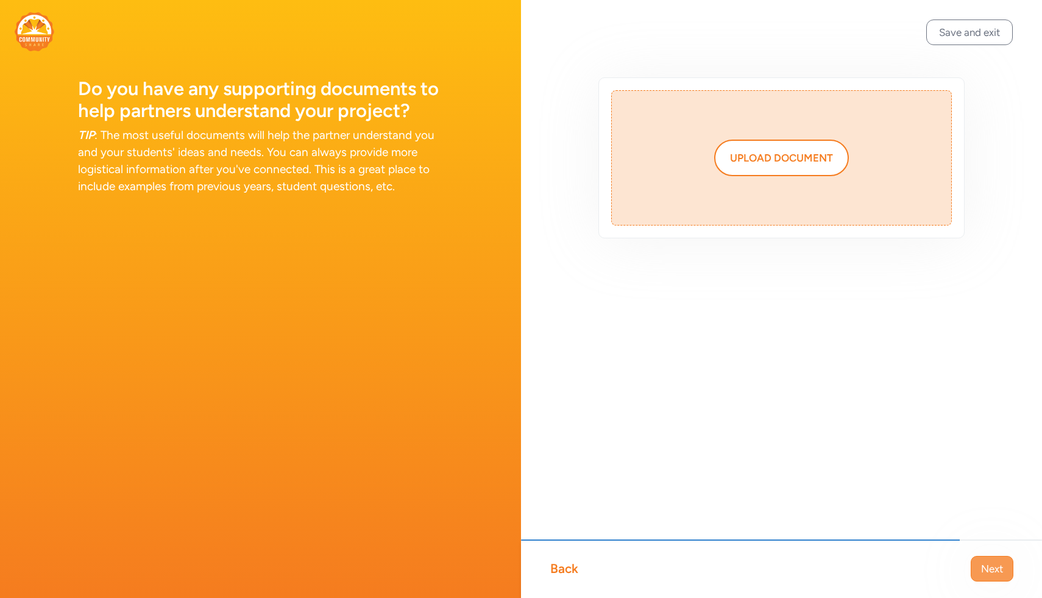
click at [532, 554] on span "Next" at bounding box center [992, 568] width 22 height 15
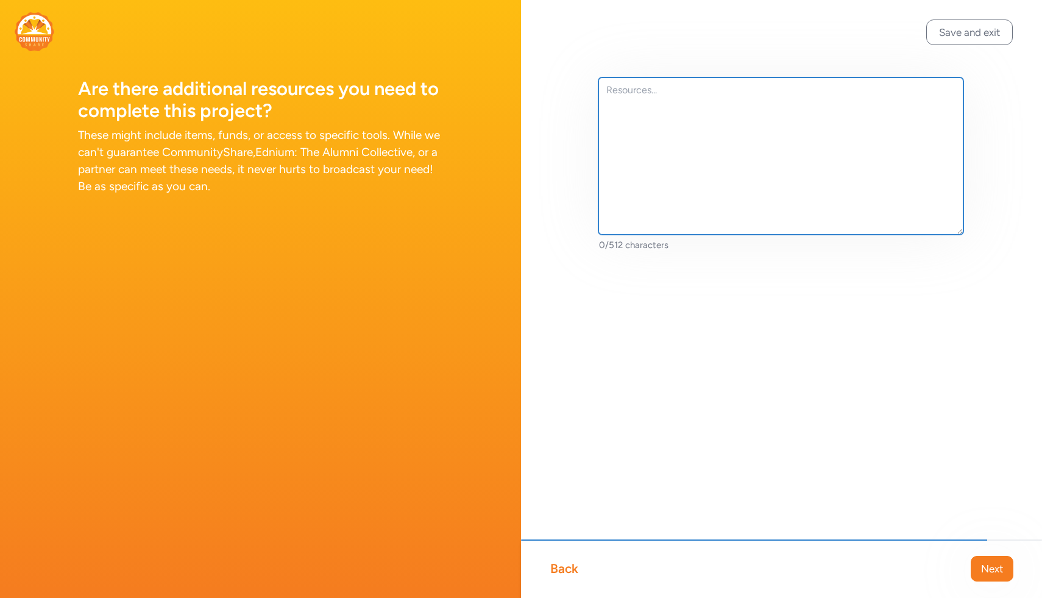
click at [532, 151] on textarea at bounding box center [781, 155] width 365 height 157
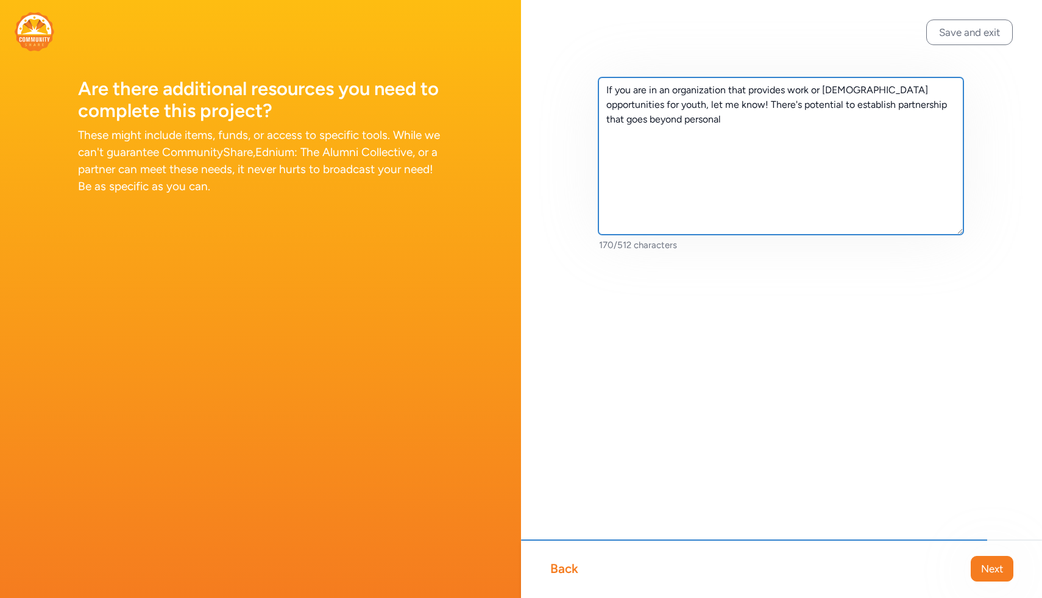
drag, startPoint x: 781, startPoint y: 141, endPoint x: 694, endPoint y: 102, distance: 95.2
click at [532, 102] on textarea "If you are in an organization that provides work or [DEMOGRAPHIC_DATA] opportun…" at bounding box center [781, 155] width 365 height 157
click at [532, 91] on textarea "If you are in an organization that provides work or [DEMOGRAPHIC_DATA] opportun…" at bounding box center [781, 155] width 365 height 157
click at [532, 143] on textarea "If you are affiliated with an organization that provides work or [DEMOGRAPHIC_D…" at bounding box center [781, 155] width 365 height 157
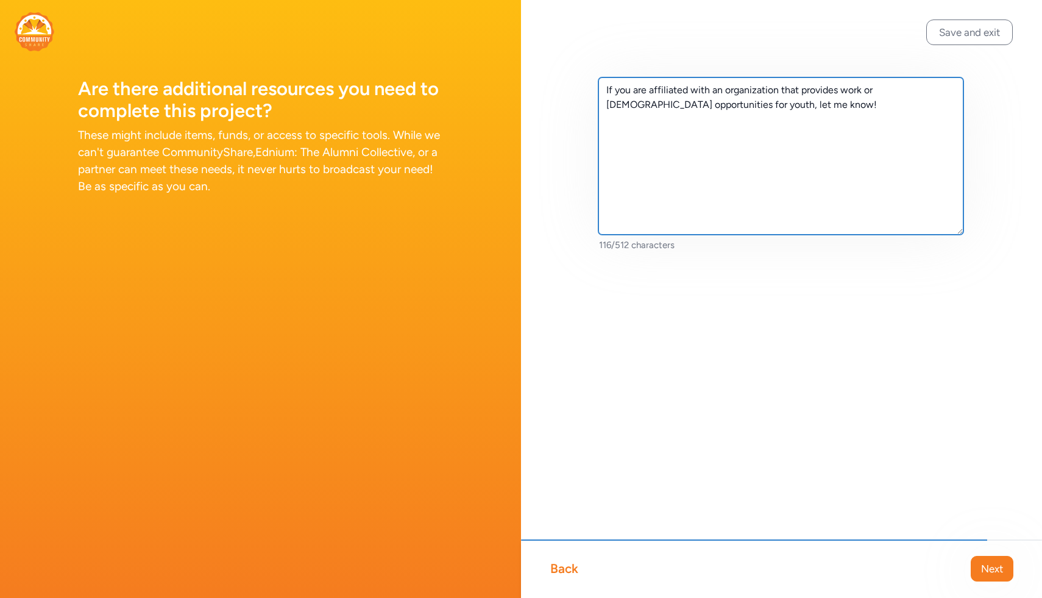
click at [532, 140] on textarea "If you are affiliated with an organization that provides work or [DEMOGRAPHIC_D…" at bounding box center [781, 155] width 365 height 157
type textarea "If you are affiliated with an organization that provides work or [DEMOGRAPHIC_D…"
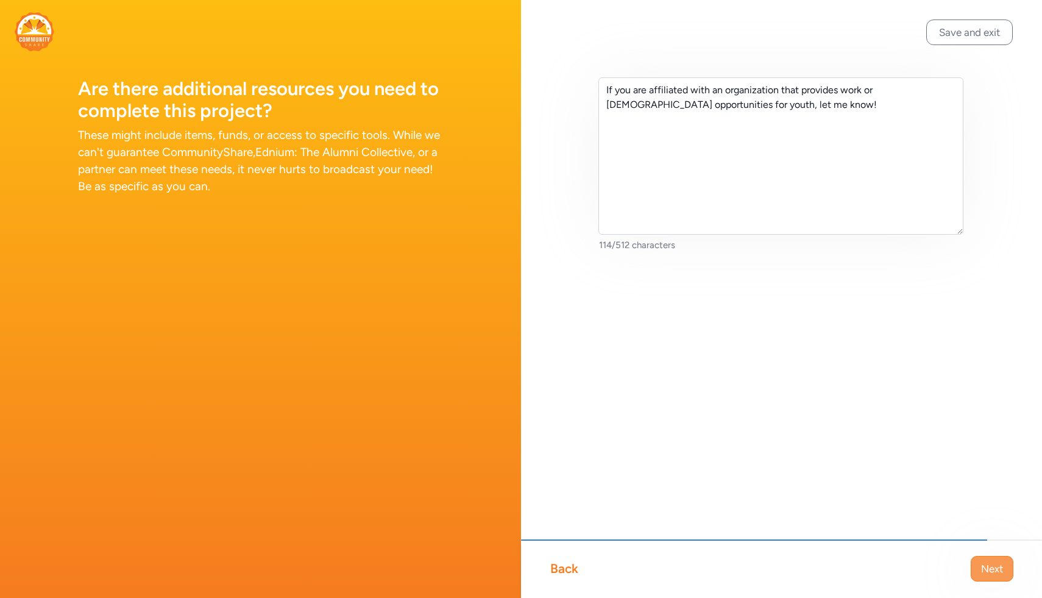
click at [532, 554] on button "Next" at bounding box center [992, 569] width 43 height 26
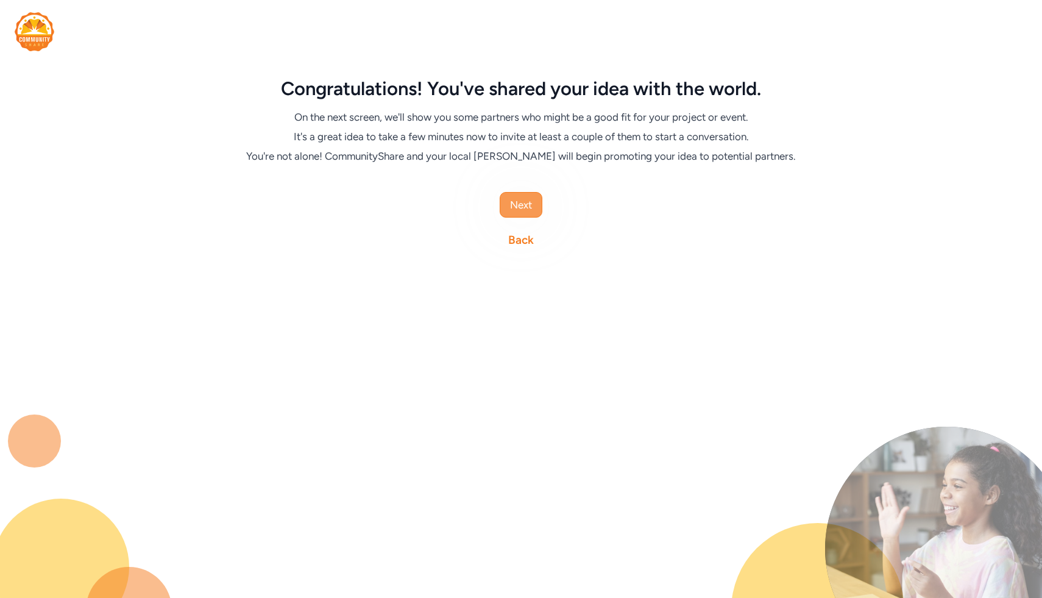
click at [531, 206] on span "Next" at bounding box center [521, 204] width 22 height 15
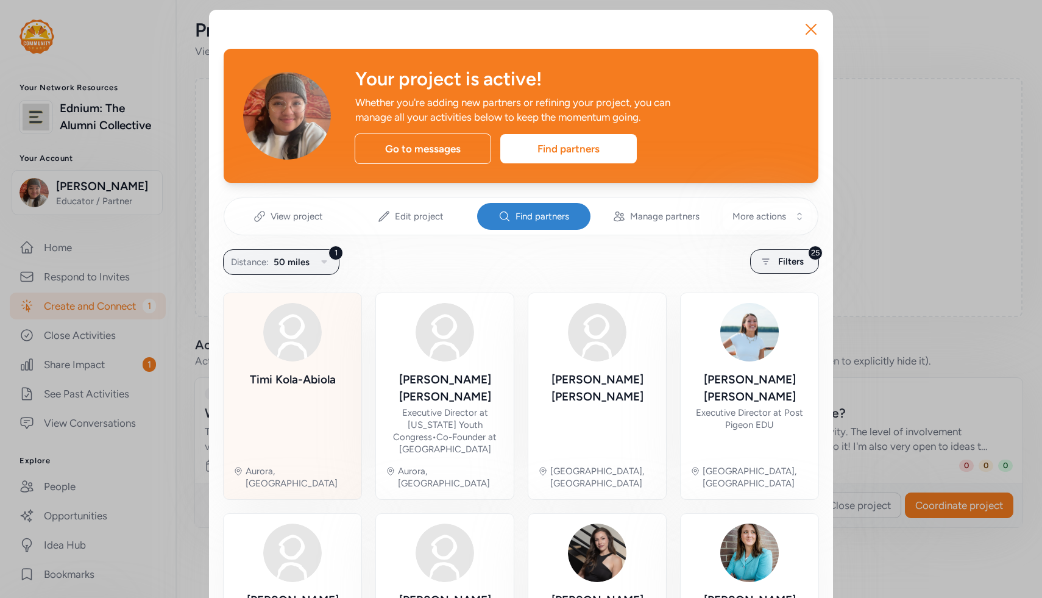
click at [331, 315] on div "[PERSON_NAME] Aurora, [GEOGRAPHIC_DATA]" at bounding box center [292, 396] width 118 height 187
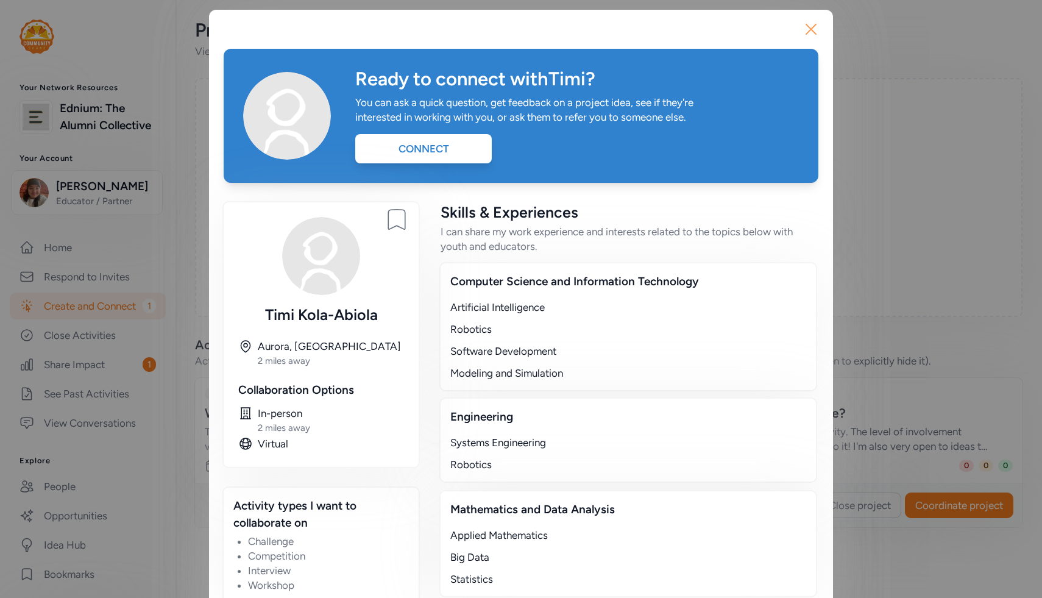
click at [532, 35] on icon "button" at bounding box center [812, 30] width 20 height 20
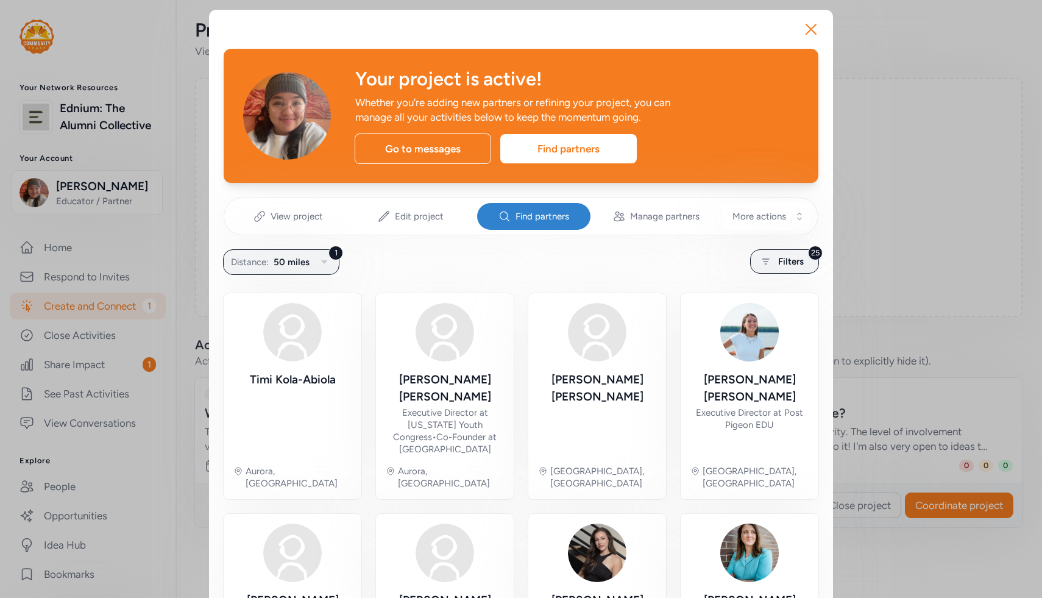
click at [514, 88] on div "Your project is active!" at bounding box center [577, 79] width 444 height 22
click at [532, 30] on icon "button" at bounding box center [812, 30] width 20 height 20
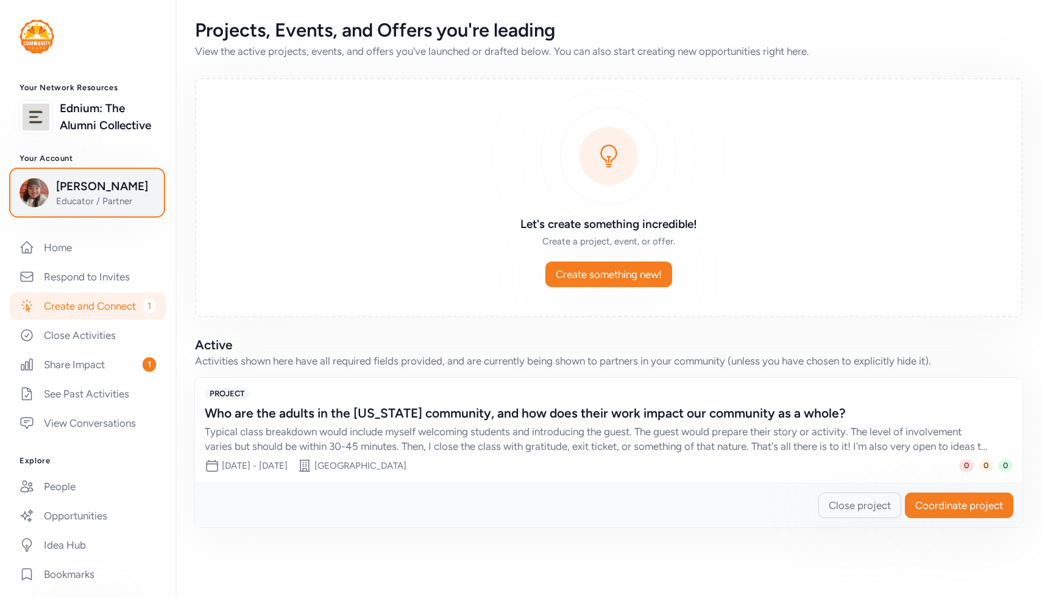
click at [104, 179] on span "[PERSON_NAME]" at bounding box center [105, 186] width 99 height 17
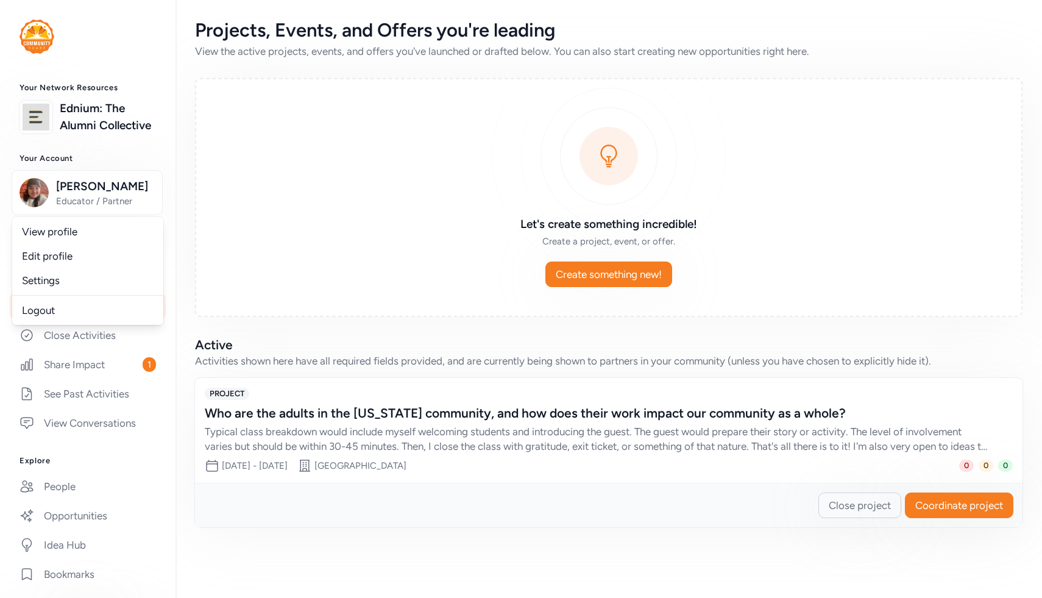
click at [293, 441] on div "Typical class breakdown would include myself welcoming students and introducing…" at bounding box center [597, 438] width 784 height 29
click at [280, 379] on div "PROJECT Who are the adults in the [US_STATE] community, and how does their work…" at bounding box center [609, 430] width 828 height 105
click at [226, 395] on span "PROJECT" at bounding box center [227, 394] width 44 height 12
click at [466, 452] on div "Typical class breakdown would include myself welcoming students and introducing…" at bounding box center [597, 438] width 784 height 29
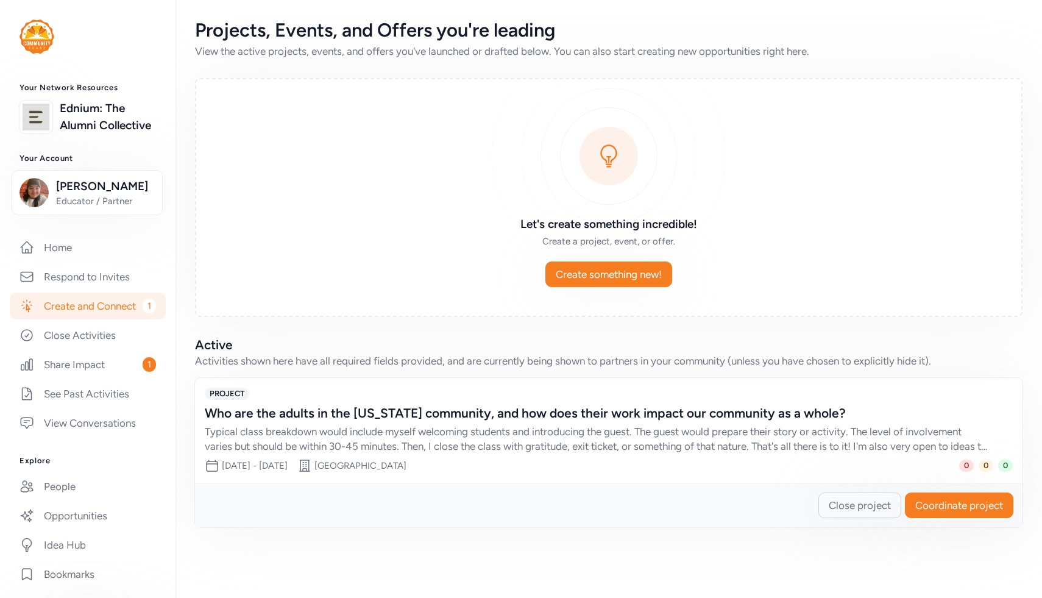
click at [532, 429] on div "Typical class breakdown would include myself welcoming students and introducing…" at bounding box center [597, 438] width 784 height 29
click at [359, 396] on div "PROJECT" at bounding box center [609, 394] width 808 height 12
click at [238, 393] on span "PROJECT" at bounding box center [227, 394] width 44 height 12
click at [532, 495] on button "Coordinate project" at bounding box center [959, 506] width 108 height 26
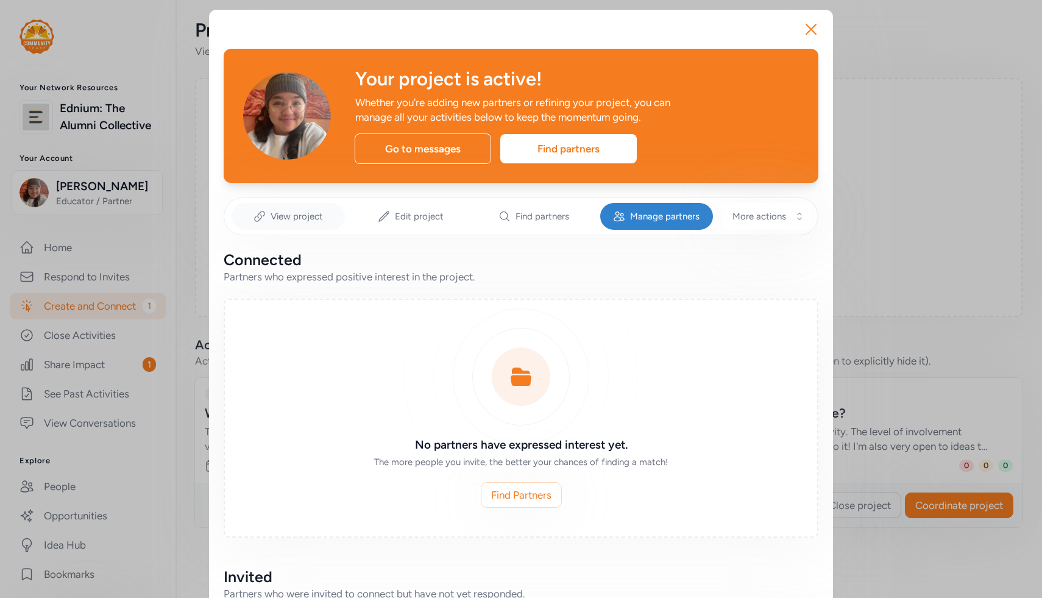
click at [282, 204] on div "View project" at bounding box center [288, 216] width 113 height 27
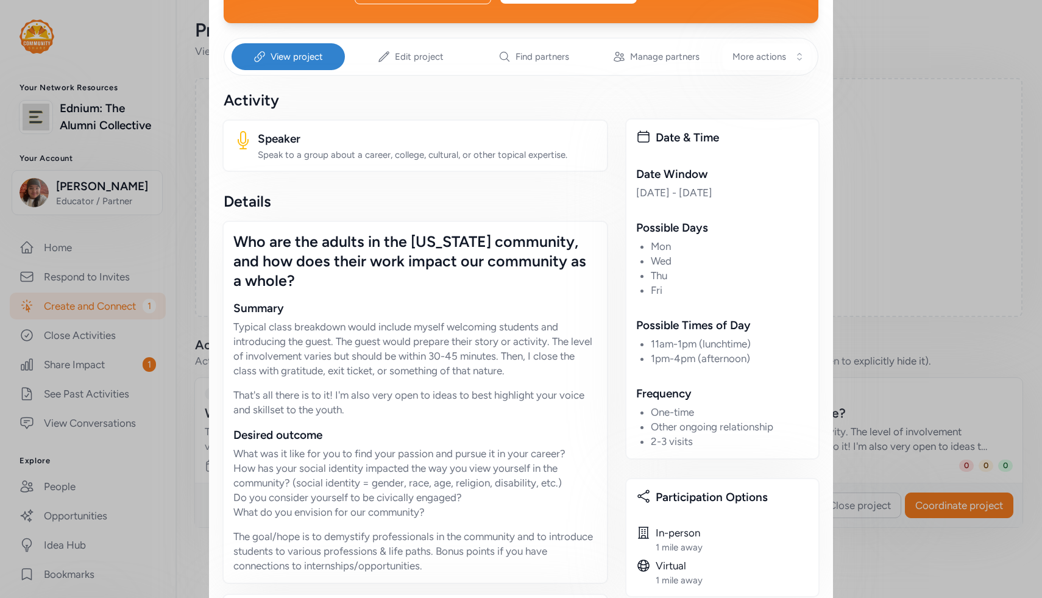
scroll to position [156, 0]
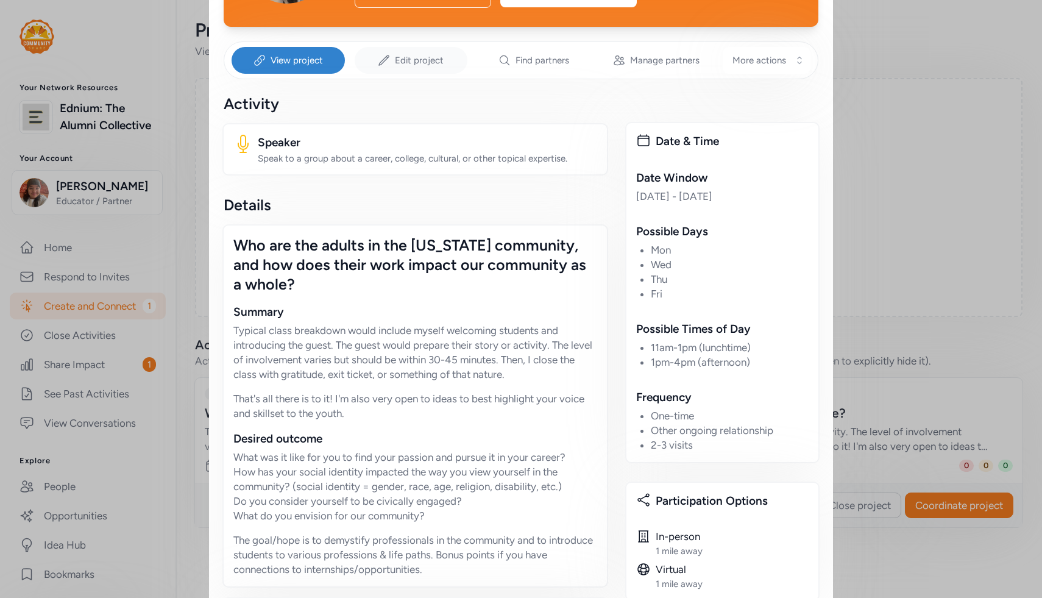
click at [424, 65] on span "Edit project" at bounding box center [419, 60] width 49 height 12
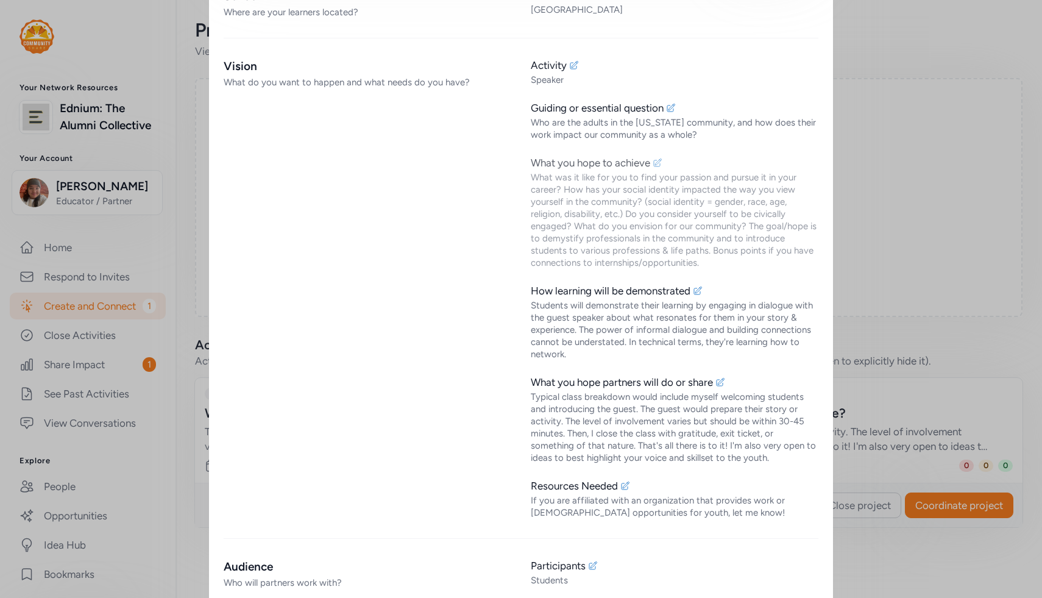
scroll to position [314, 0]
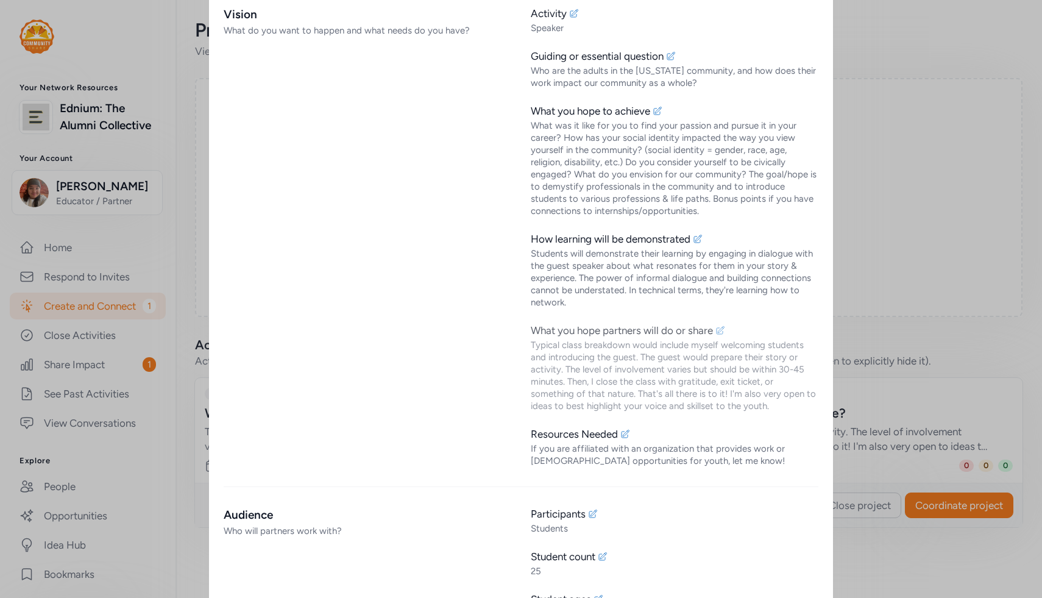
click at [532, 370] on div "Typical class breakdown would include myself welcoming students and introducing…" at bounding box center [675, 375] width 288 height 73
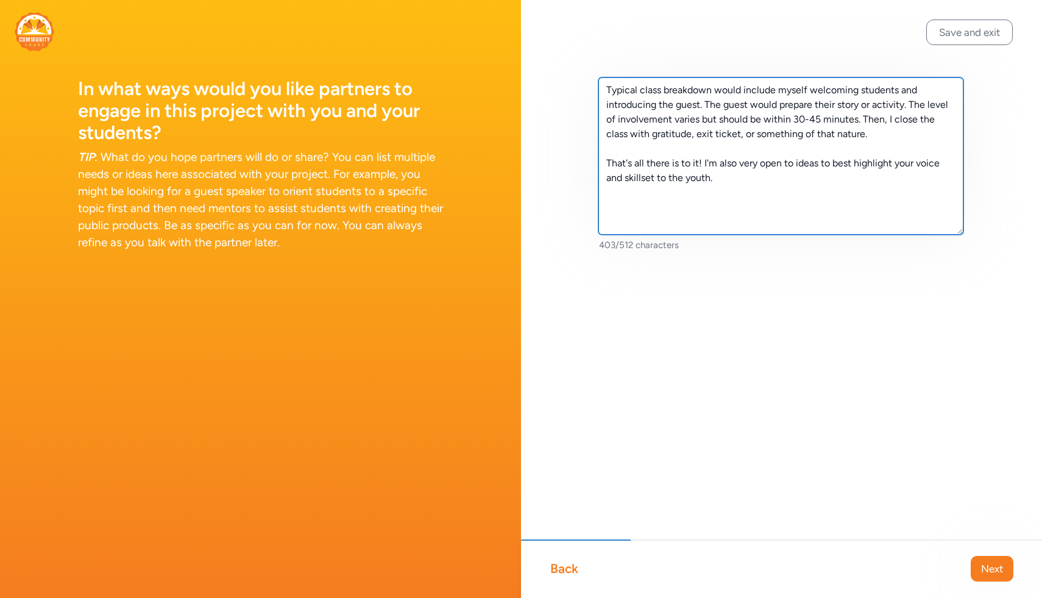
click at [532, 99] on textarea "Typical class breakdown would include myself welcoming students and introducing…" at bounding box center [781, 155] width 365 height 157
type textarea "Typical class breakdown would include myself welcoming students and introducing…"
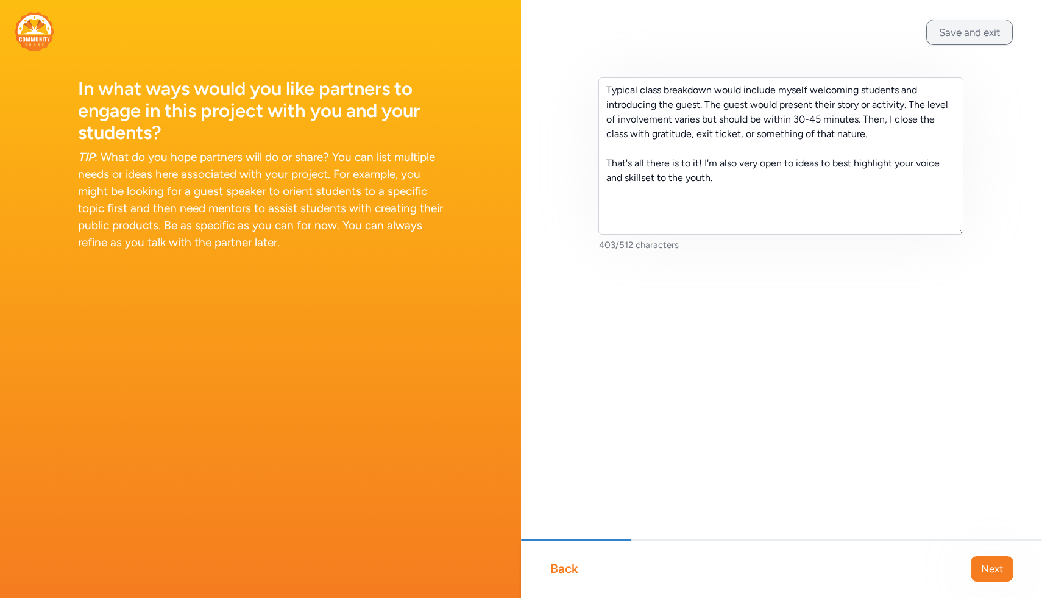
click at [532, 21] on button "Save and exit" at bounding box center [969, 33] width 87 height 26
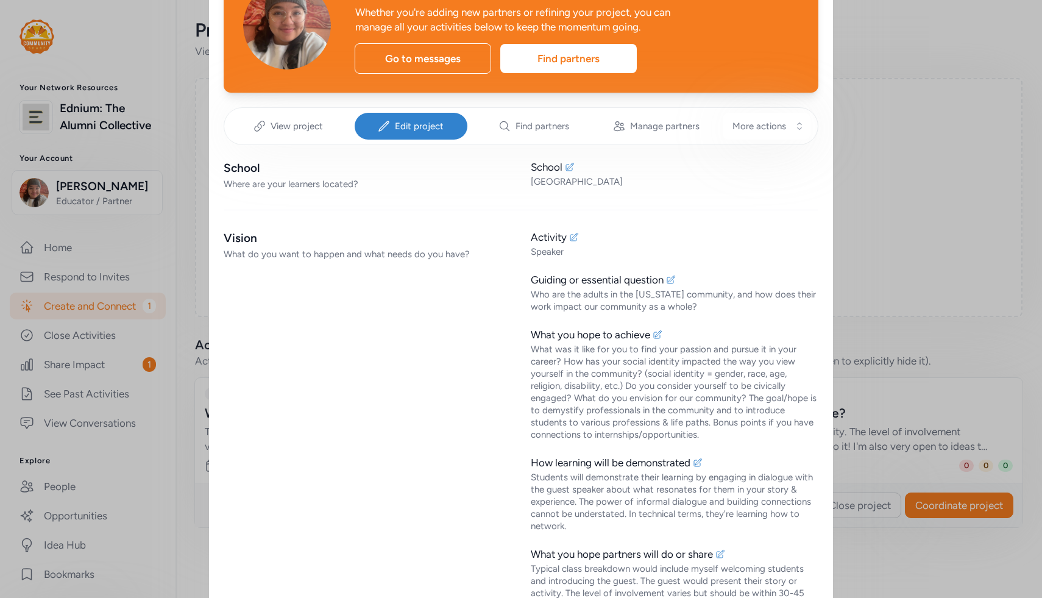
scroll to position [38, 0]
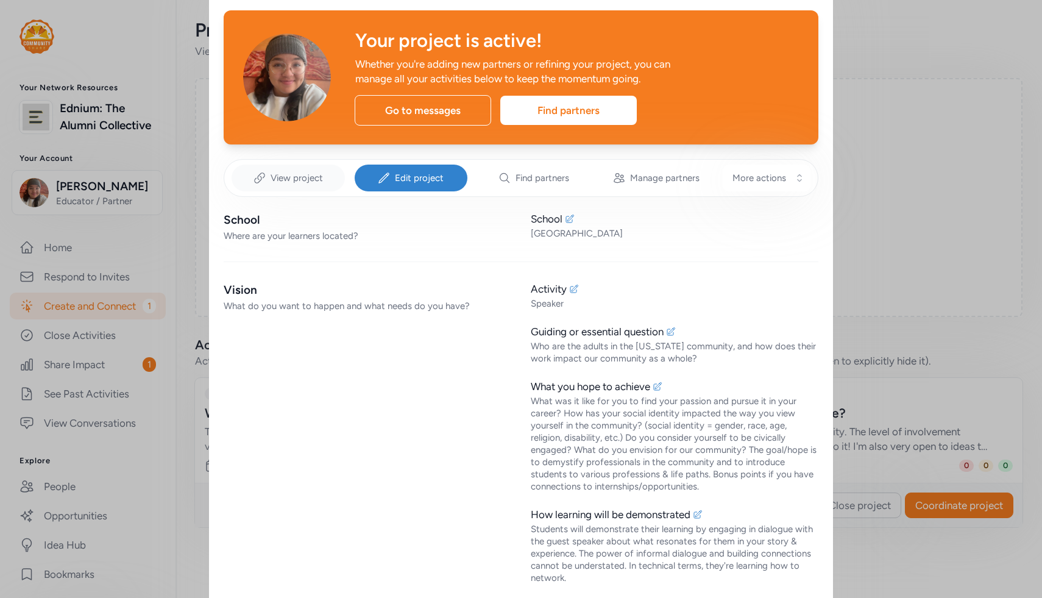
click at [292, 179] on span "View project" at bounding box center [297, 178] width 52 height 12
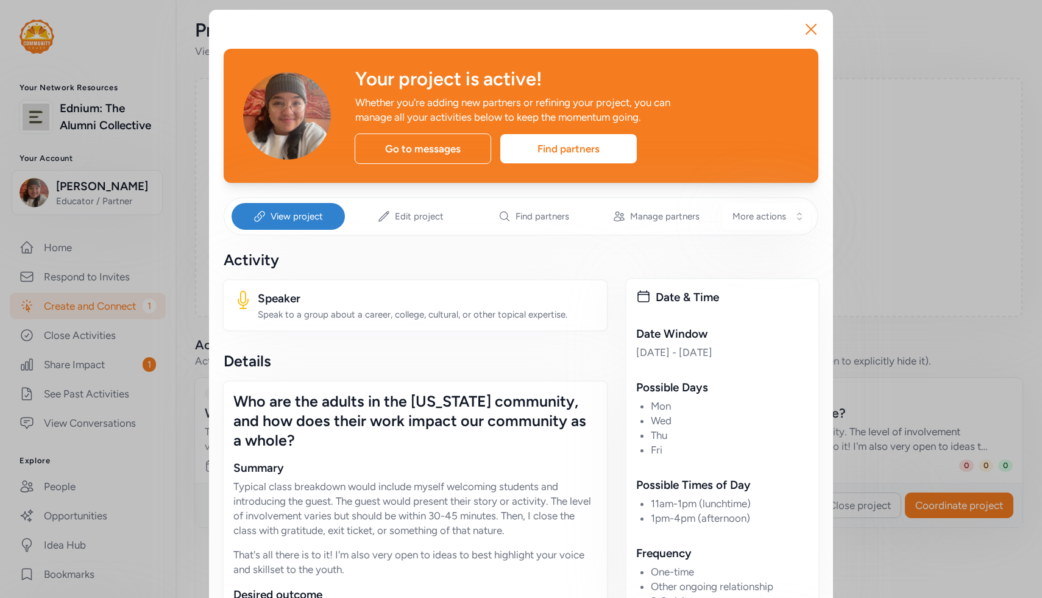
scroll to position [23, 0]
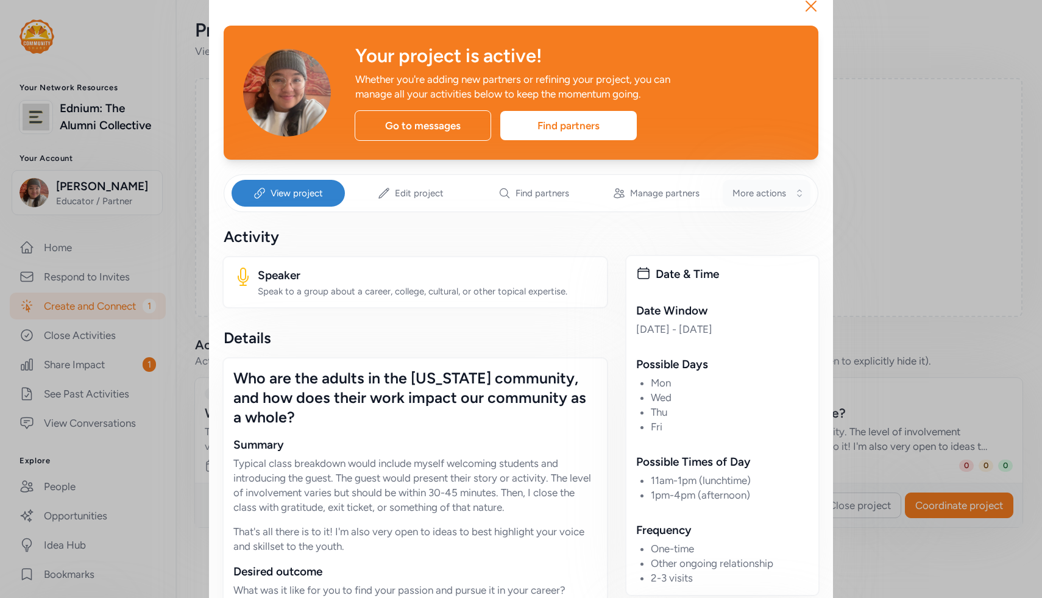
click at [532, 192] on span "More actions" at bounding box center [760, 193] width 54 height 12
click at [532, 247] on div "Activity Speaker Speak to a group about a career, college, cultural, or other t…" at bounding box center [415, 268] width 383 height 82
click at [532, 197] on span "More actions" at bounding box center [760, 193] width 54 height 12
click at [532, 257] on span "Set Project Visibility" at bounding box center [738, 255] width 95 height 15
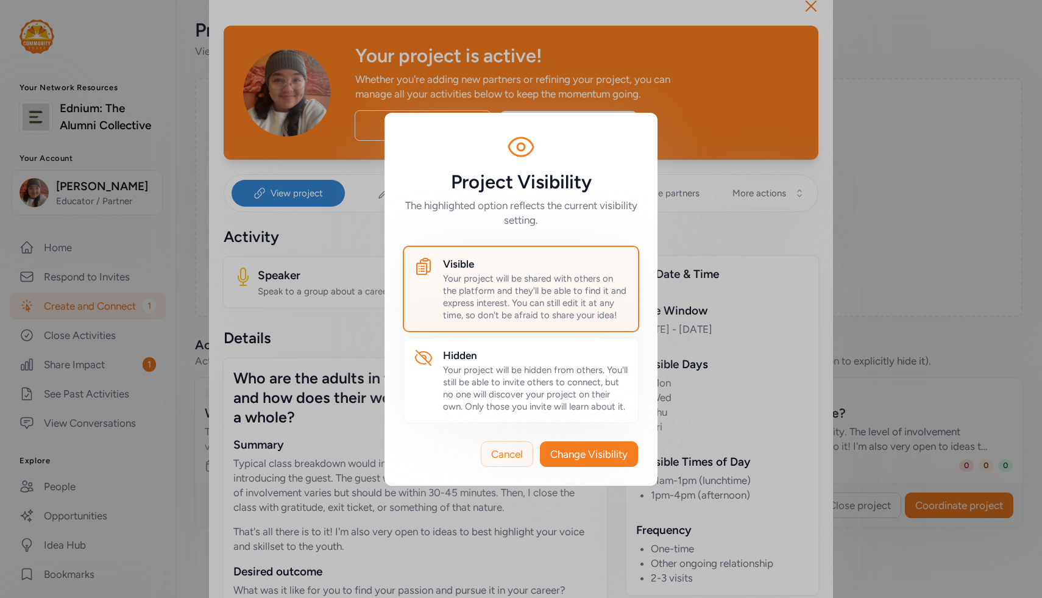
click at [492, 449] on span "Cancel" at bounding box center [507, 454] width 32 height 15
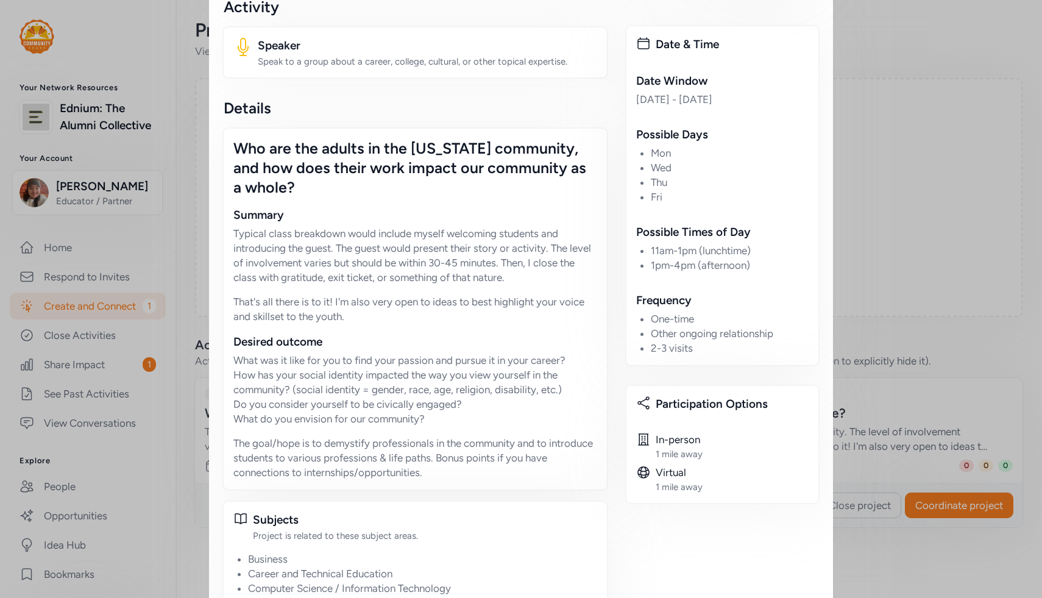
scroll to position [334, 0]
